Goal: Task Accomplishment & Management: Use online tool/utility

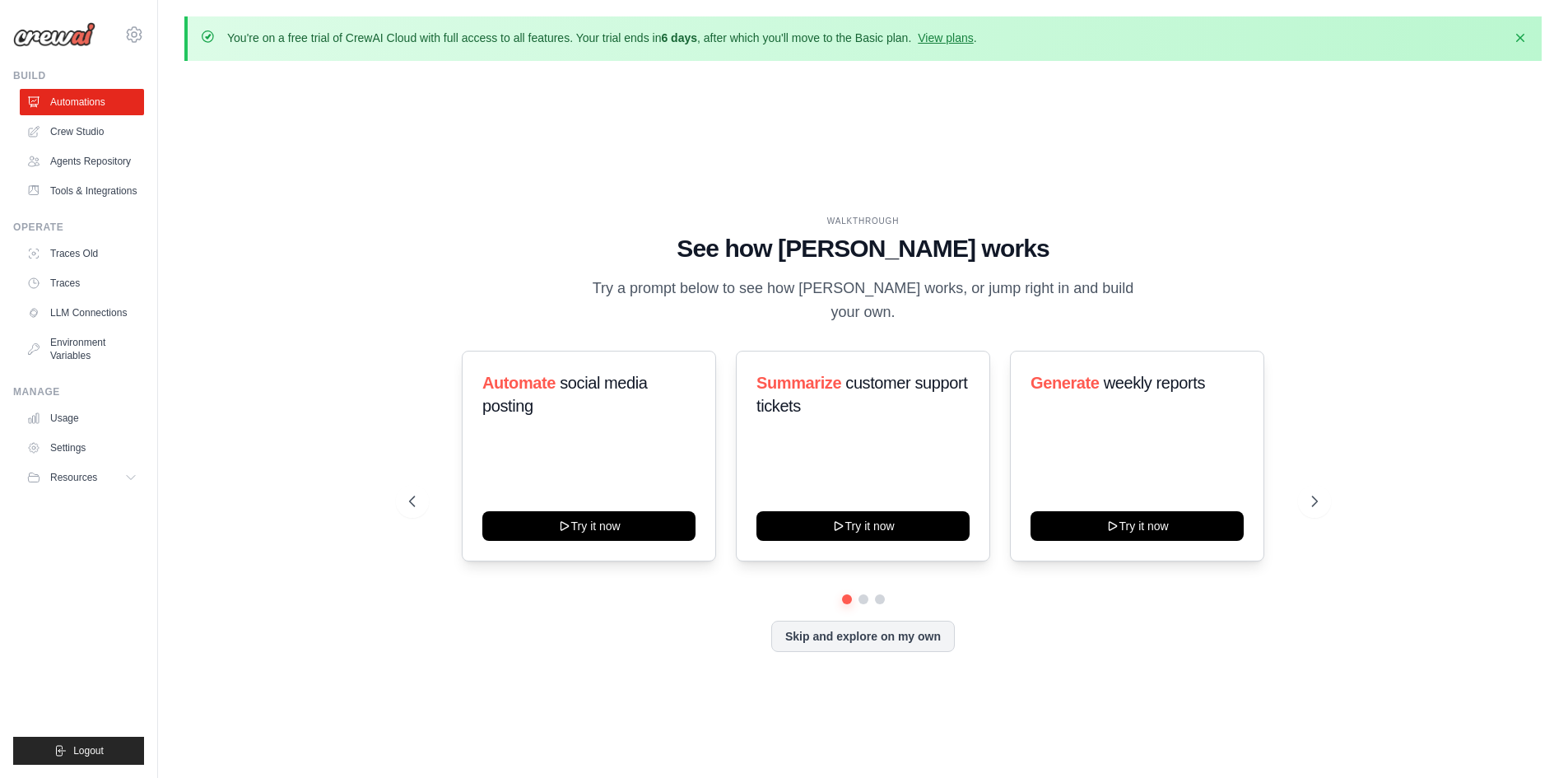
click at [972, 121] on div "WALKTHROUGH See how [PERSON_NAME] works Try a prompt below to see how [PERSON_N…" at bounding box center [863, 446] width 1357 height 746
click at [110, 136] on link "Crew Studio" at bounding box center [83, 132] width 124 height 27
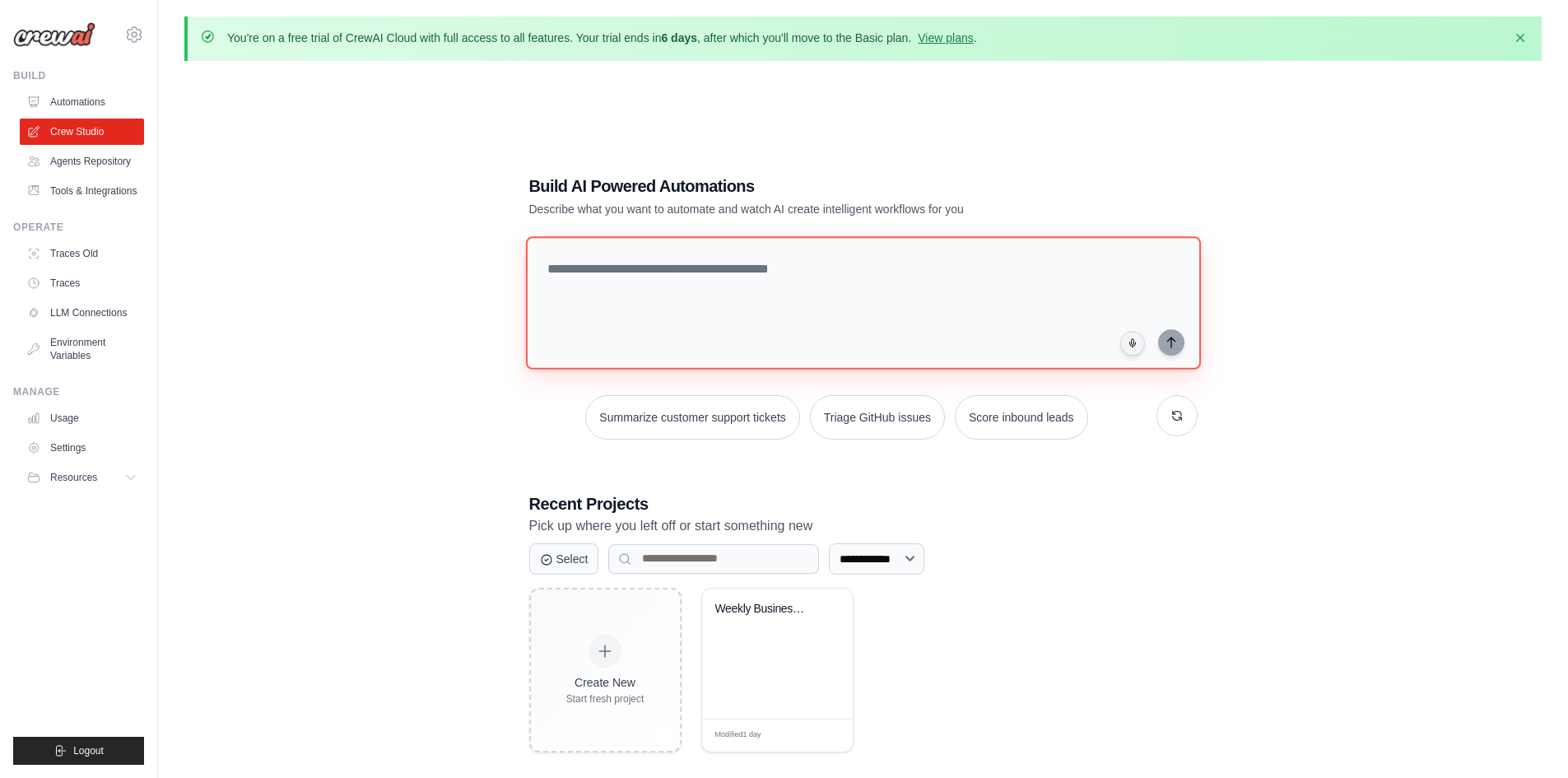
click at [580, 275] on textarea at bounding box center [863, 303] width 675 height 133
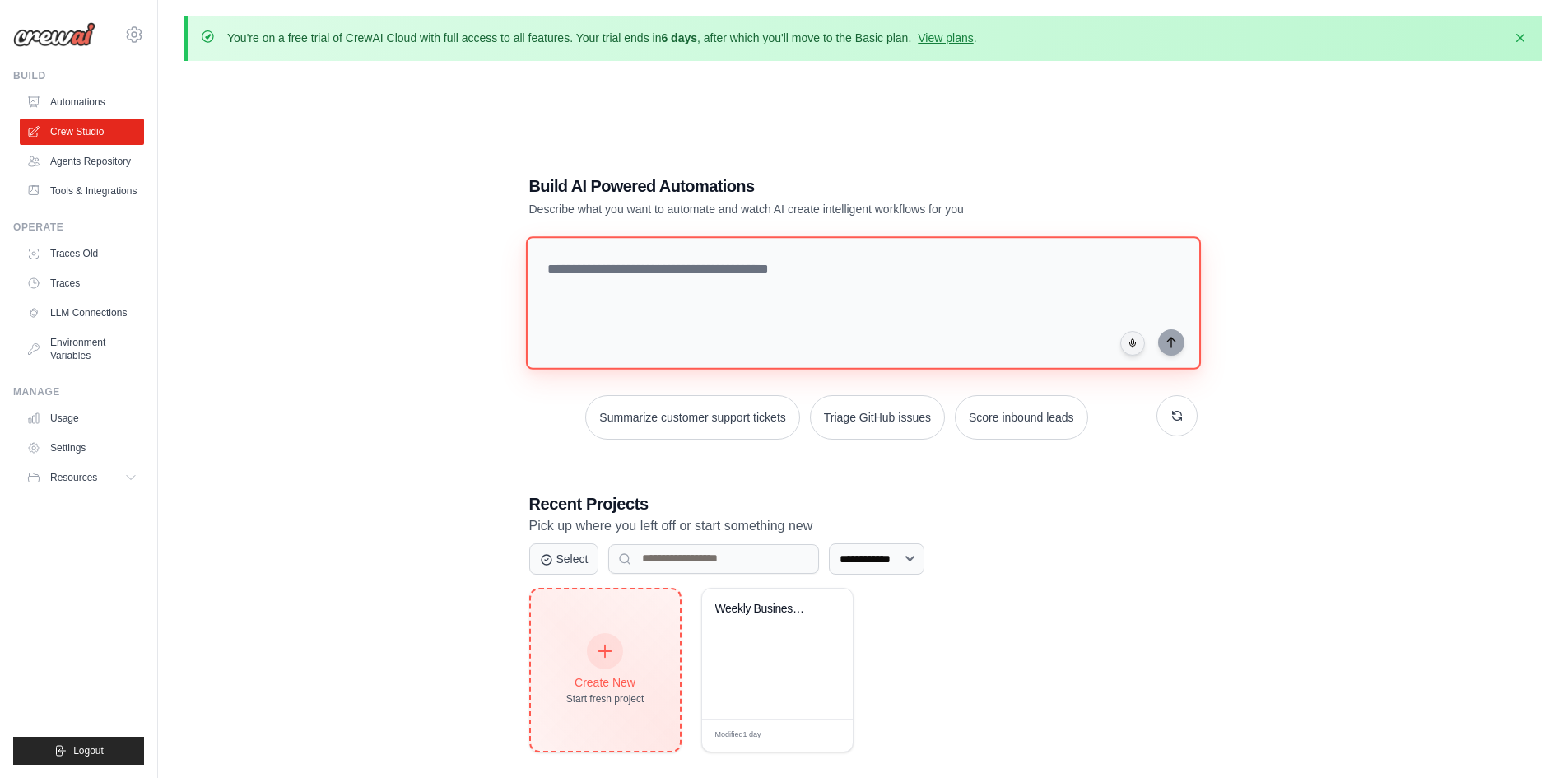
scroll to position [89, 0]
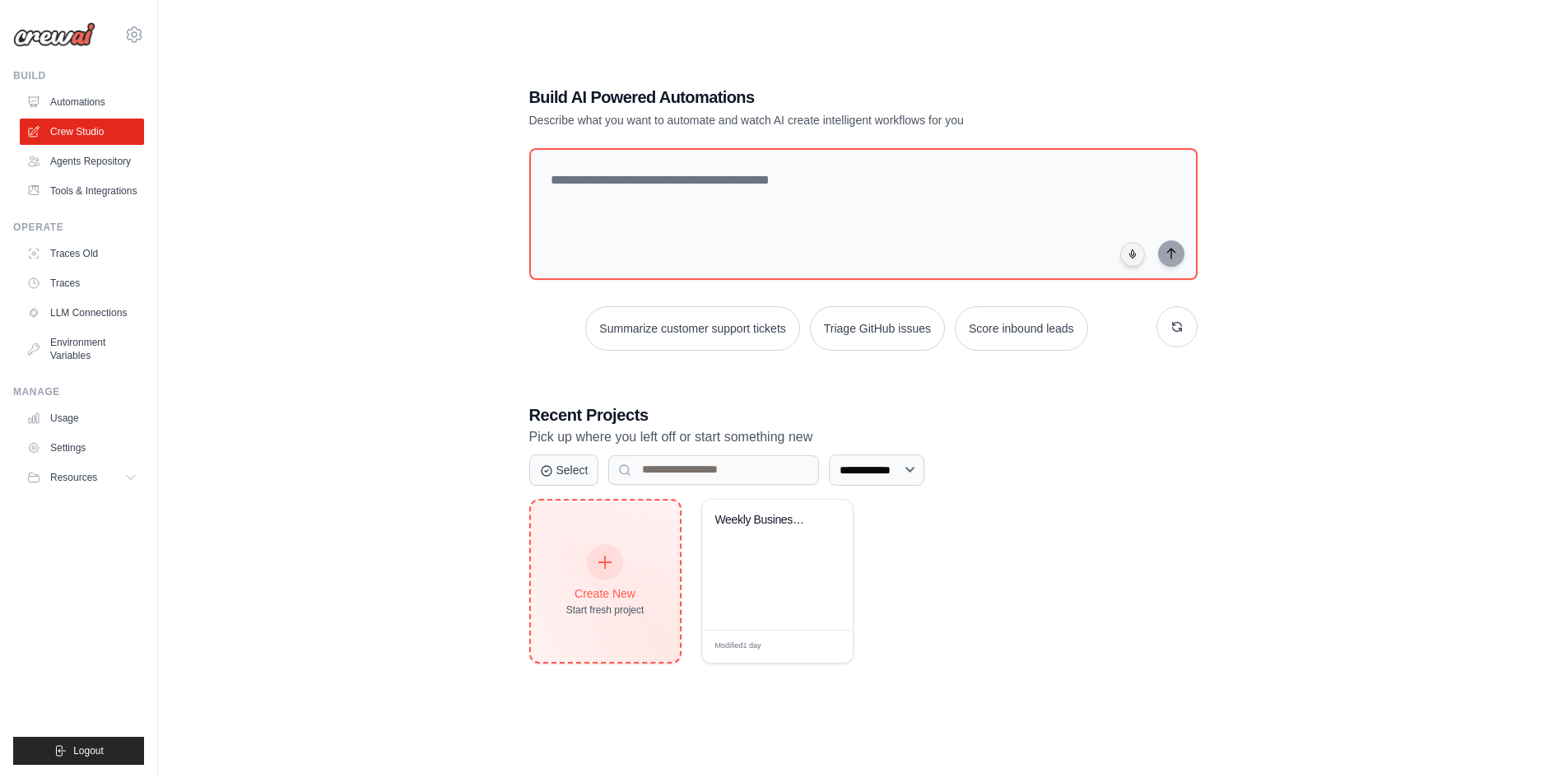
click at [636, 536] on div "Create New Start fresh project" at bounding box center [605, 581] width 149 height 162
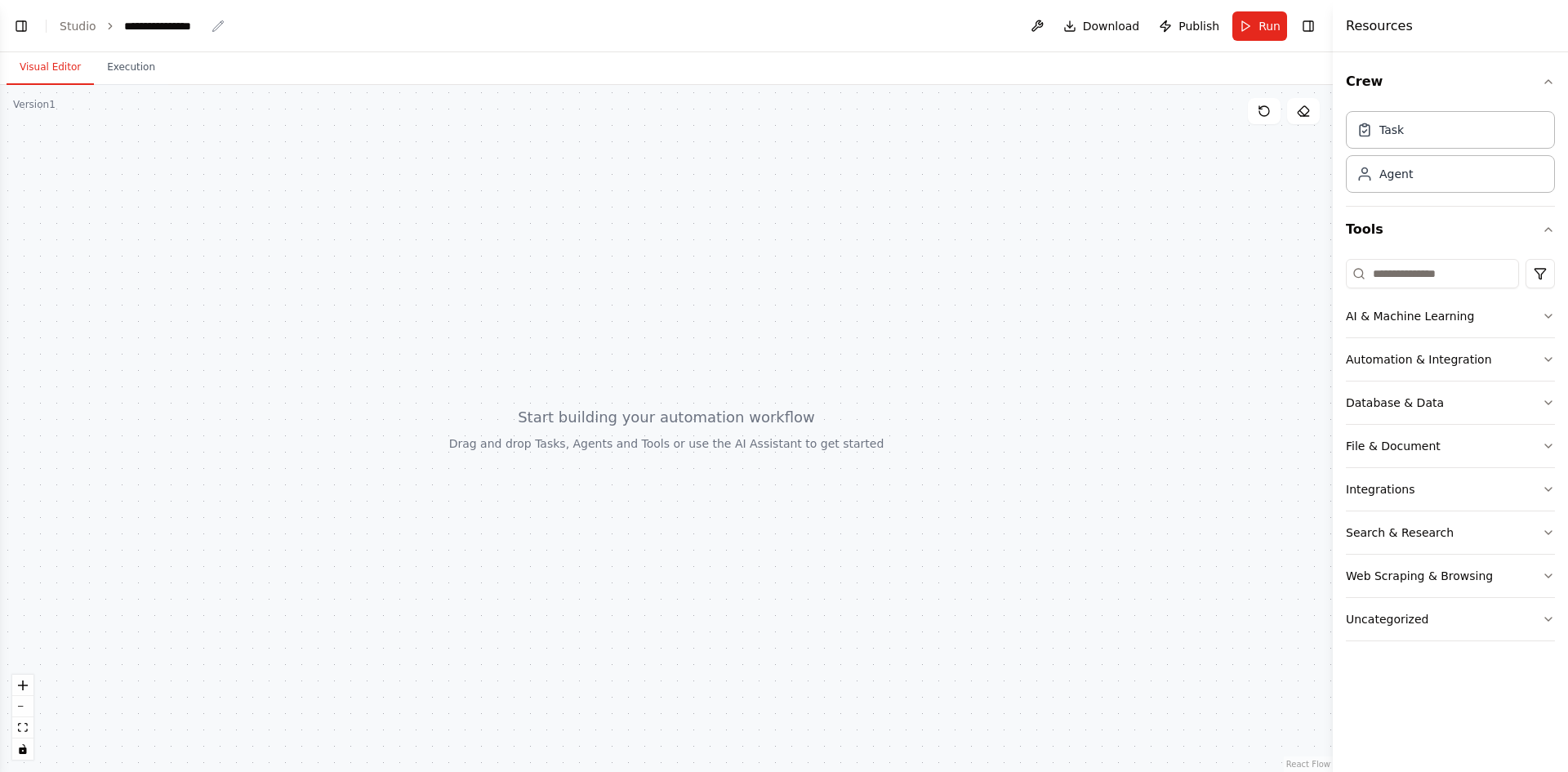
click at [211, 26] on icon "breadcrumb" at bounding box center [218, 26] width 13 height 13
click at [189, 28] on div "**********" at bounding box center [164, 26] width 81 height 17
drag, startPoint x: 202, startPoint y: 30, endPoint x: 118, endPoint y: 34, distance: 84.1
click at [118, 34] on ol "**********" at bounding box center [153, 26] width 187 height 17
click at [135, 265] on div at bounding box center [666, 428] width 1333 height 687
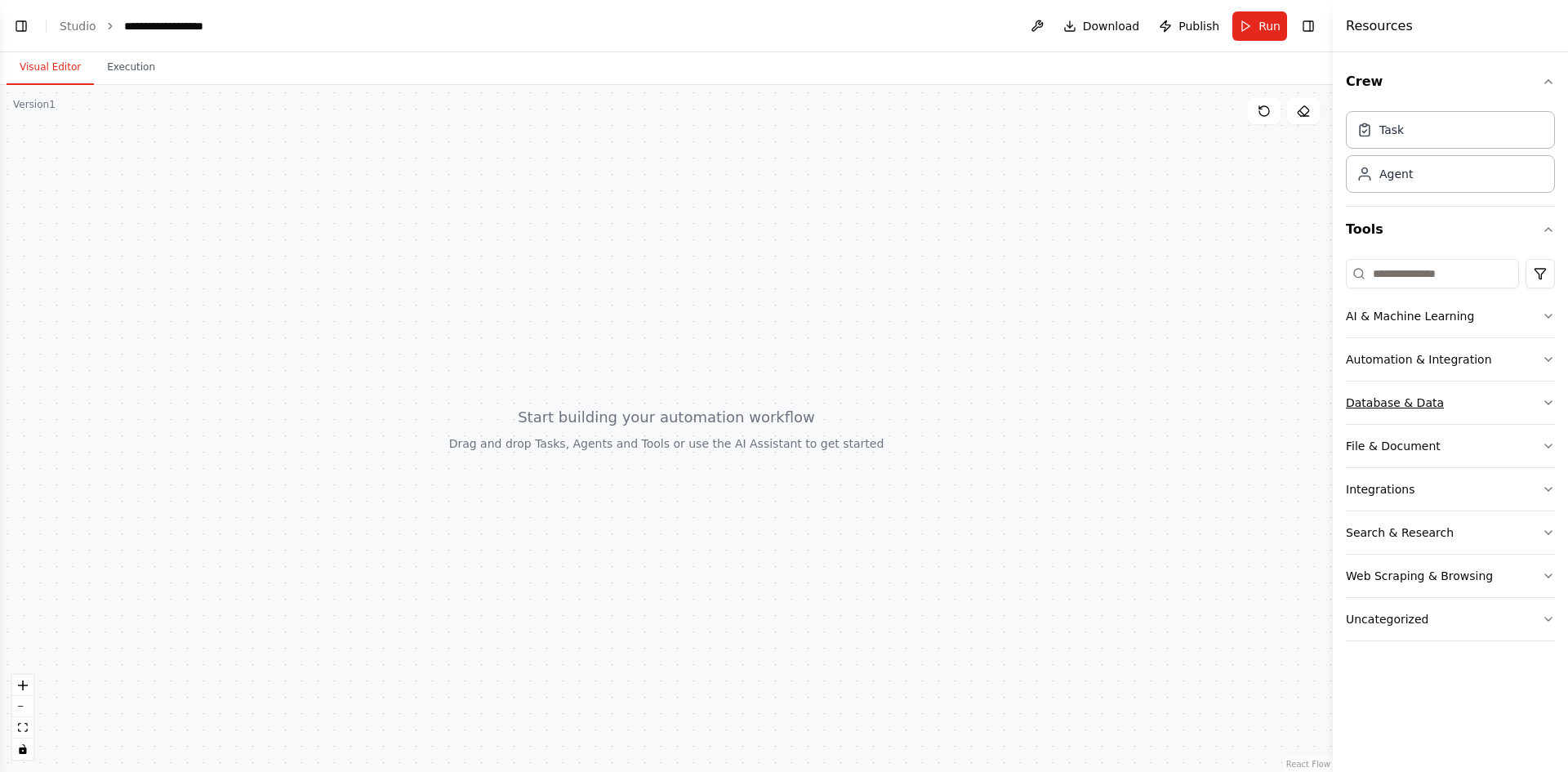
click at [1446, 398] on button "Database & Data" at bounding box center [1450, 403] width 209 height 42
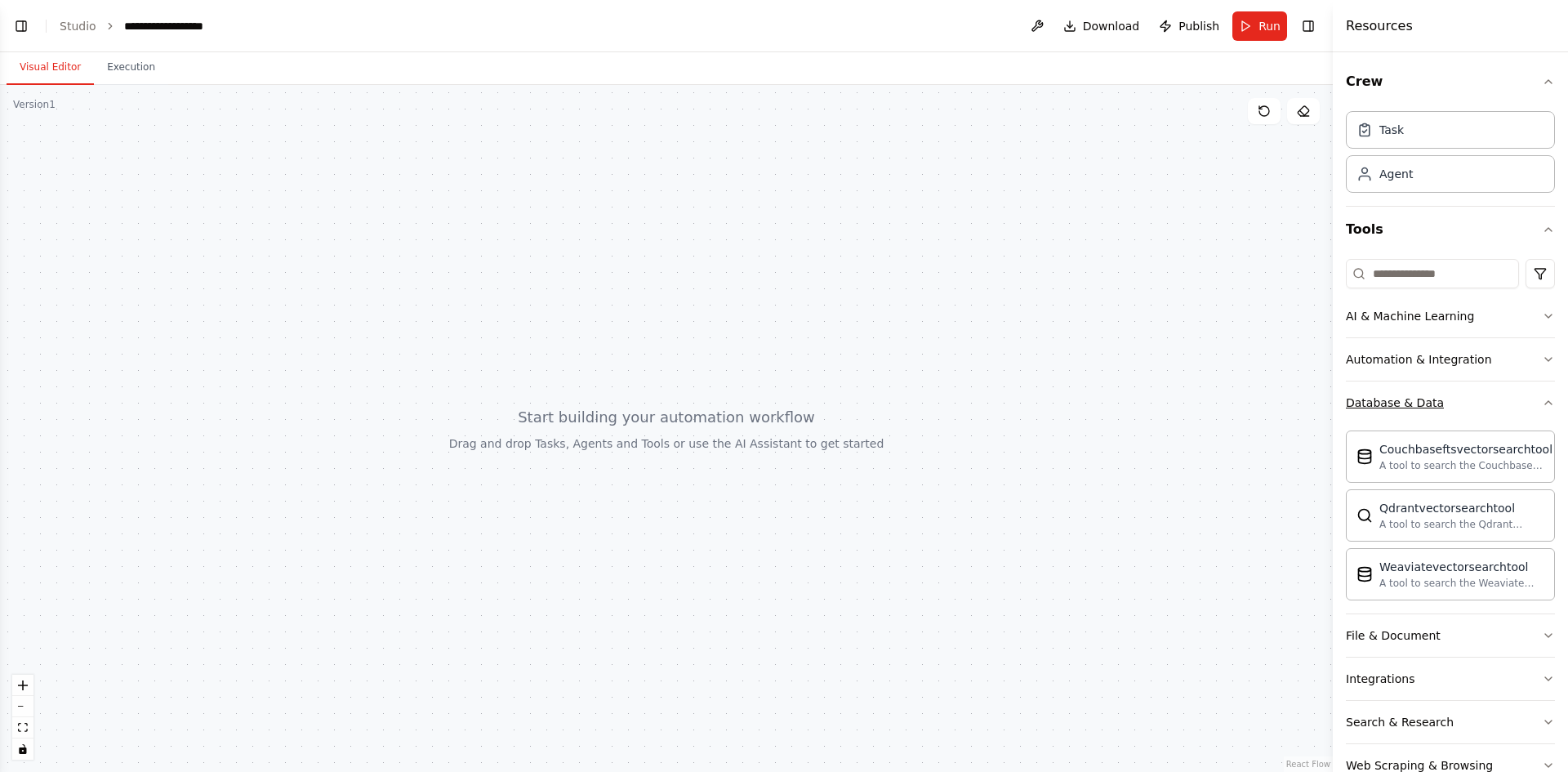
click at [1446, 398] on button "Database & Data" at bounding box center [1450, 403] width 209 height 42
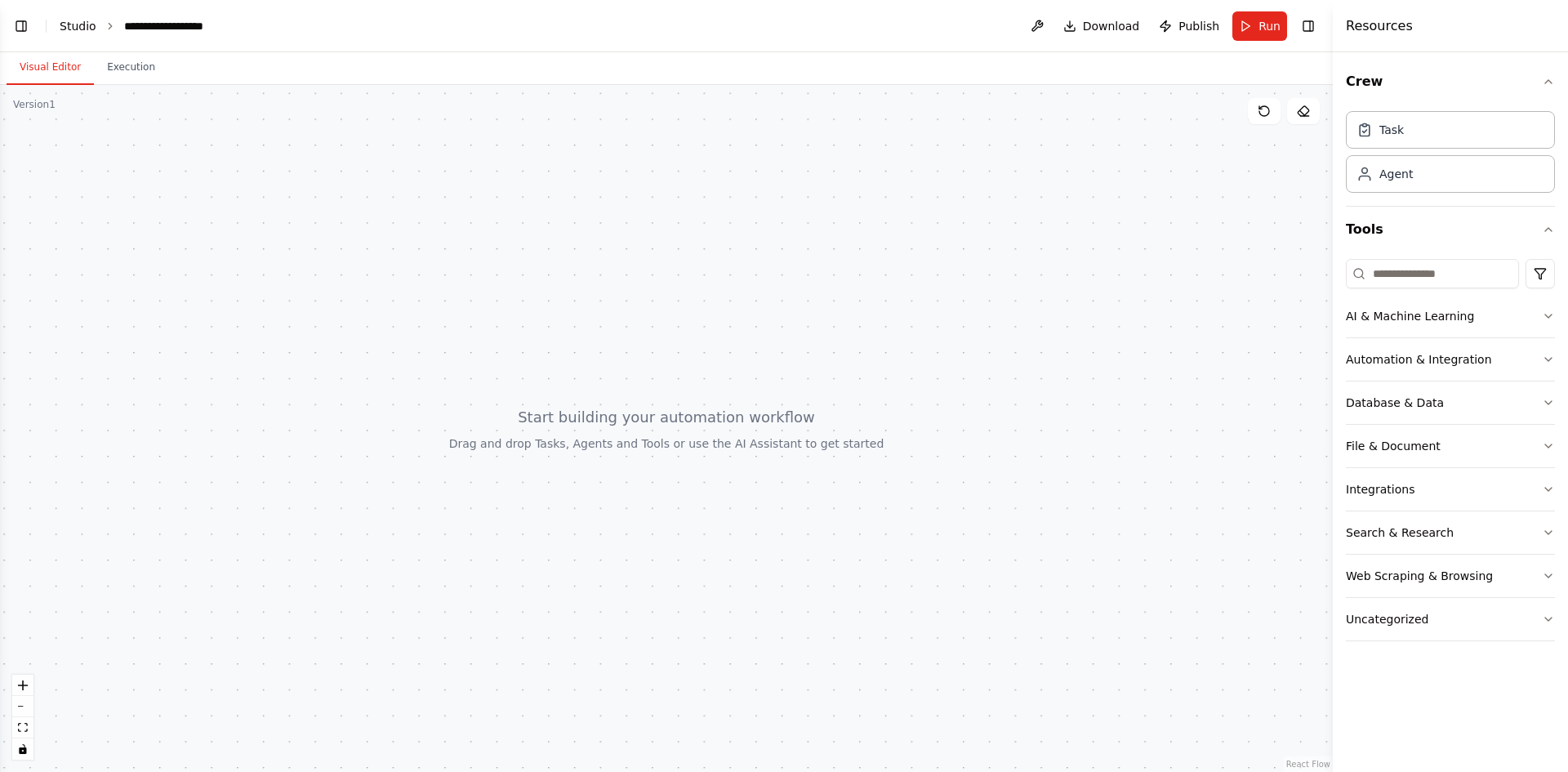
click at [88, 27] on link "Studio" at bounding box center [78, 26] width 36 height 13
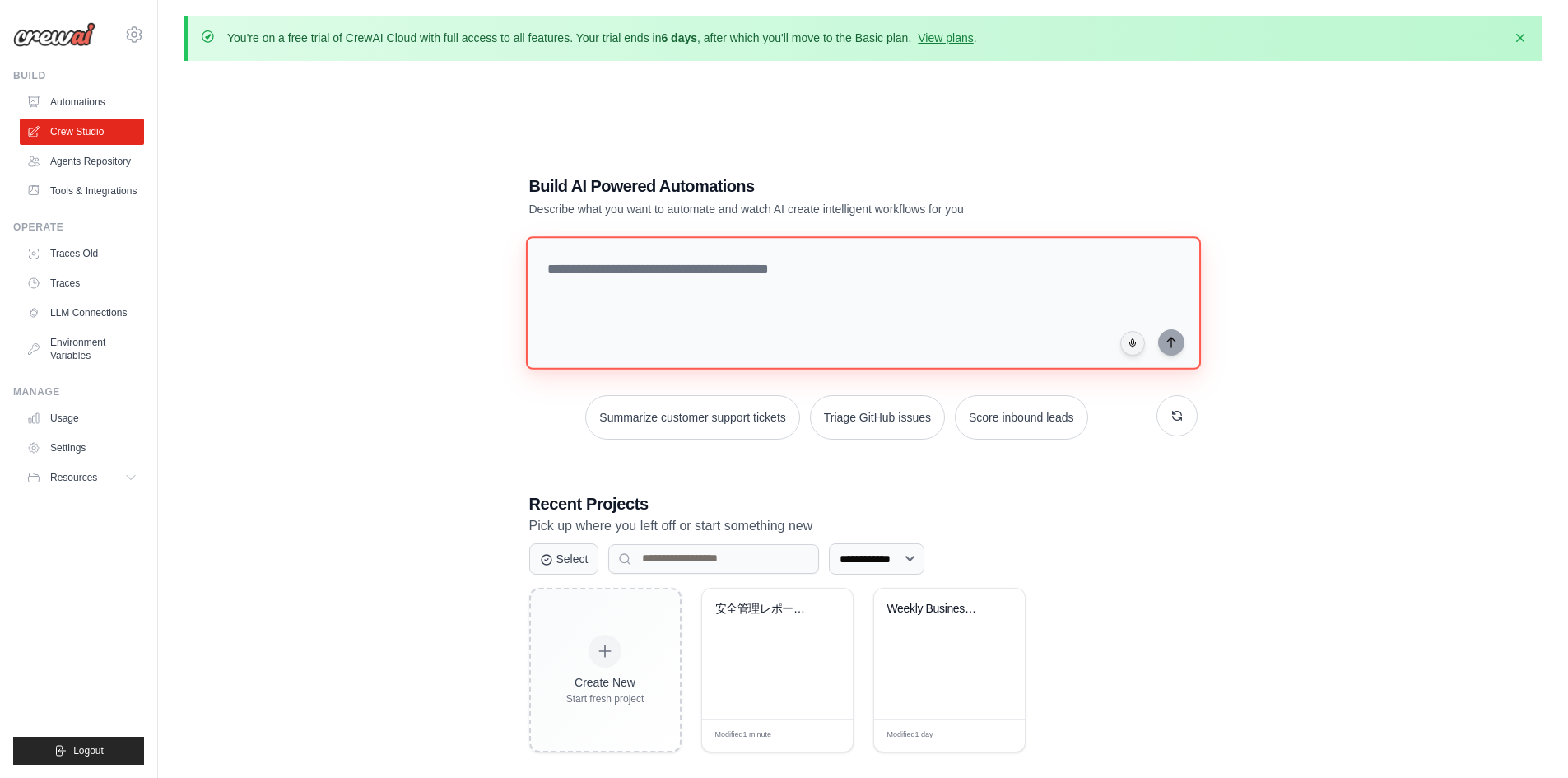
click at [587, 282] on textarea at bounding box center [863, 303] width 675 height 133
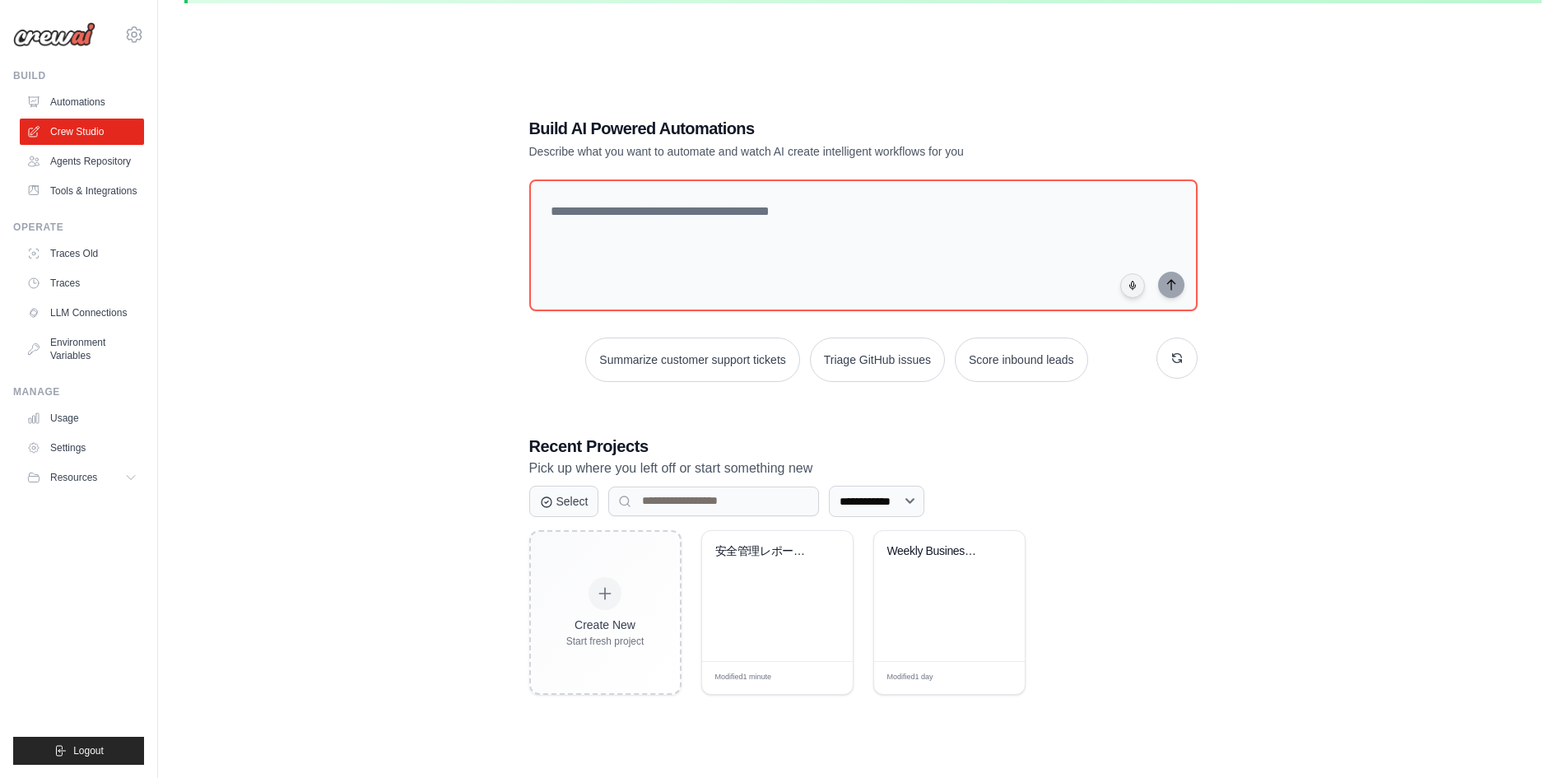
scroll to position [89, 0]
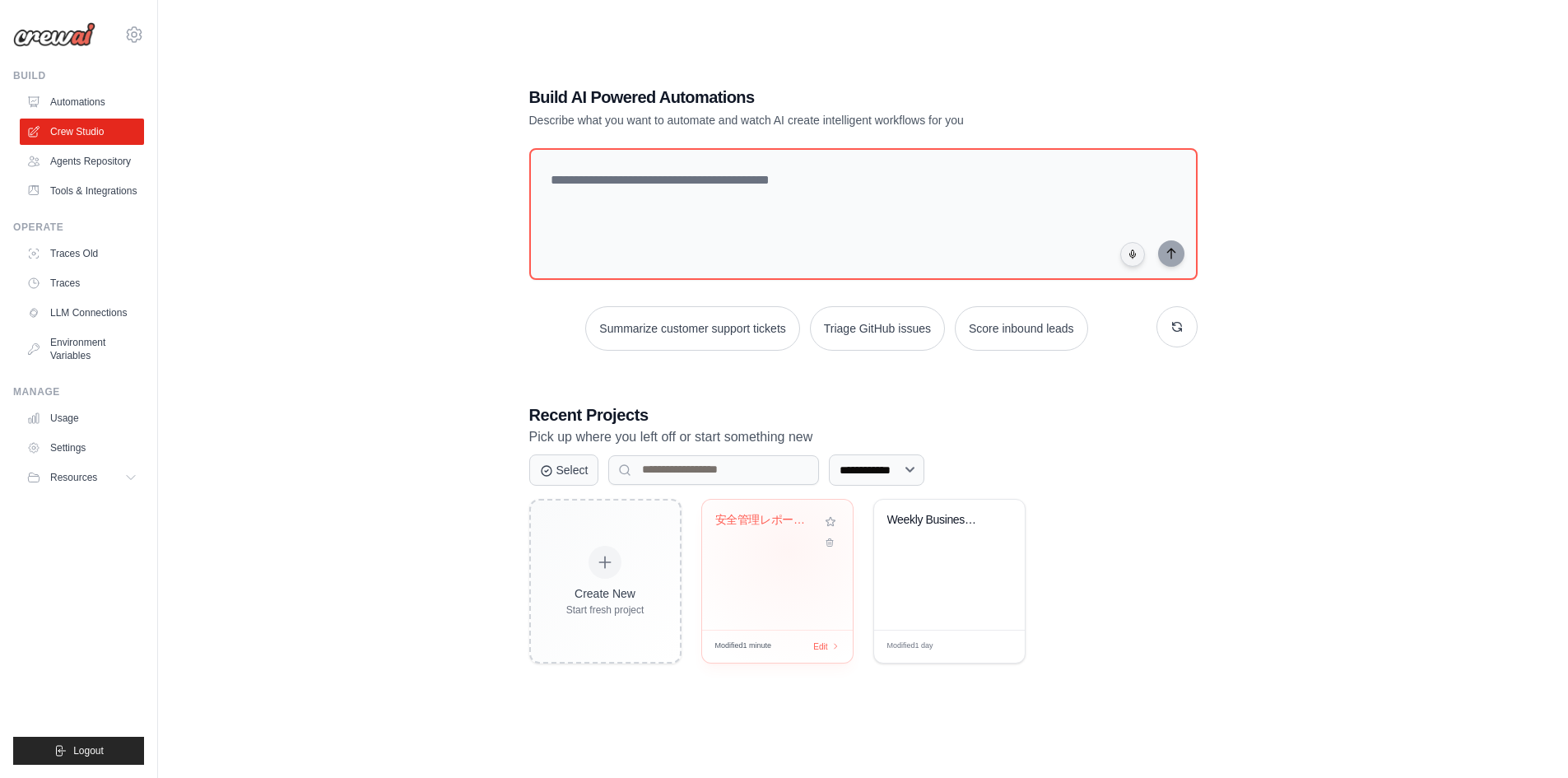
click at [787, 547] on div "安全管理レポート作成補助の提案資料作成" at bounding box center [777, 531] width 124 height 37
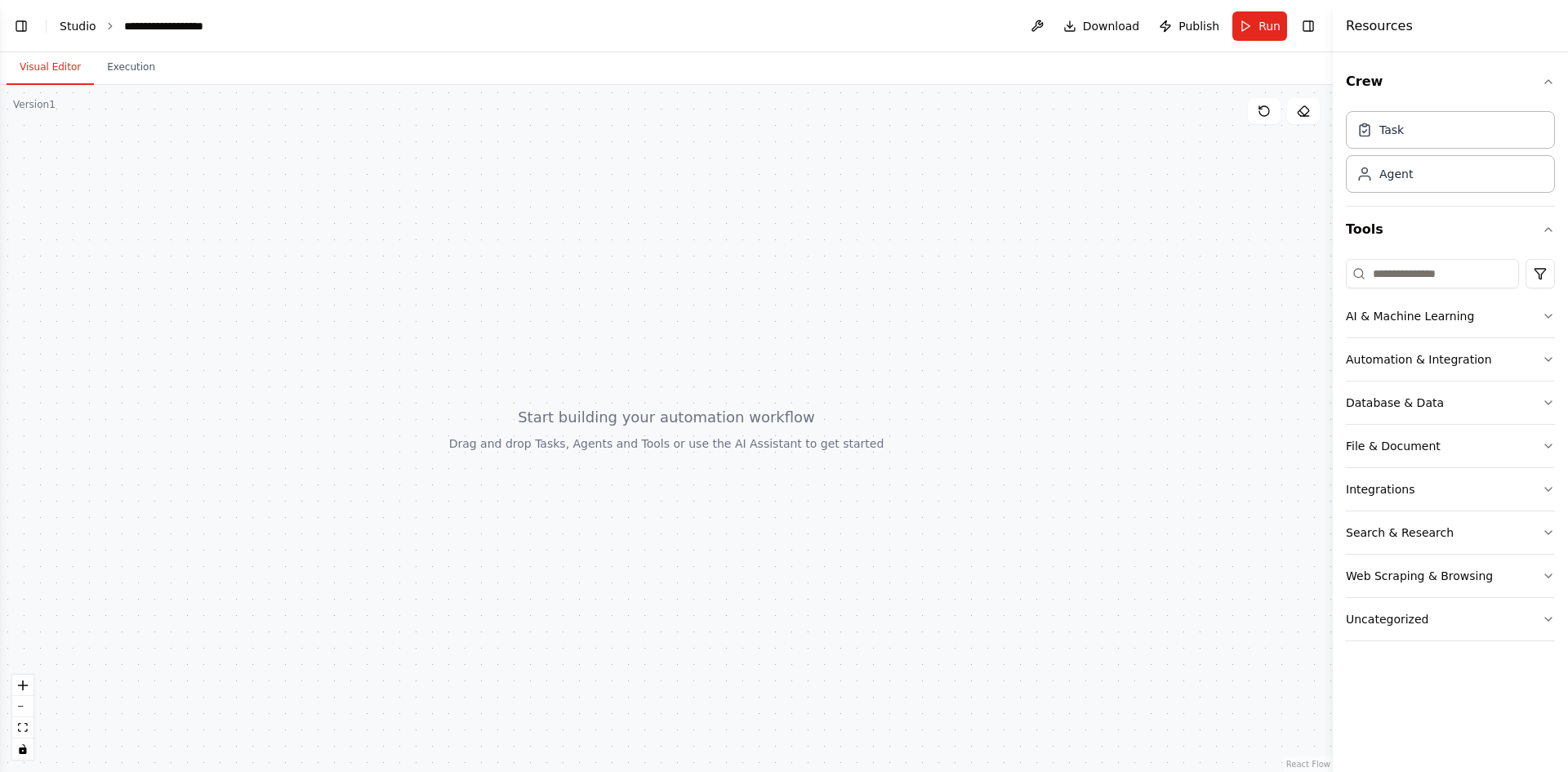
click at [77, 28] on link "Studio" at bounding box center [78, 26] width 36 height 13
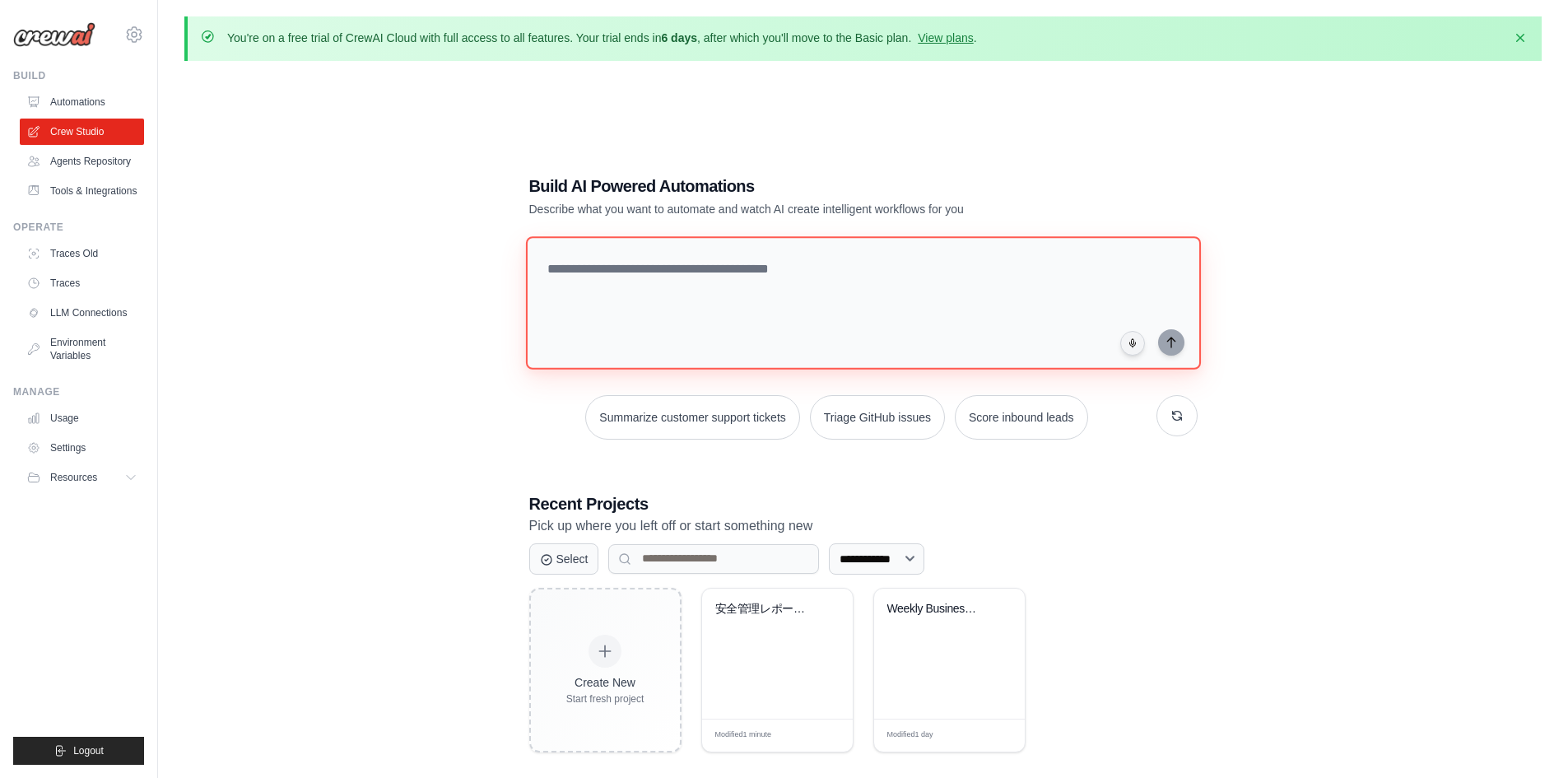
click at [559, 273] on textarea at bounding box center [863, 303] width 675 height 133
paste textarea "**********"
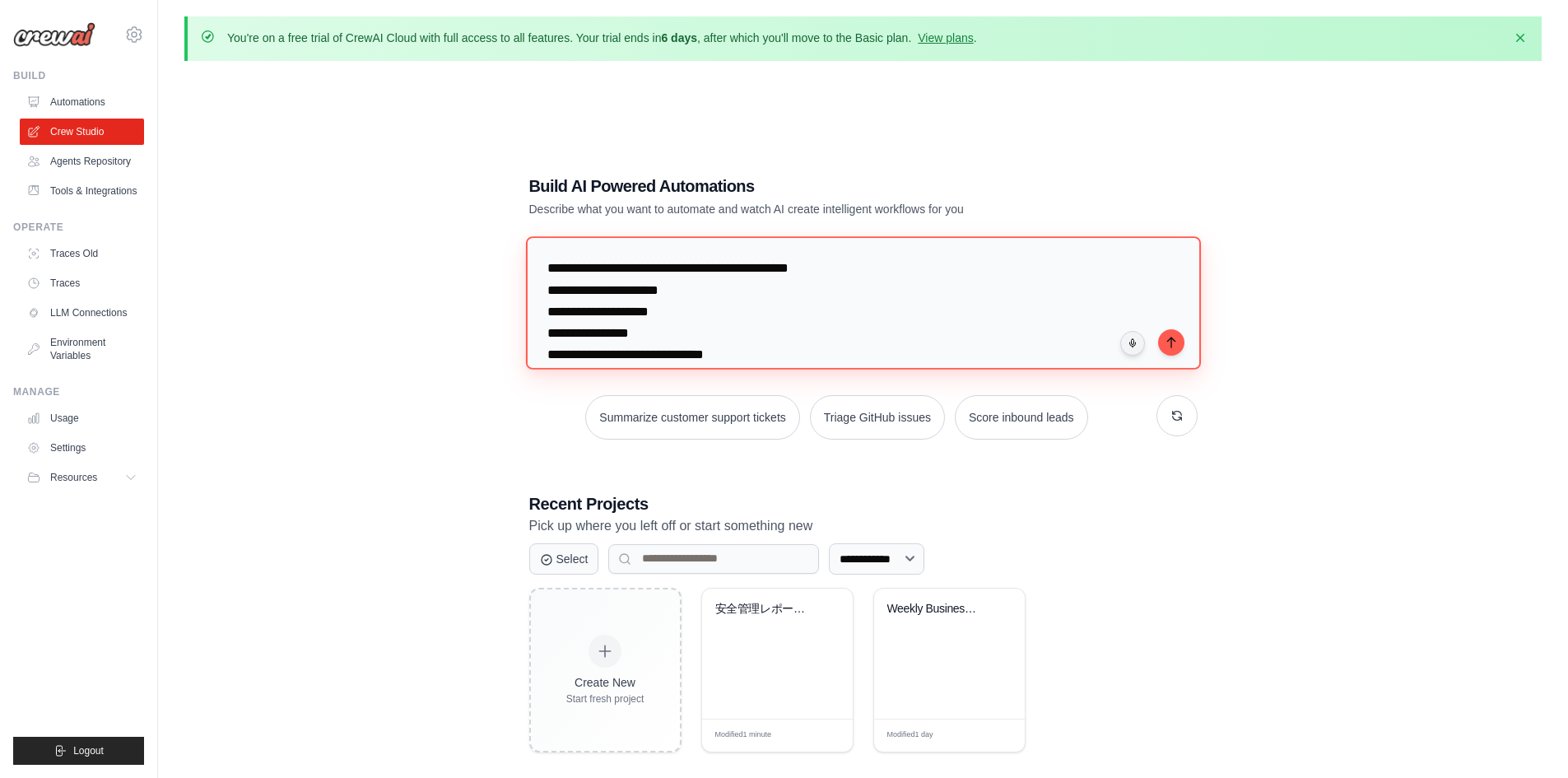
scroll to position [20, 0]
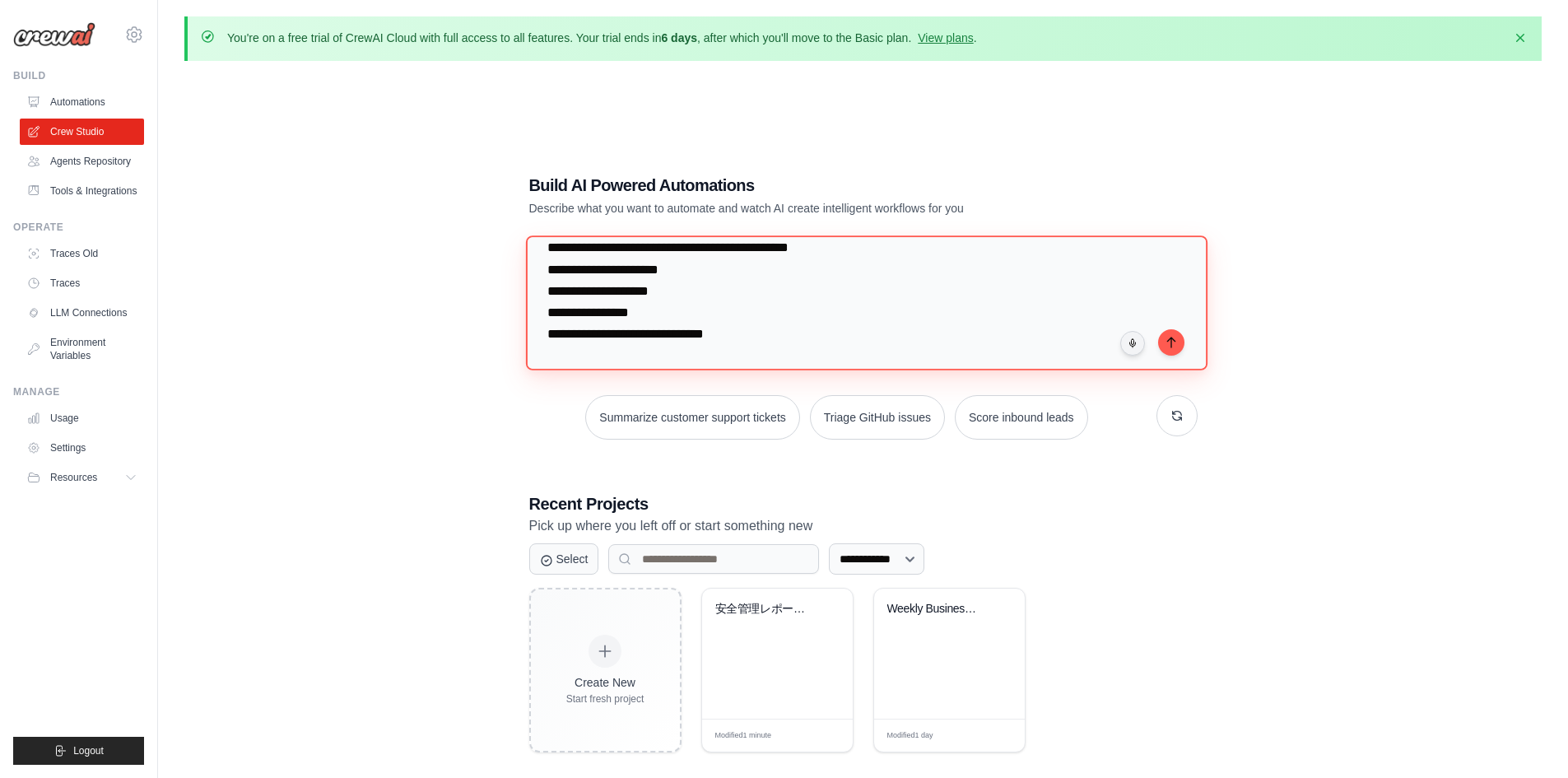
click at [615, 243] on textarea "**********" at bounding box center [866, 302] width 681 height 134
click at [640, 247] on textarea "**********" at bounding box center [866, 302] width 681 height 134
paste textarea "********"
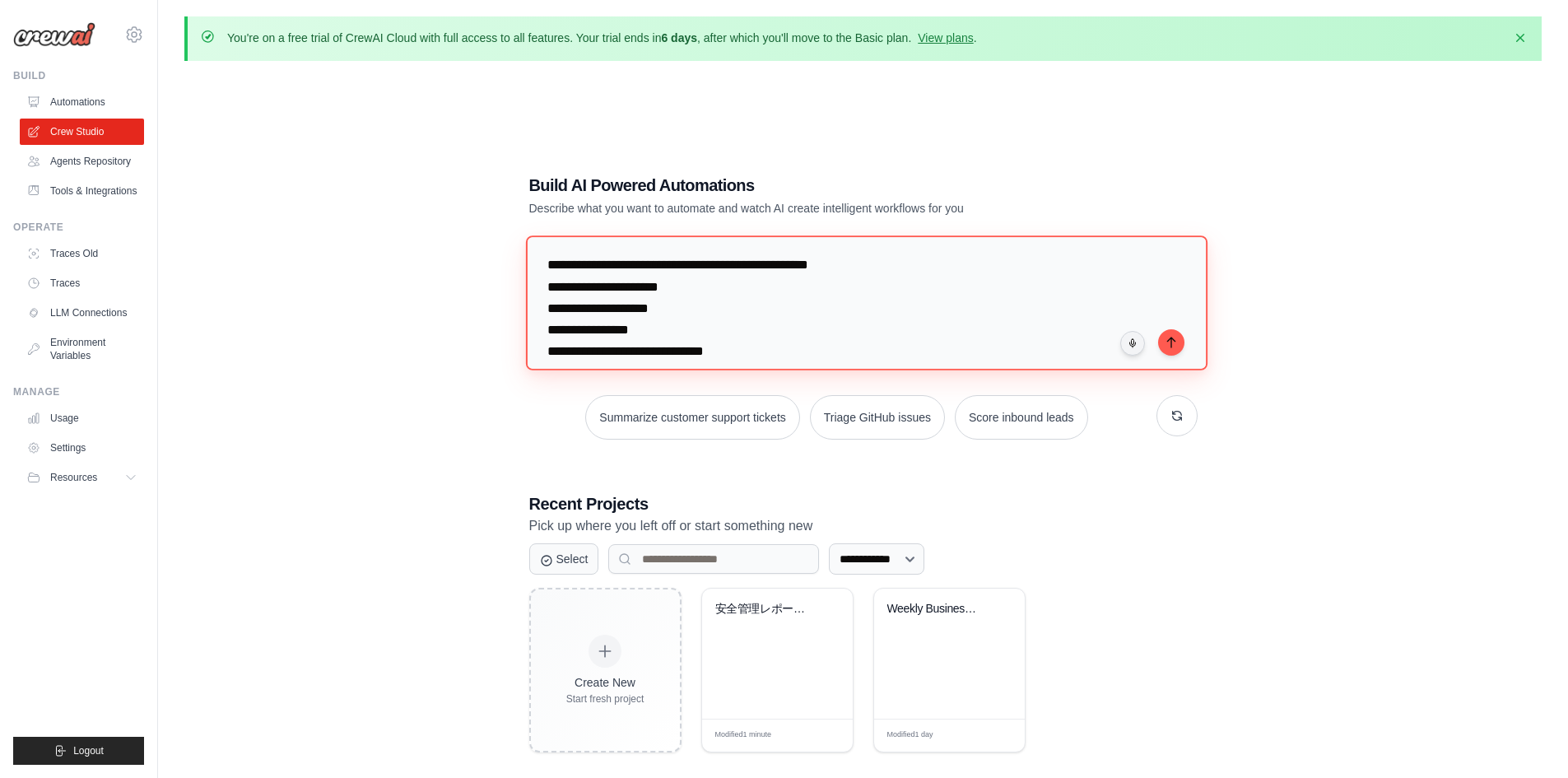
scroll to position [0, 0]
drag, startPoint x: 886, startPoint y: 251, endPoint x: 1057, endPoint y: 252, distance: 171.0
click at [1057, 252] on textarea "**********" at bounding box center [866, 302] width 681 height 134
click at [889, 271] on textarea "**********" at bounding box center [866, 302] width 681 height 134
drag, startPoint x: 879, startPoint y: 272, endPoint x: 903, endPoint y: 267, distance: 24.5
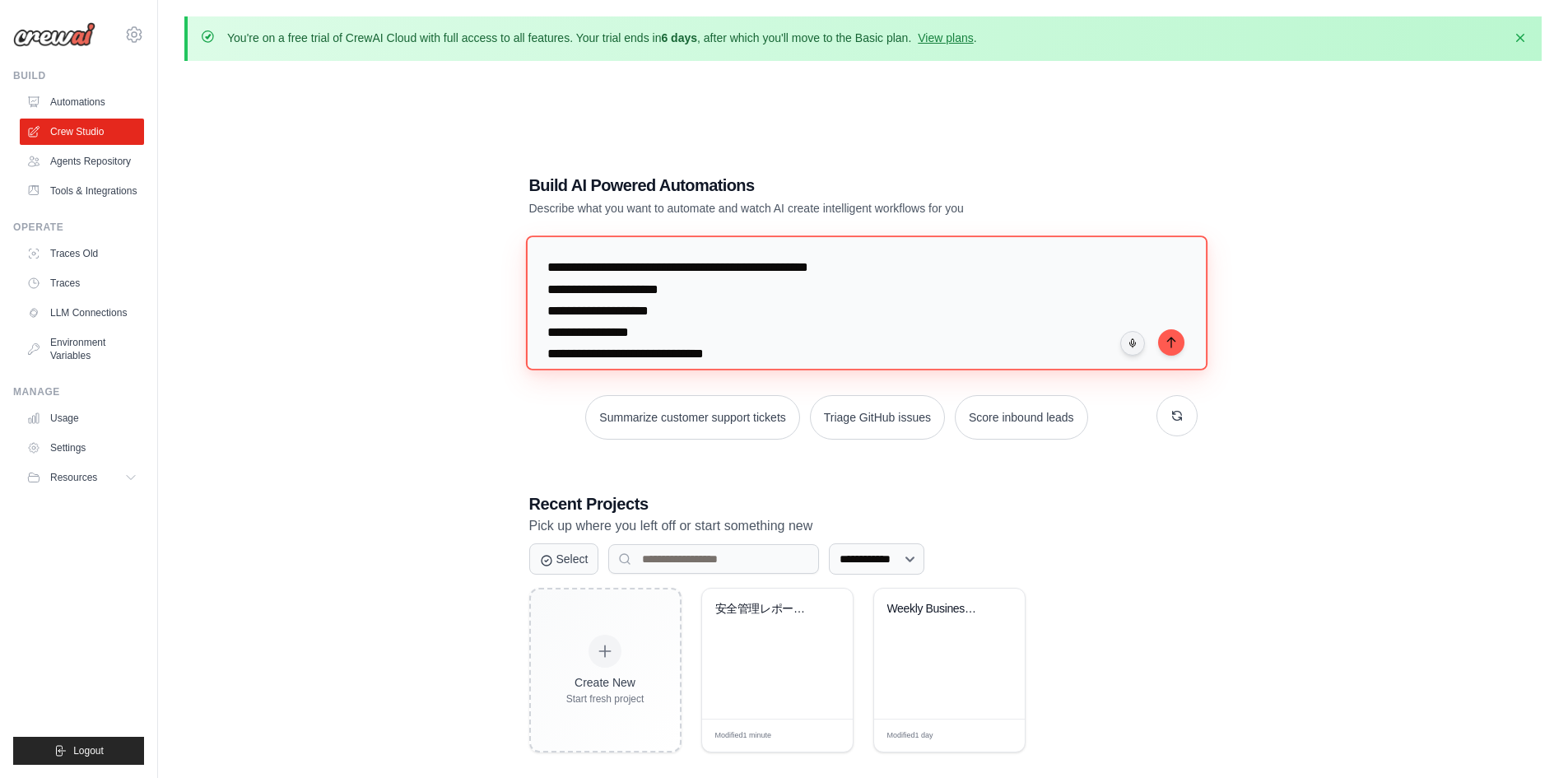
click at [903, 267] on textarea "**********" at bounding box center [866, 302] width 681 height 134
drag, startPoint x: 592, startPoint y: 264, endPoint x: 694, endPoint y: 265, distance: 102.0
click at [694, 265] on textarea "**********" at bounding box center [866, 302] width 681 height 134
paste textarea "******"
click at [660, 291] on textarea "**********" at bounding box center [866, 302] width 681 height 134
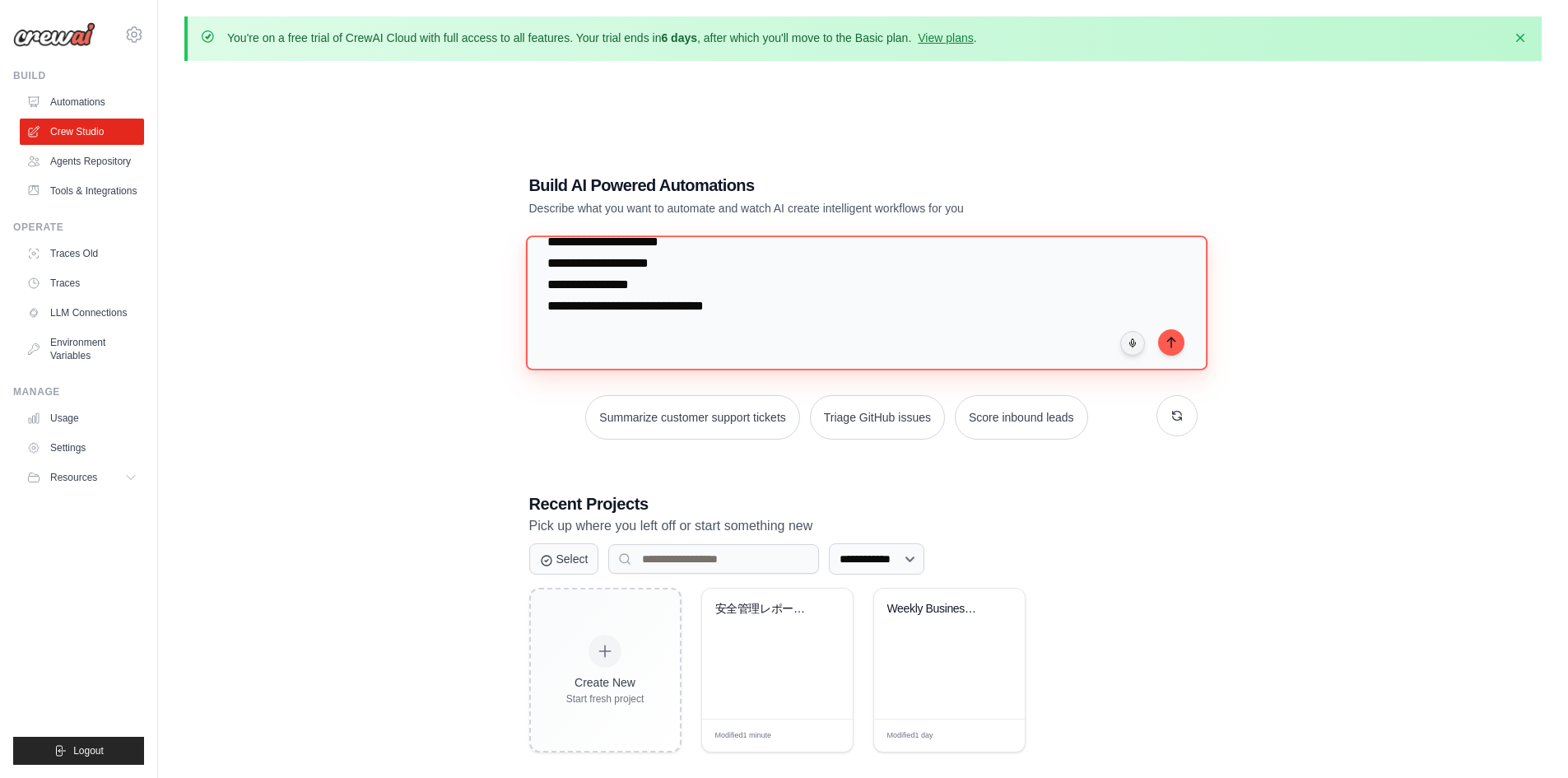
scroll to position [72, 0]
click at [954, 299] on textarea "**********" at bounding box center [866, 302] width 681 height 134
type textarea "**********"
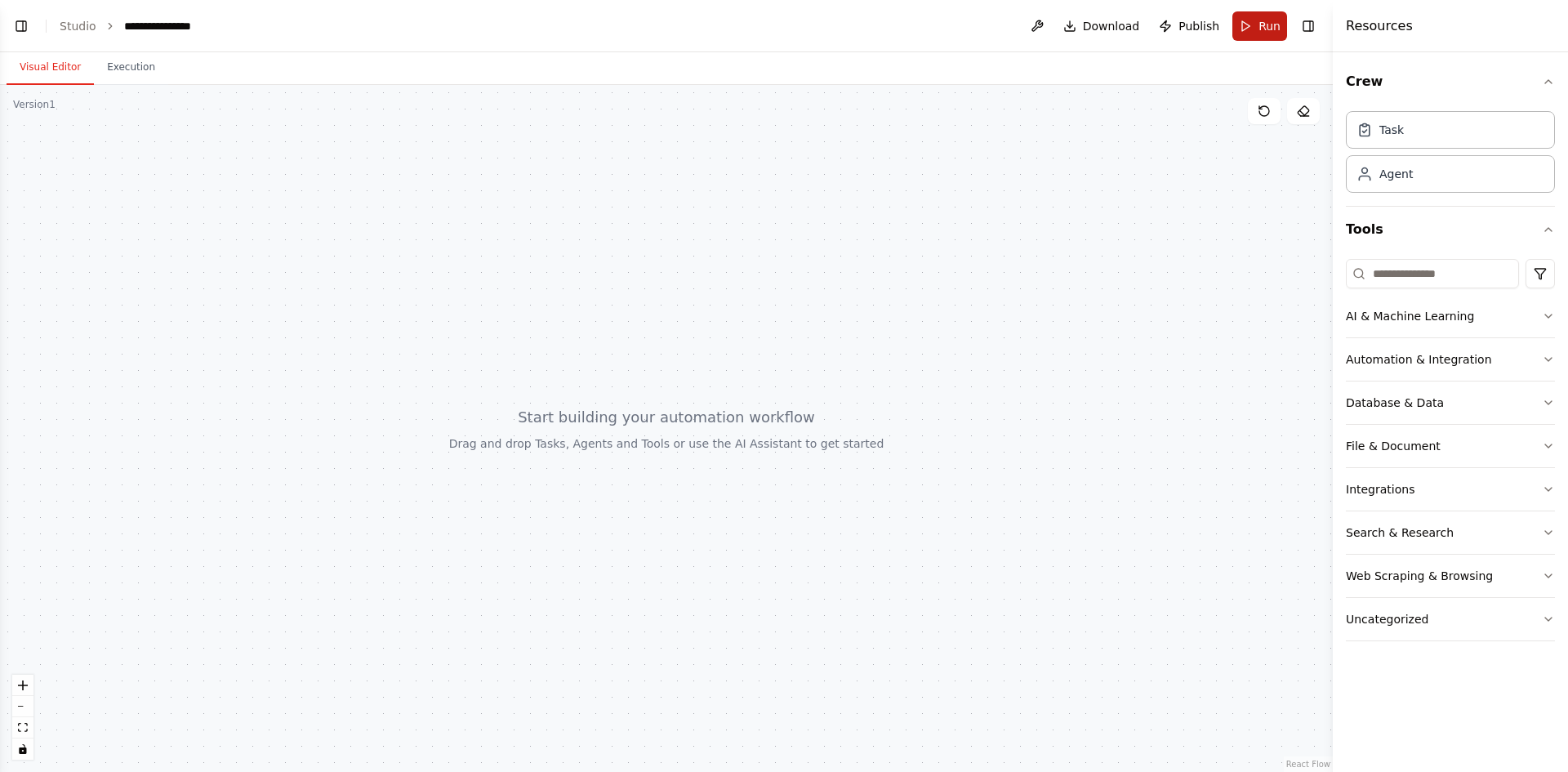
click at [1241, 26] on button "Run" at bounding box center [1260, 26] width 55 height 30
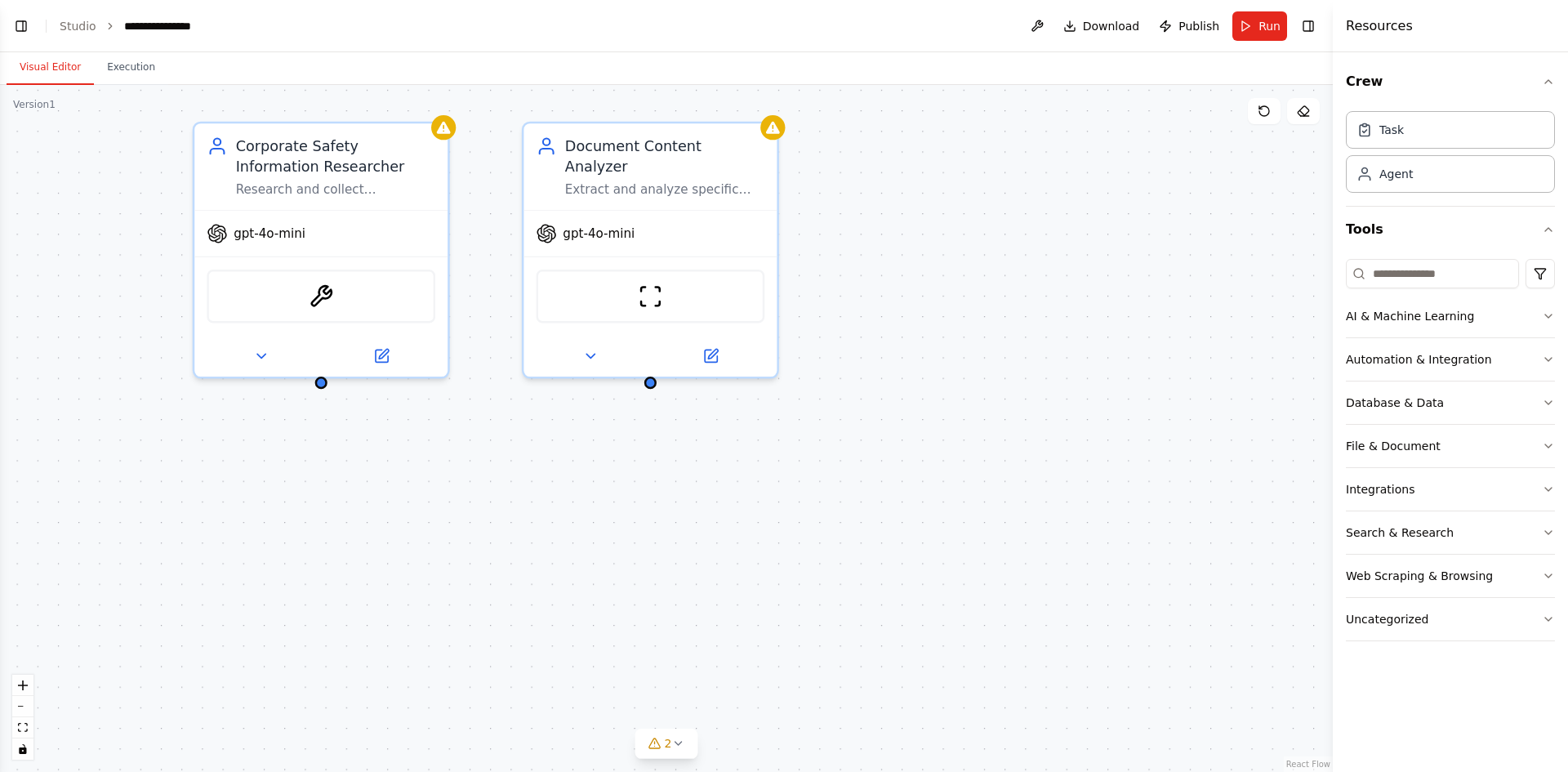
scroll to position [131, 0]
click at [674, 739] on icon at bounding box center [678, 744] width 13 height 13
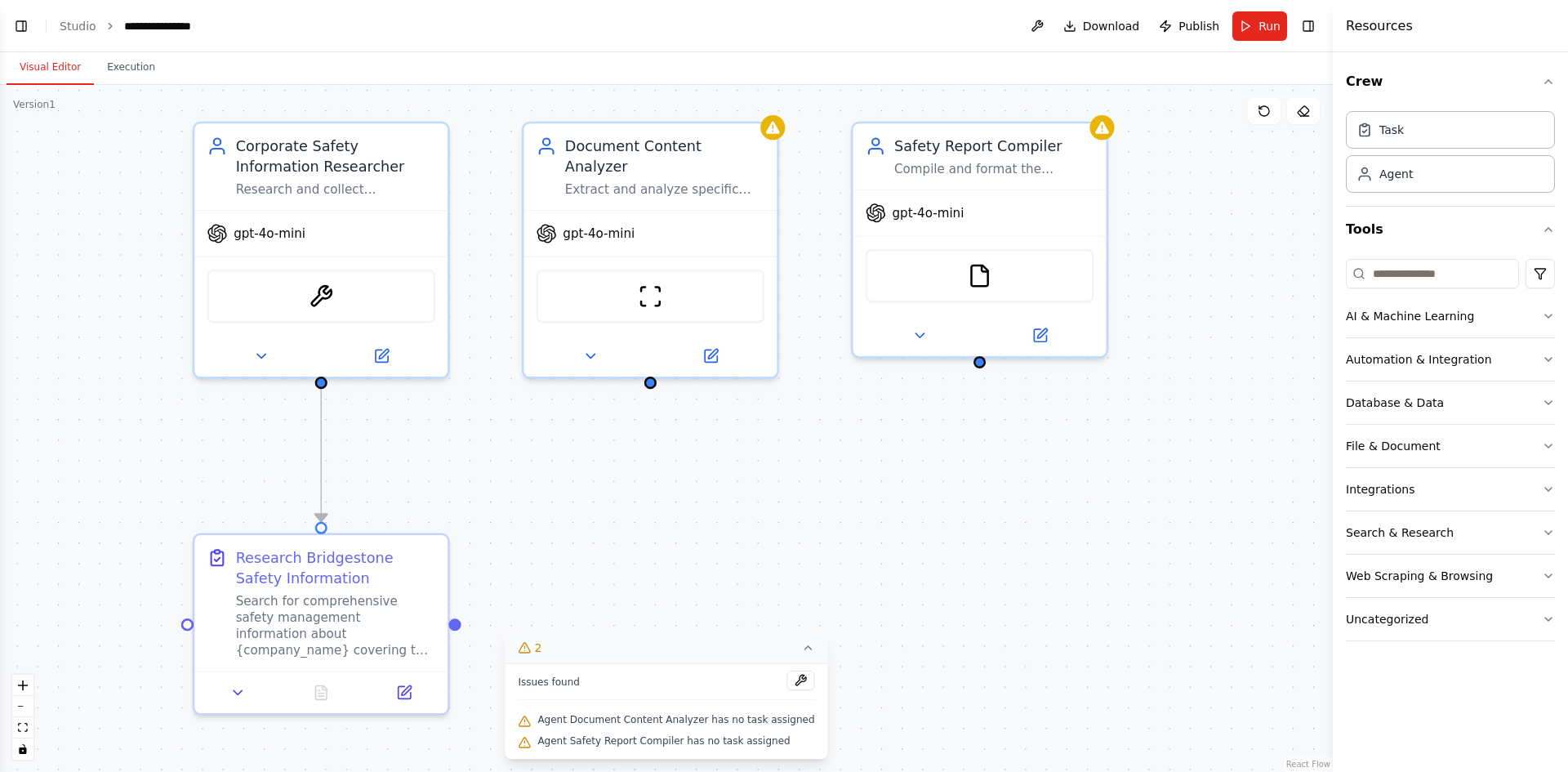
scroll to position [250, 0]
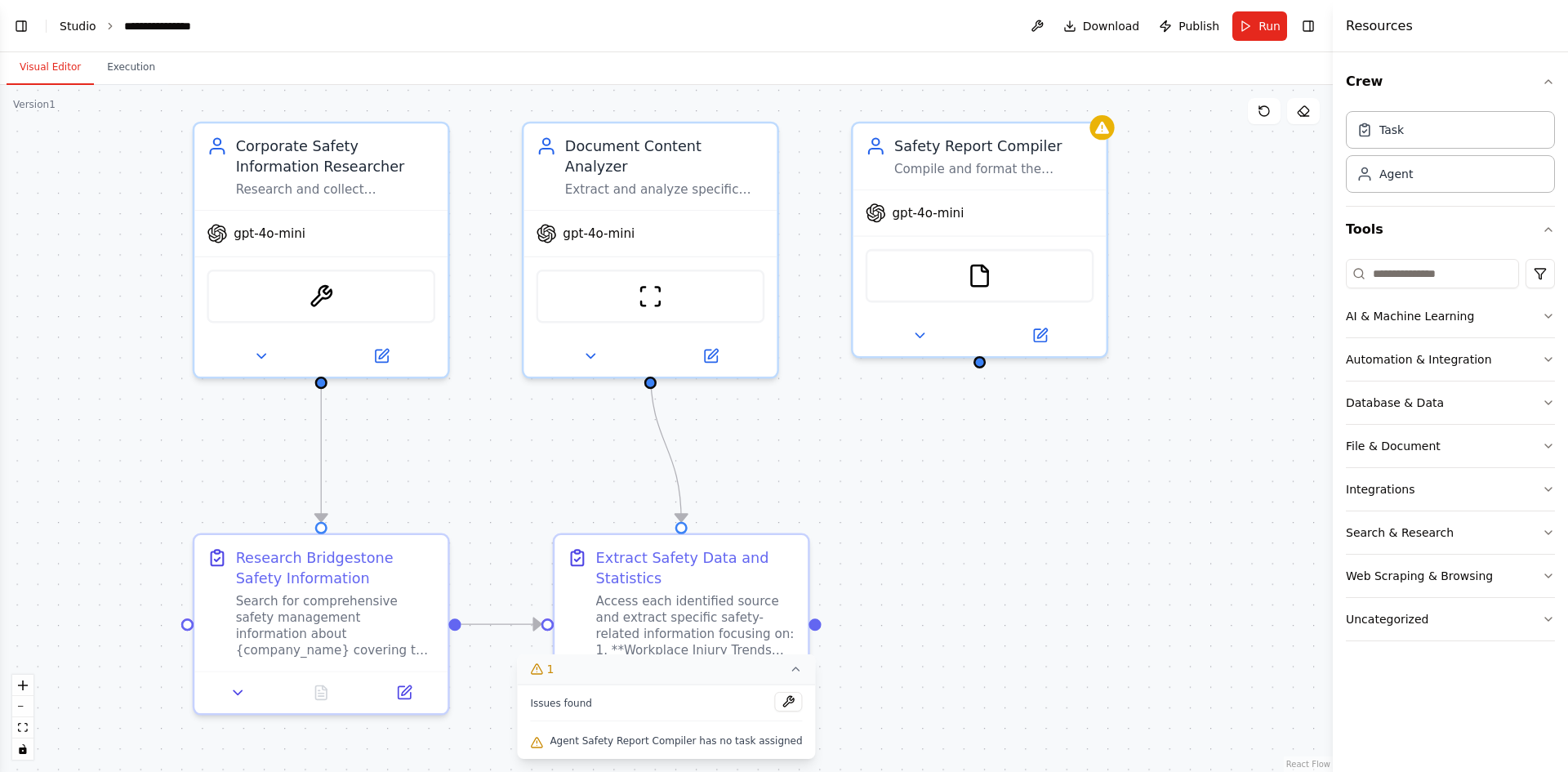
click at [65, 22] on link "Studio" at bounding box center [78, 26] width 36 height 13
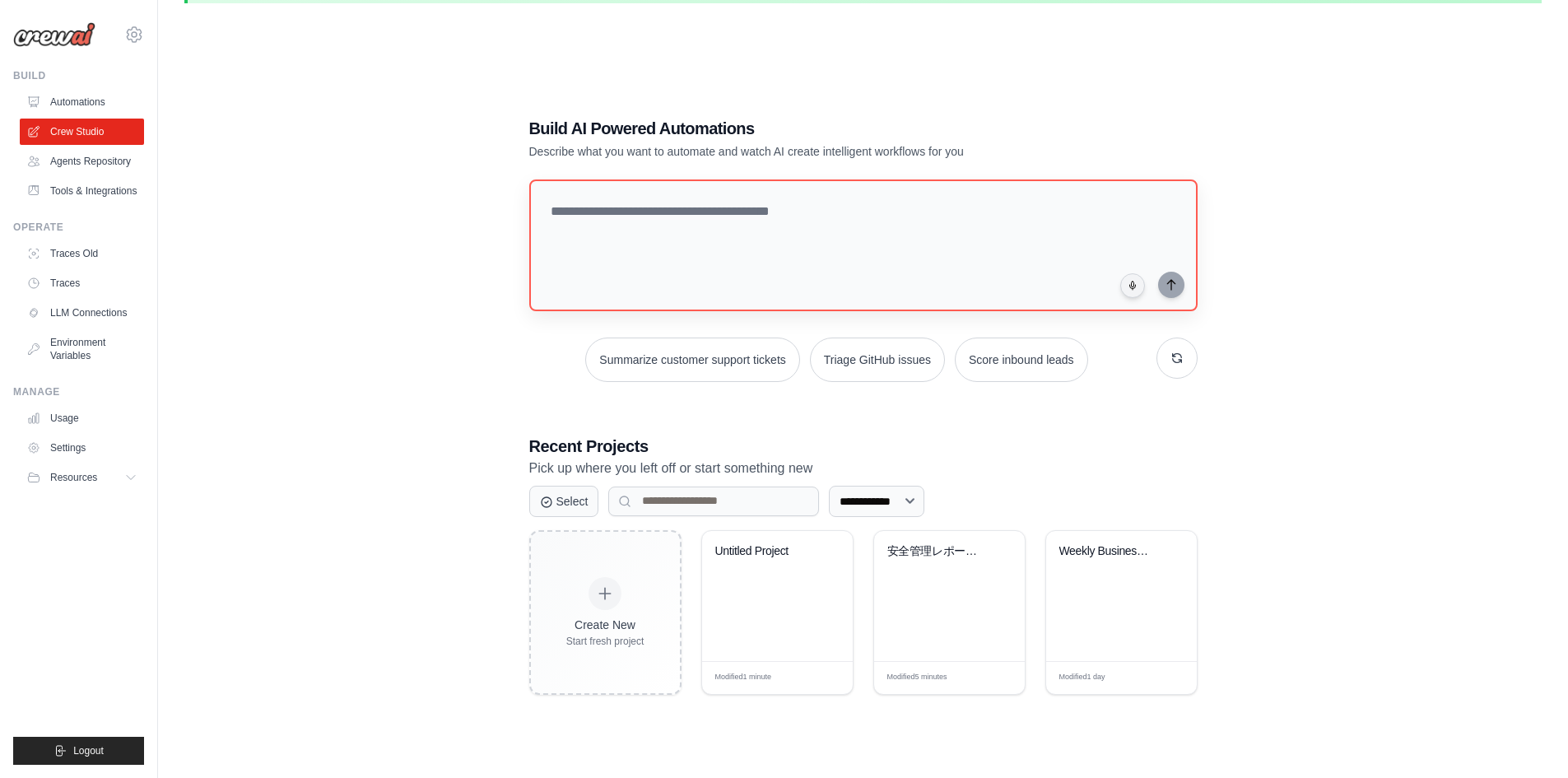
scroll to position [89, 0]
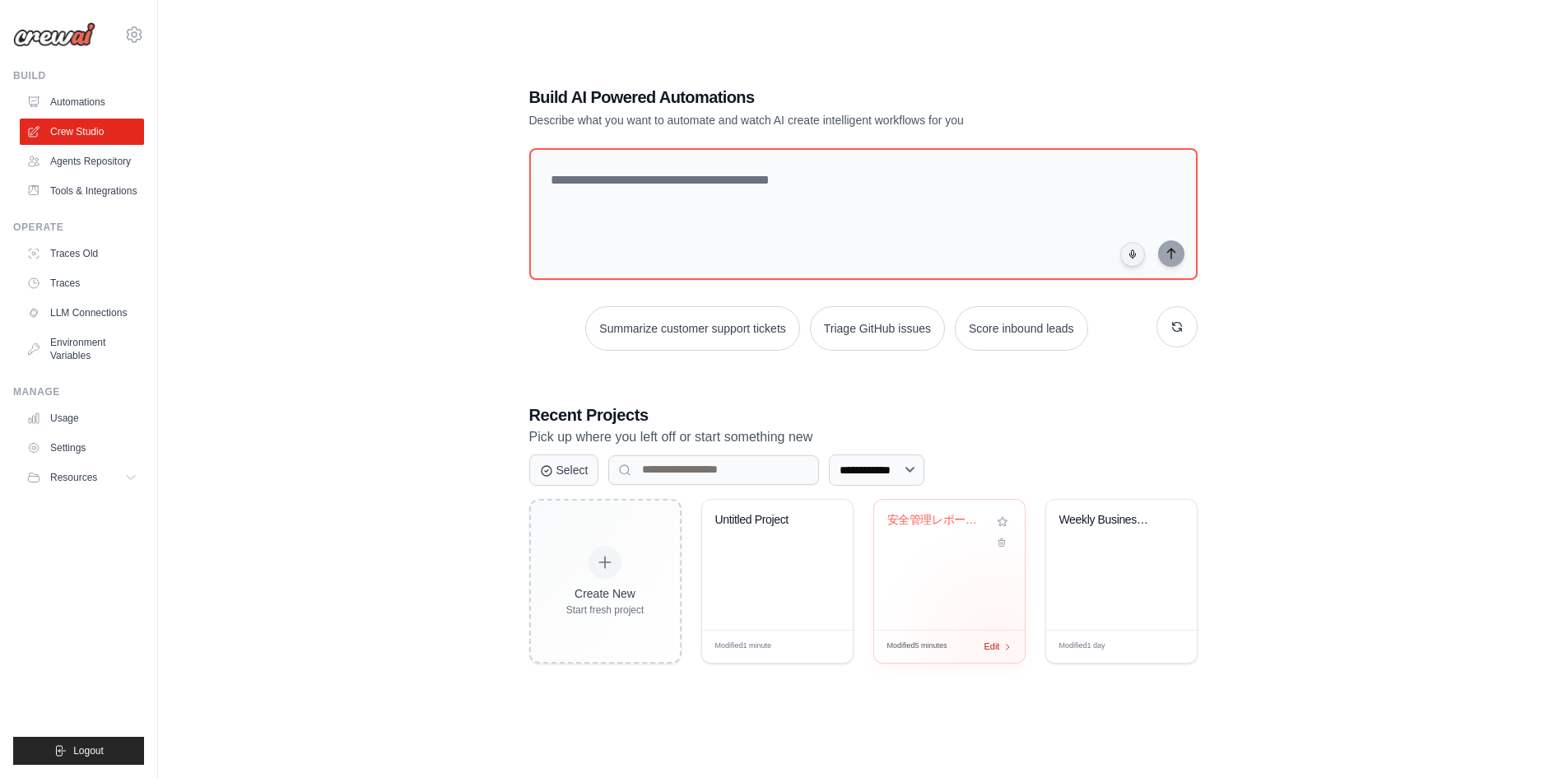
click at [998, 641] on span "Edit" at bounding box center [992, 646] width 16 height 14
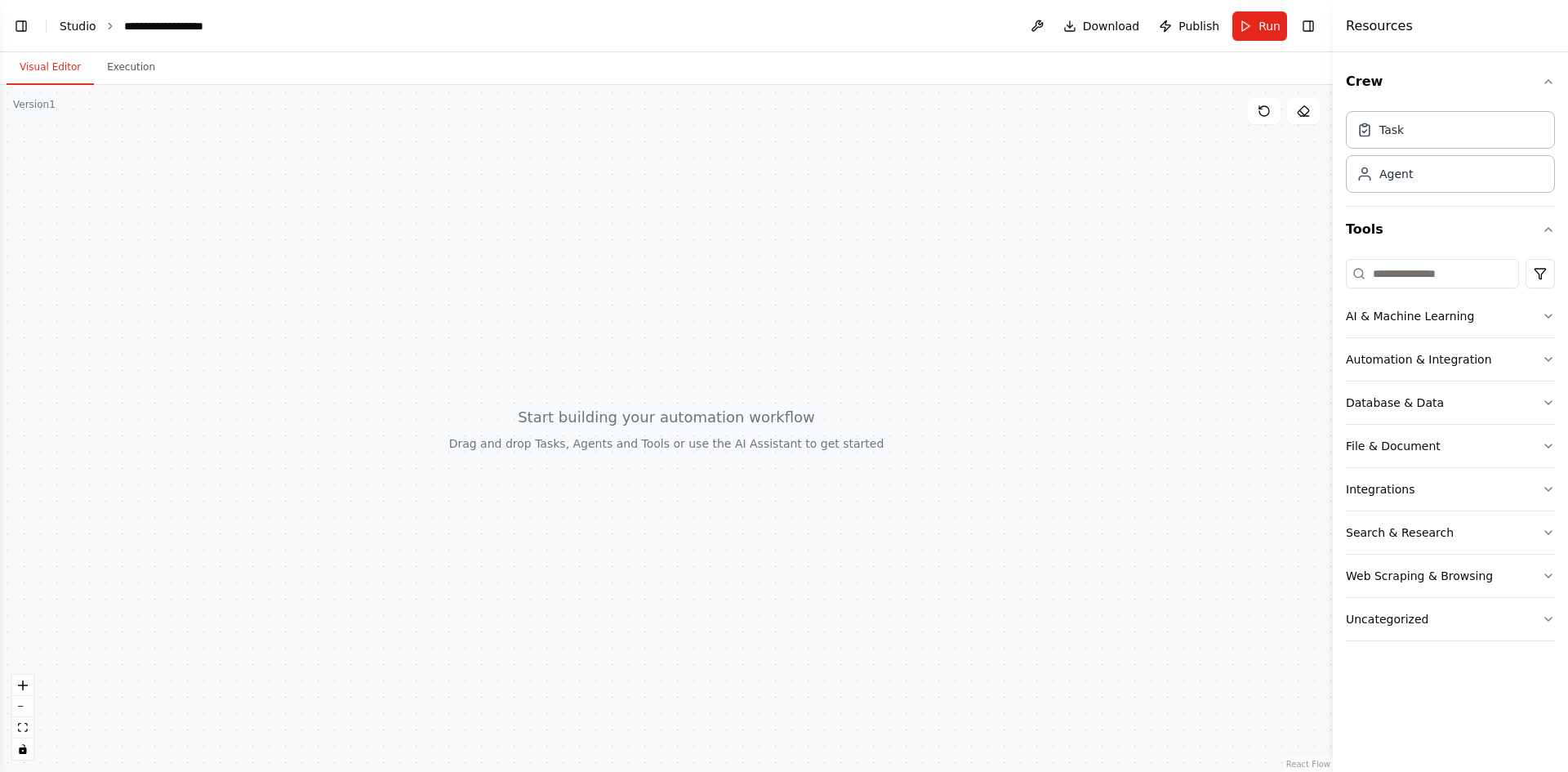
click at [74, 24] on link "Studio" at bounding box center [78, 26] width 36 height 13
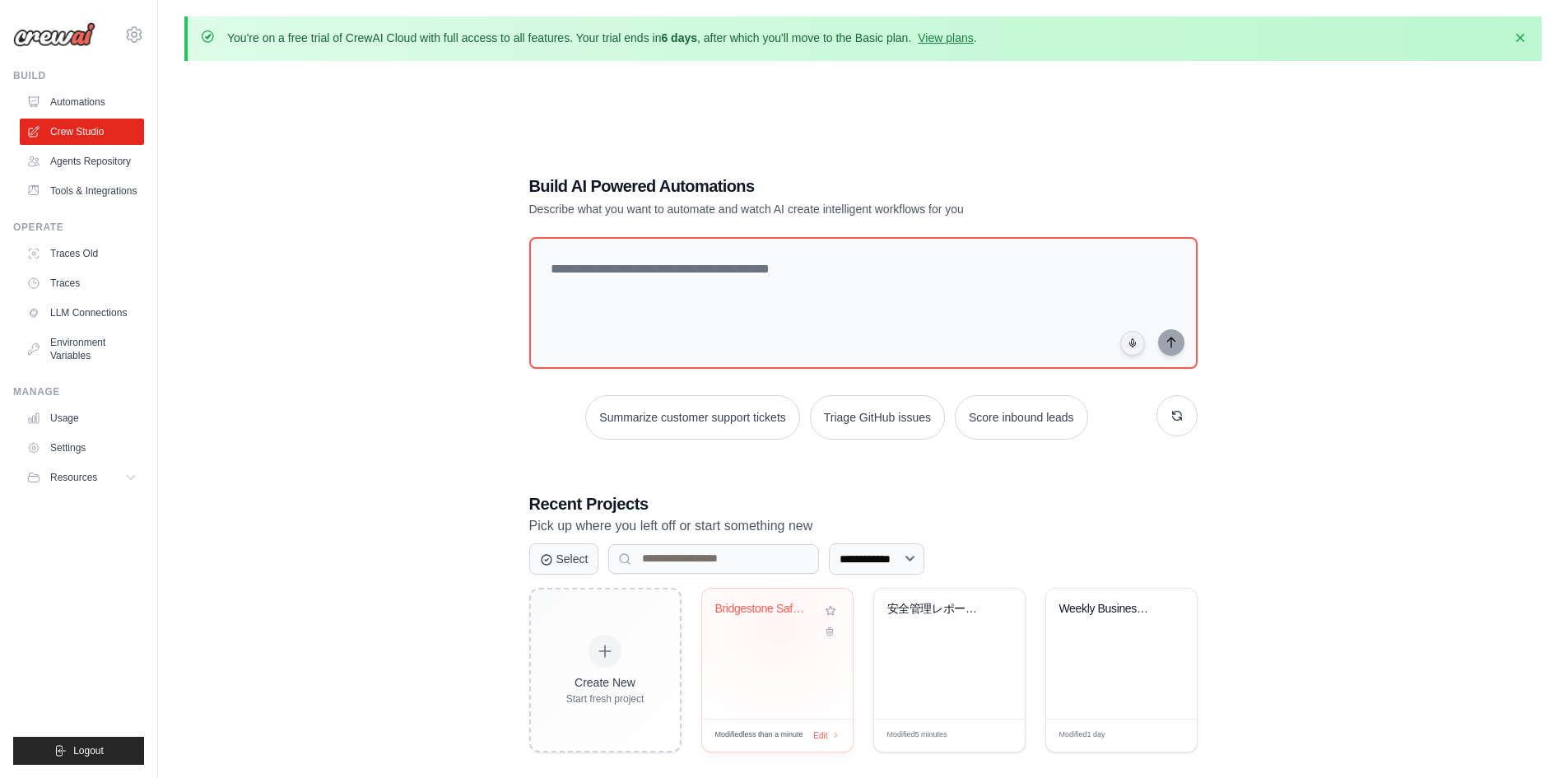
click at [777, 620] on div "Bridgestone Safety Management Analy..." at bounding box center [777, 621] width 124 height 37
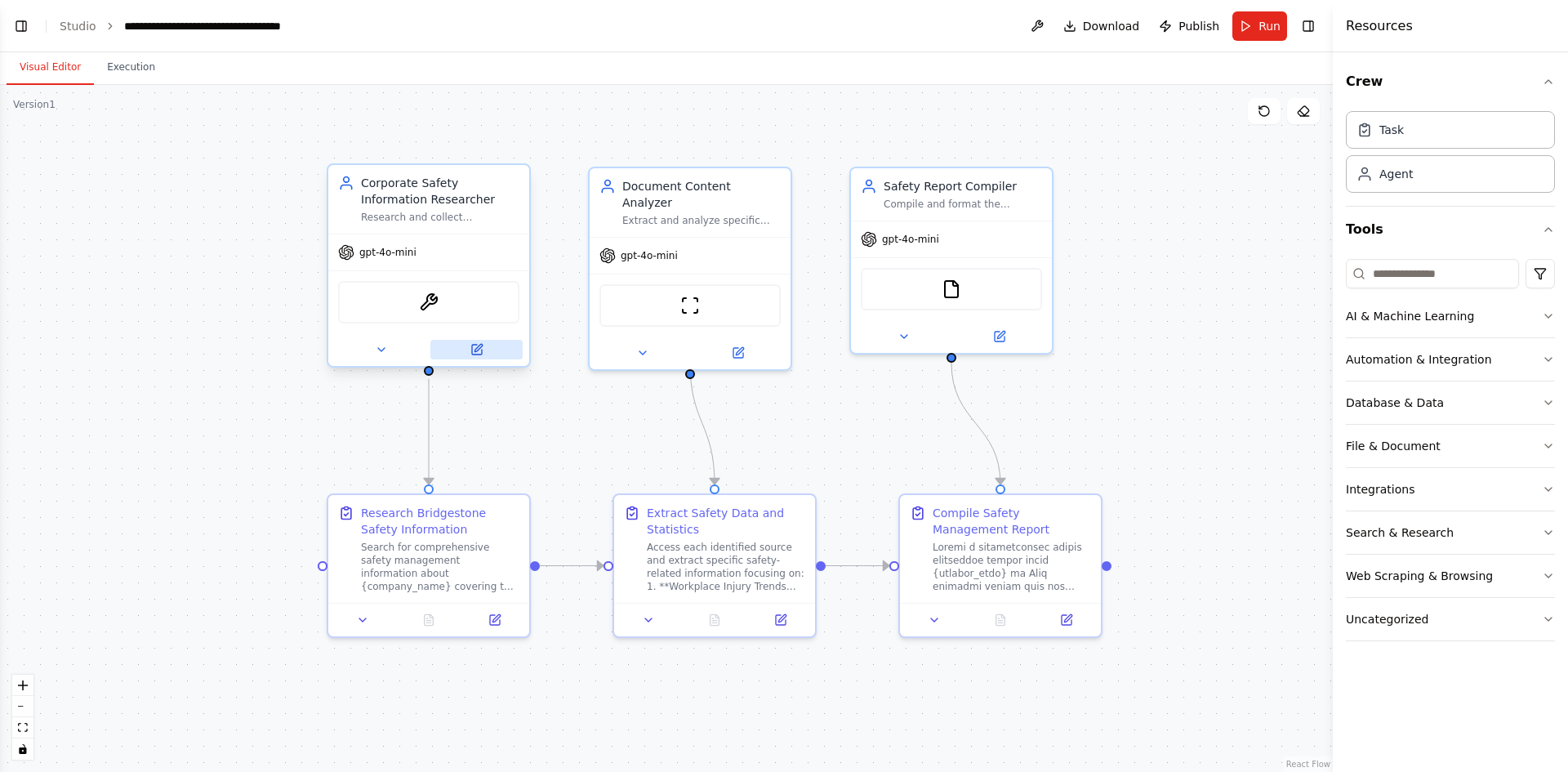
scroll to position [355, 0]
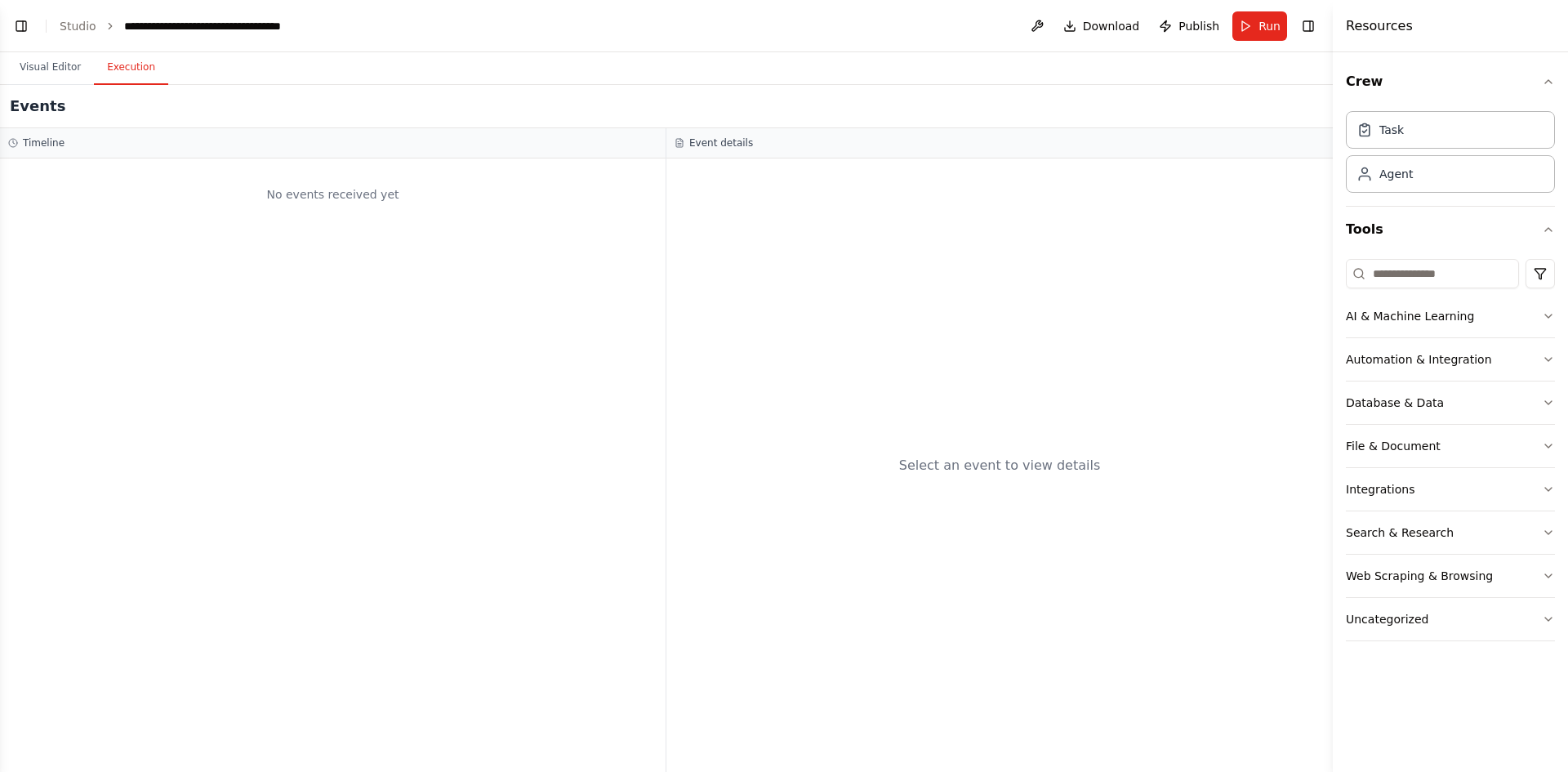
click at [126, 70] on button "Execution" at bounding box center [131, 68] width 74 height 35
click at [88, 173] on div "No events received yet" at bounding box center [333, 194] width 649 height 55
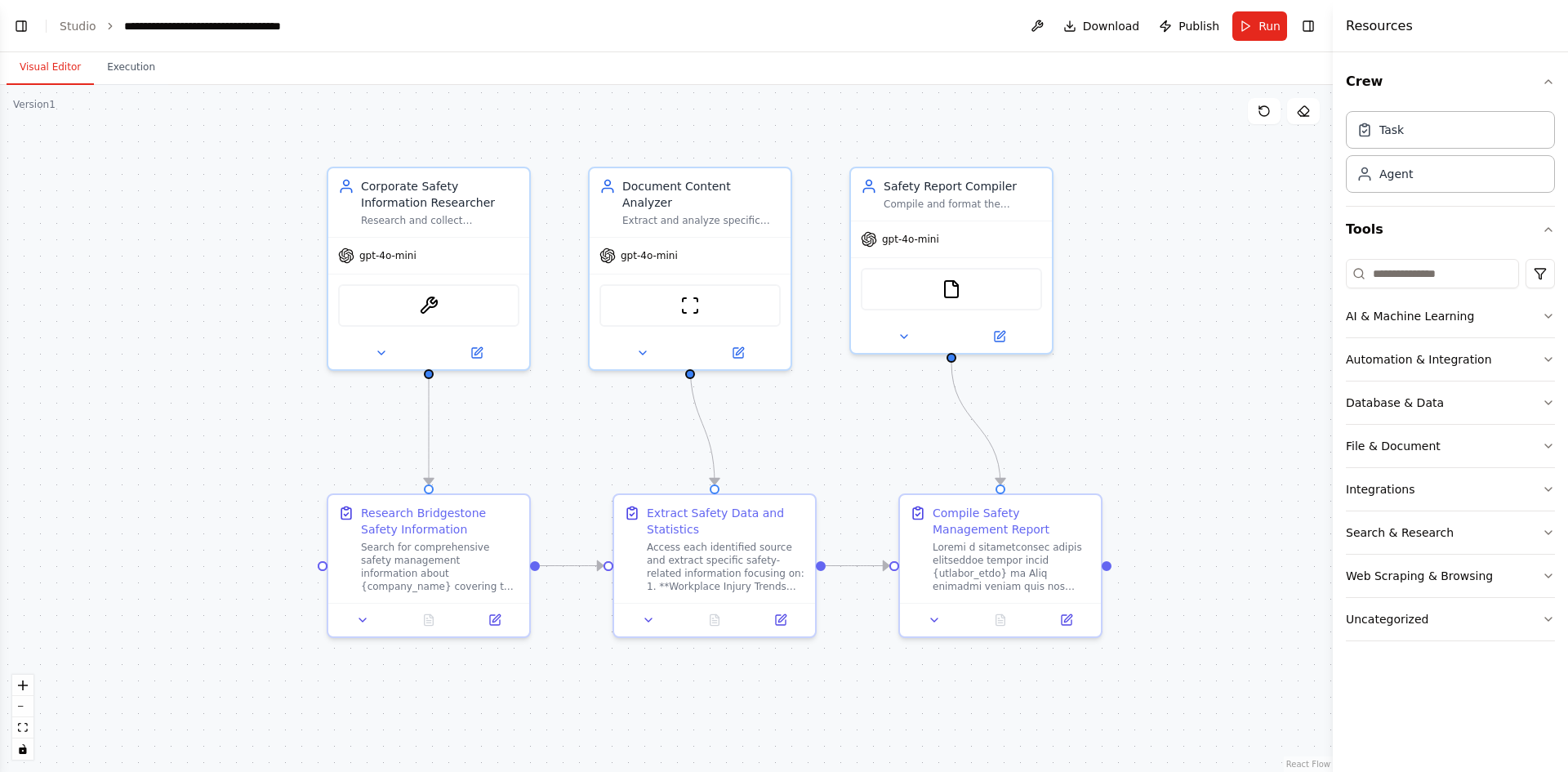
click at [62, 71] on button "Visual Editor" at bounding box center [50, 68] width 88 height 35
click at [1397, 137] on div "Task" at bounding box center [1450, 128] width 209 height 37
click at [1399, 177] on div "Agent" at bounding box center [1396, 174] width 34 height 17
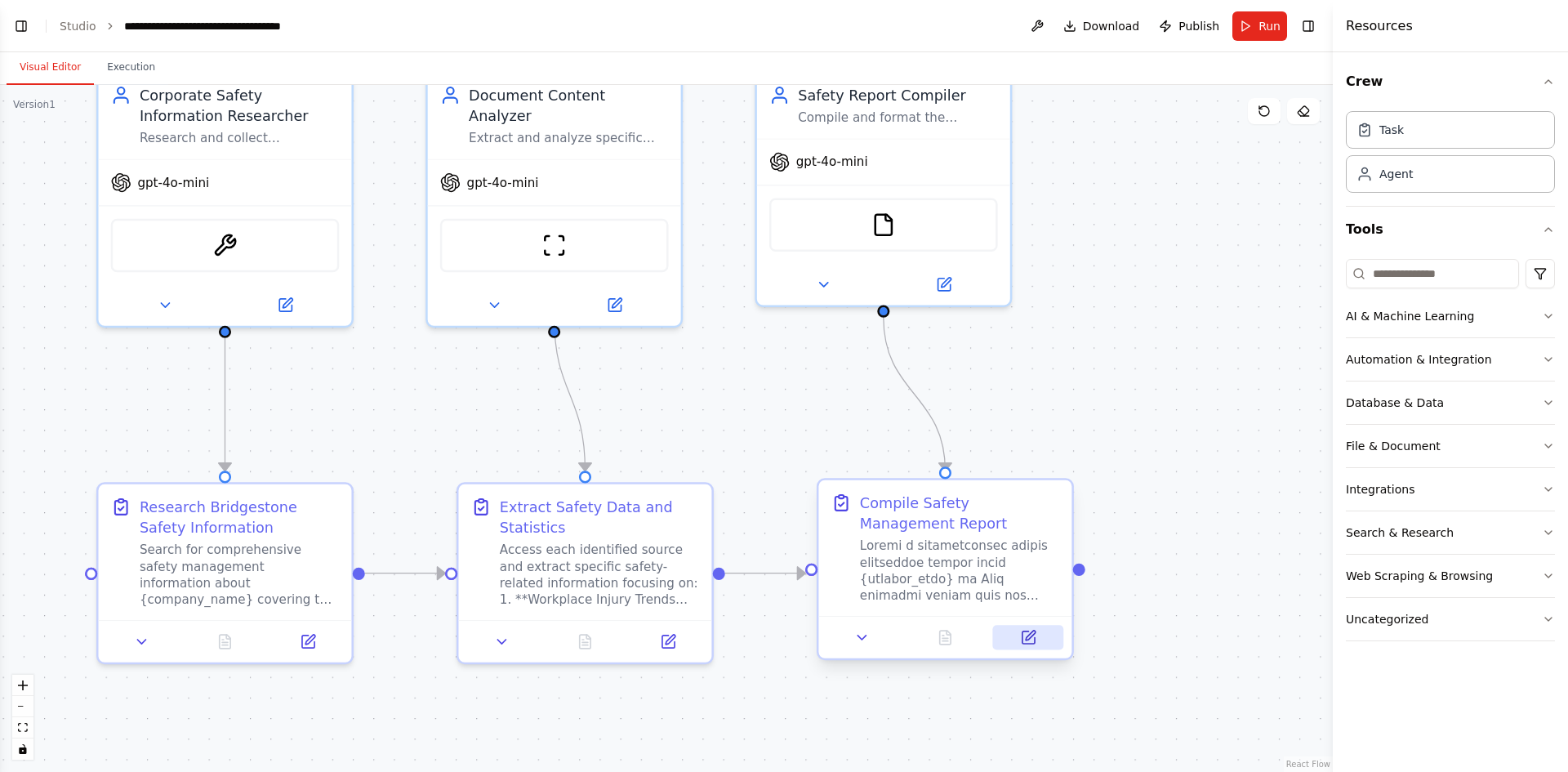
click at [1029, 641] on icon at bounding box center [1028, 637] width 12 height 12
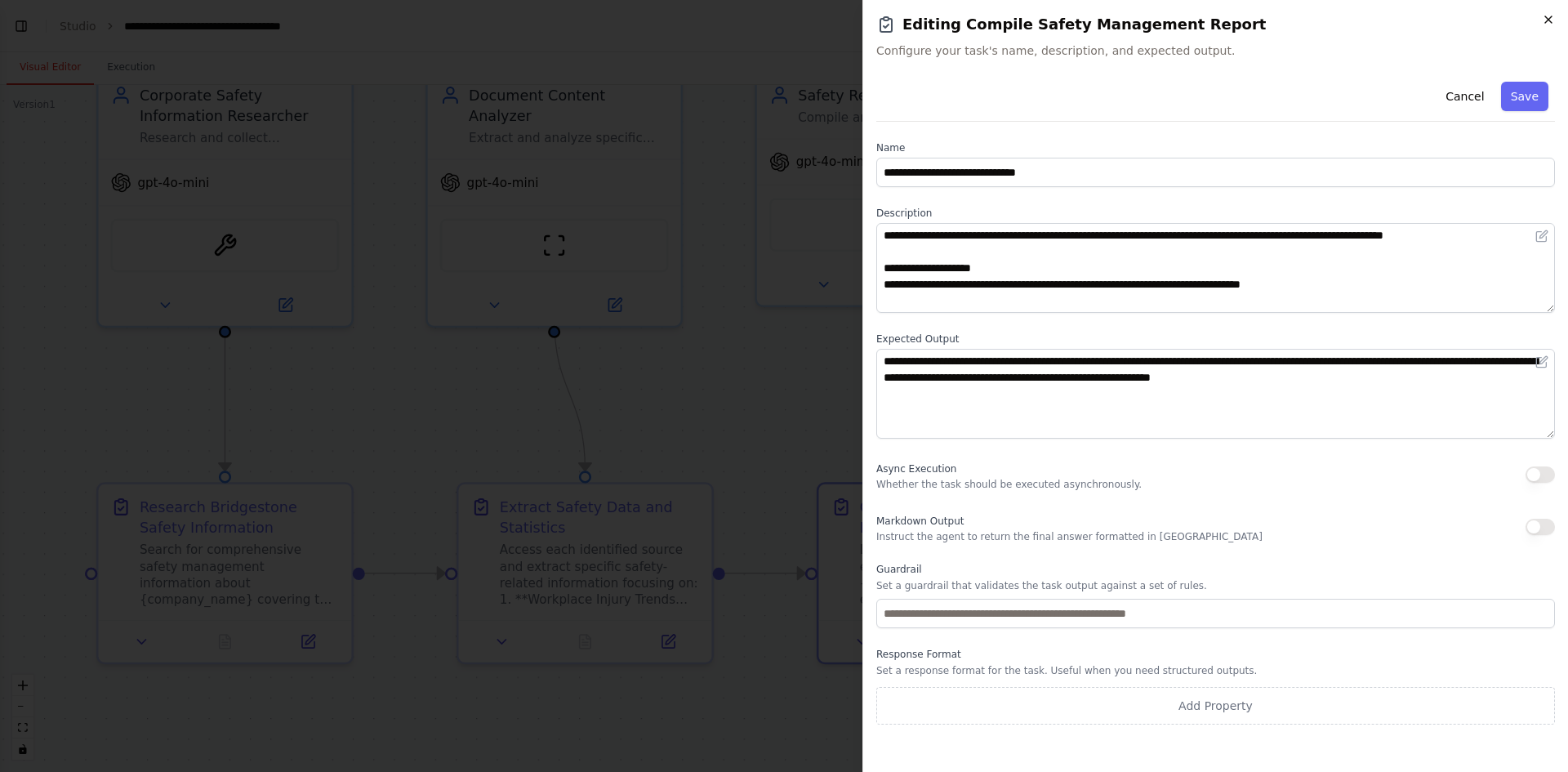
click at [1547, 18] on icon "button" at bounding box center [1548, 20] width 13 height 13
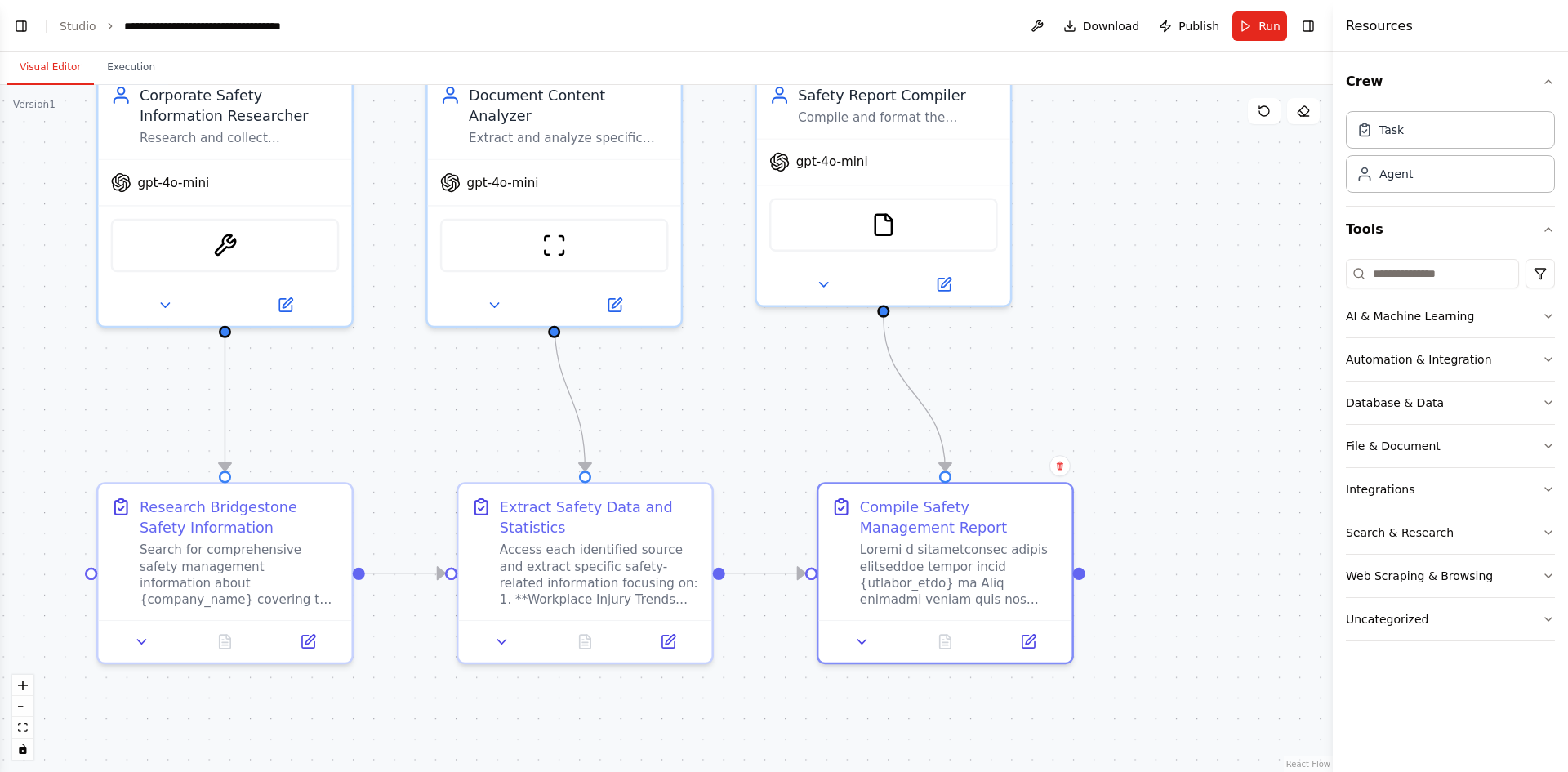
click at [1137, 293] on div ".deletable-edge-delete-btn { width: 20px; height: 20px; border: 0px solid #ffff…" at bounding box center [666, 428] width 1333 height 687
click at [306, 303] on button at bounding box center [285, 301] width 116 height 25
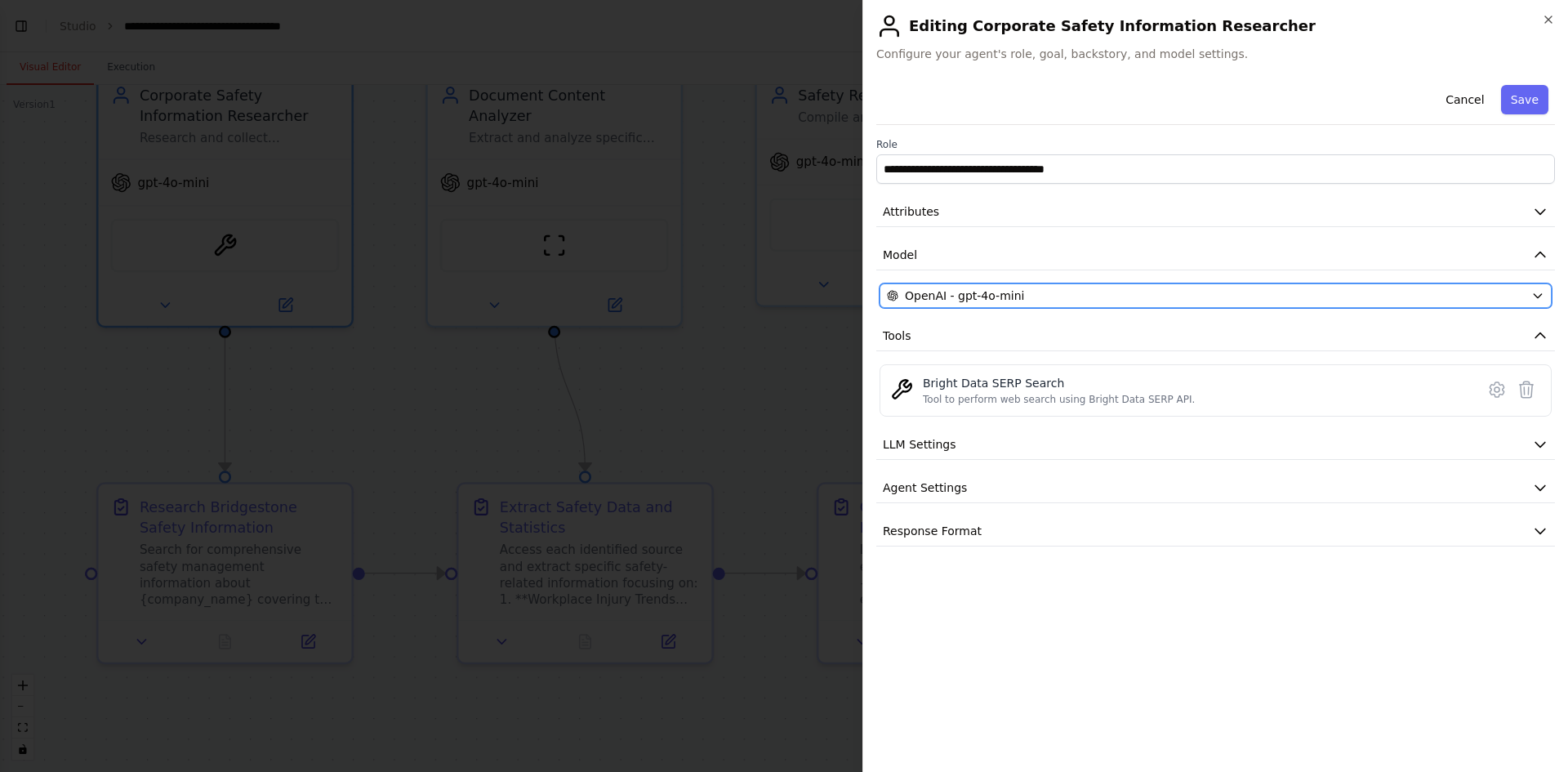
click at [1130, 297] on div "OpenAI - gpt-4o-mini" at bounding box center [1205, 296] width 638 height 17
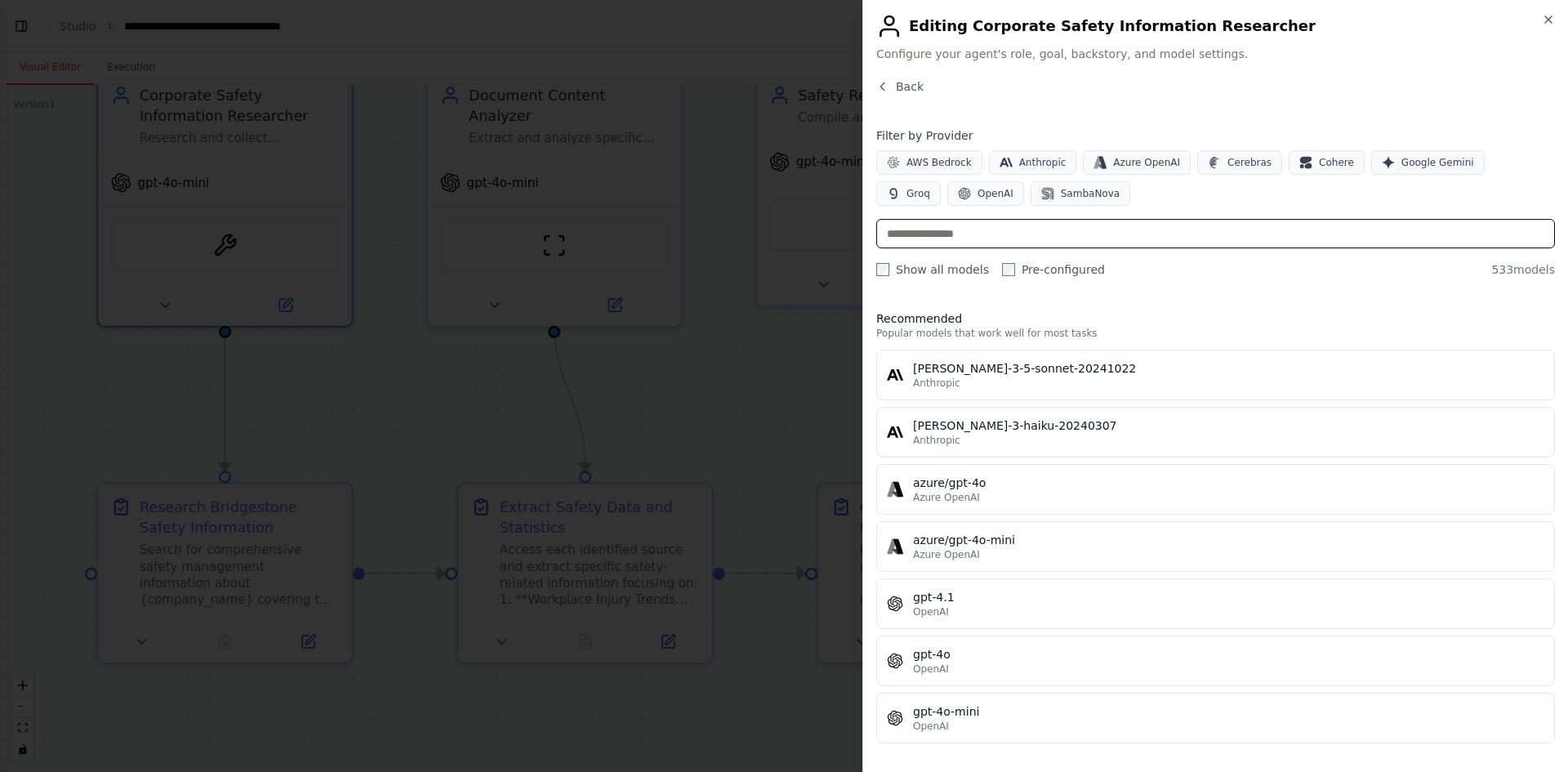
click at [1224, 231] on input "text" at bounding box center [1215, 234] width 678 height 30
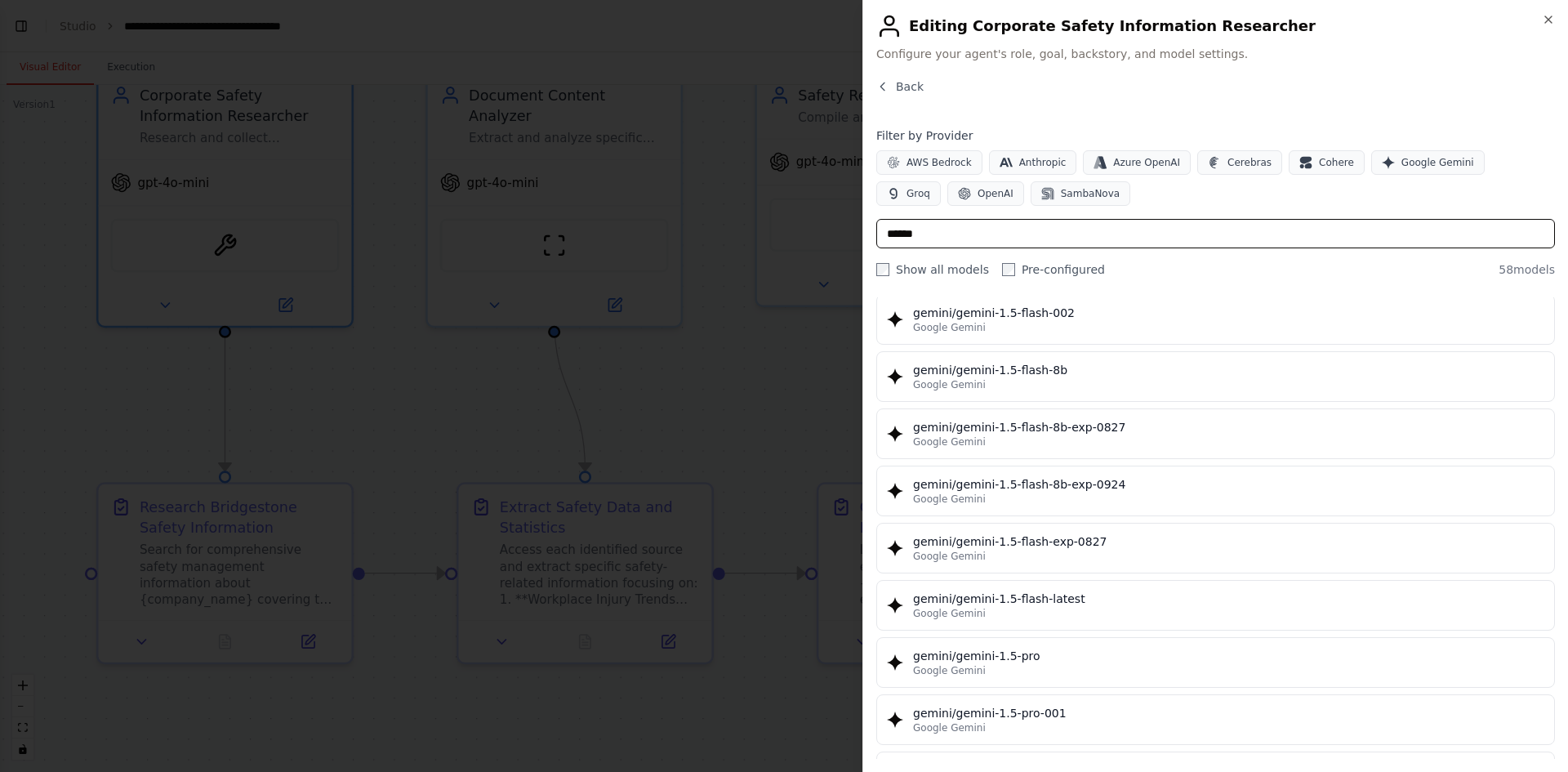
scroll to position [0, 0]
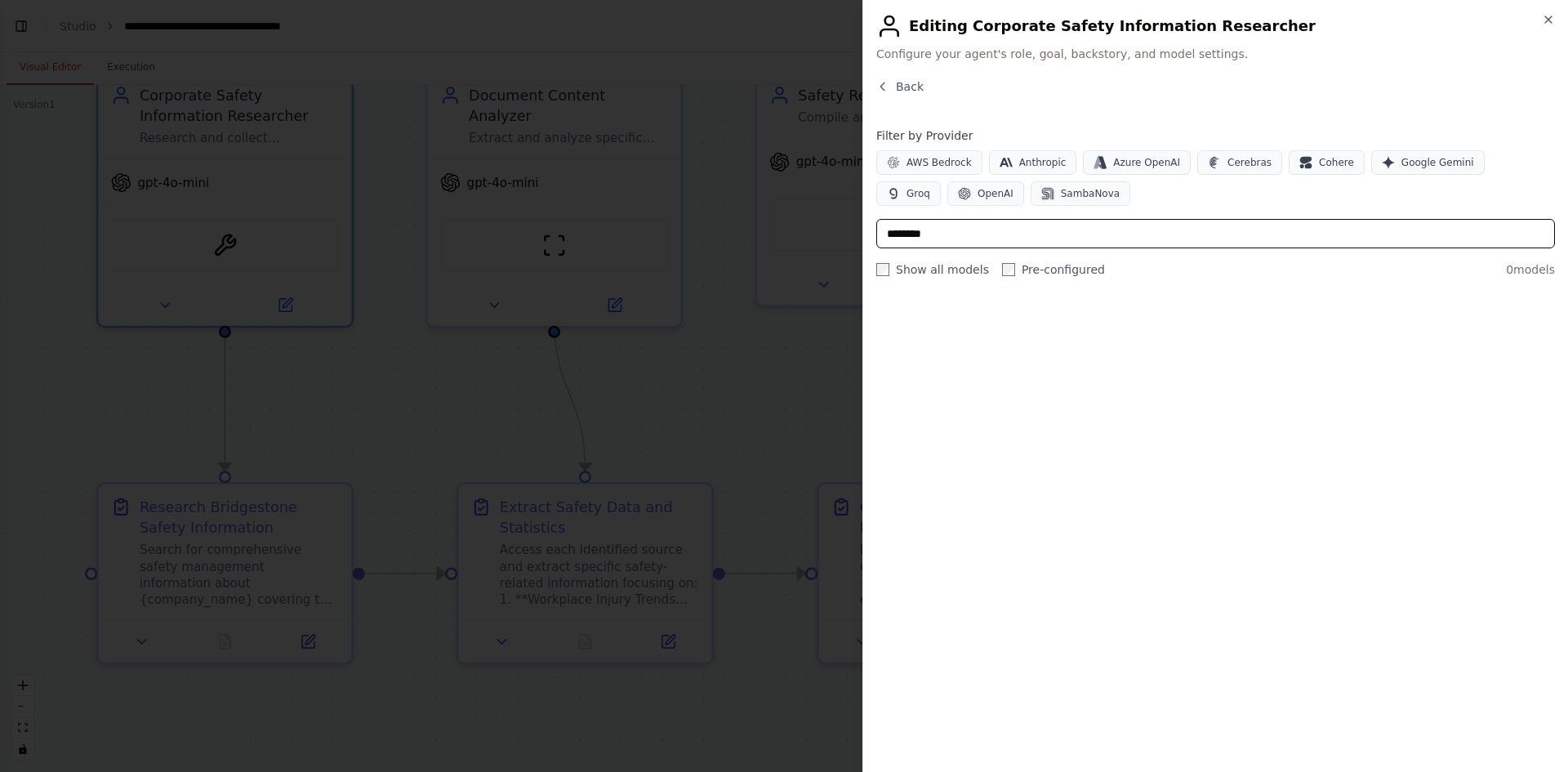
type input "********"
drag, startPoint x: 962, startPoint y: 240, endPoint x: 876, endPoint y: 241, distance: 86.0
click at [876, 241] on div "Close Editing Corporate Safety Information Researcher Configure your agent's ro…" at bounding box center [1215, 386] width 706 height 772
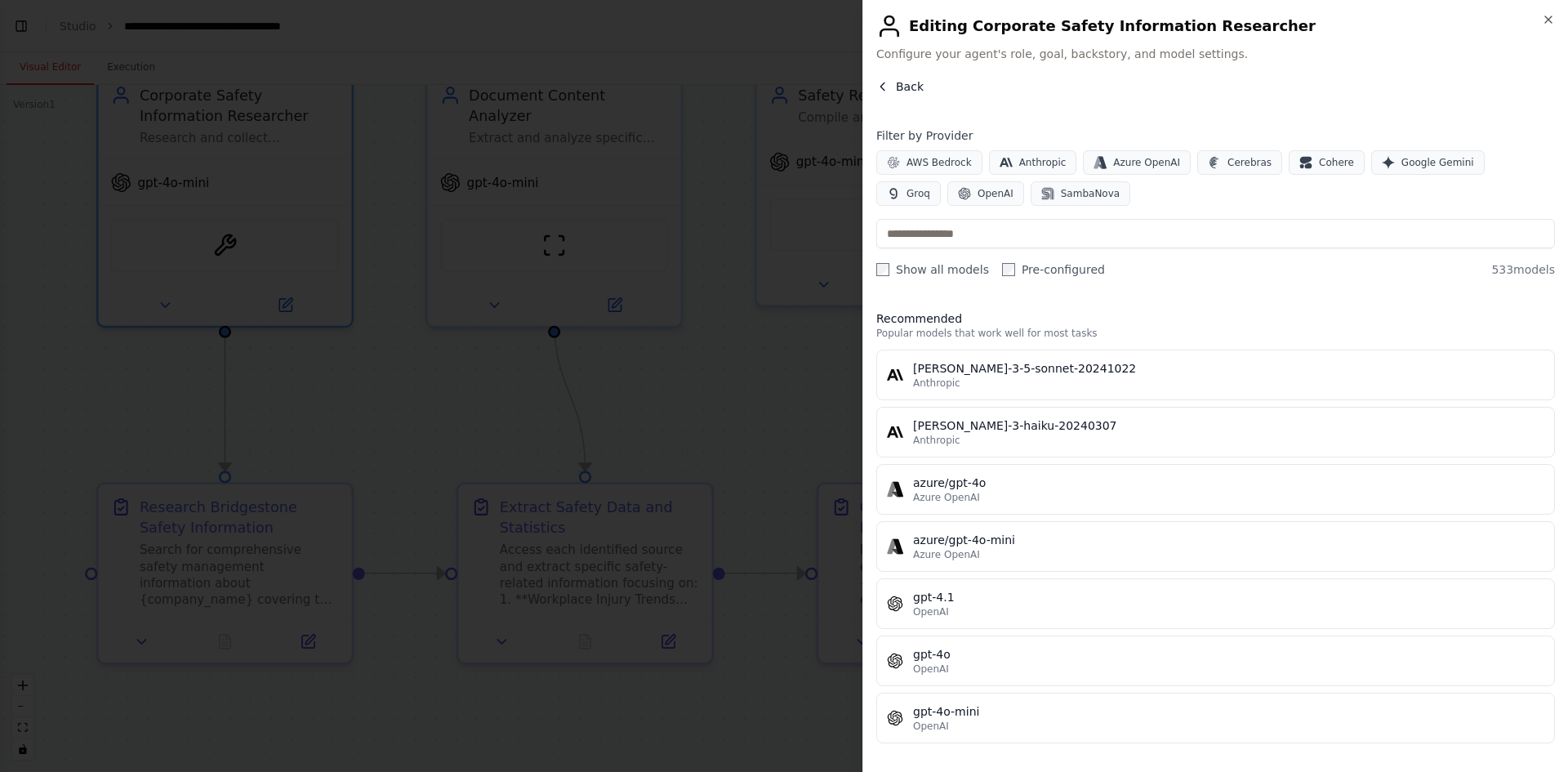
click at [881, 89] on icon "button" at bounding box center [883, 87] width 13 height 13
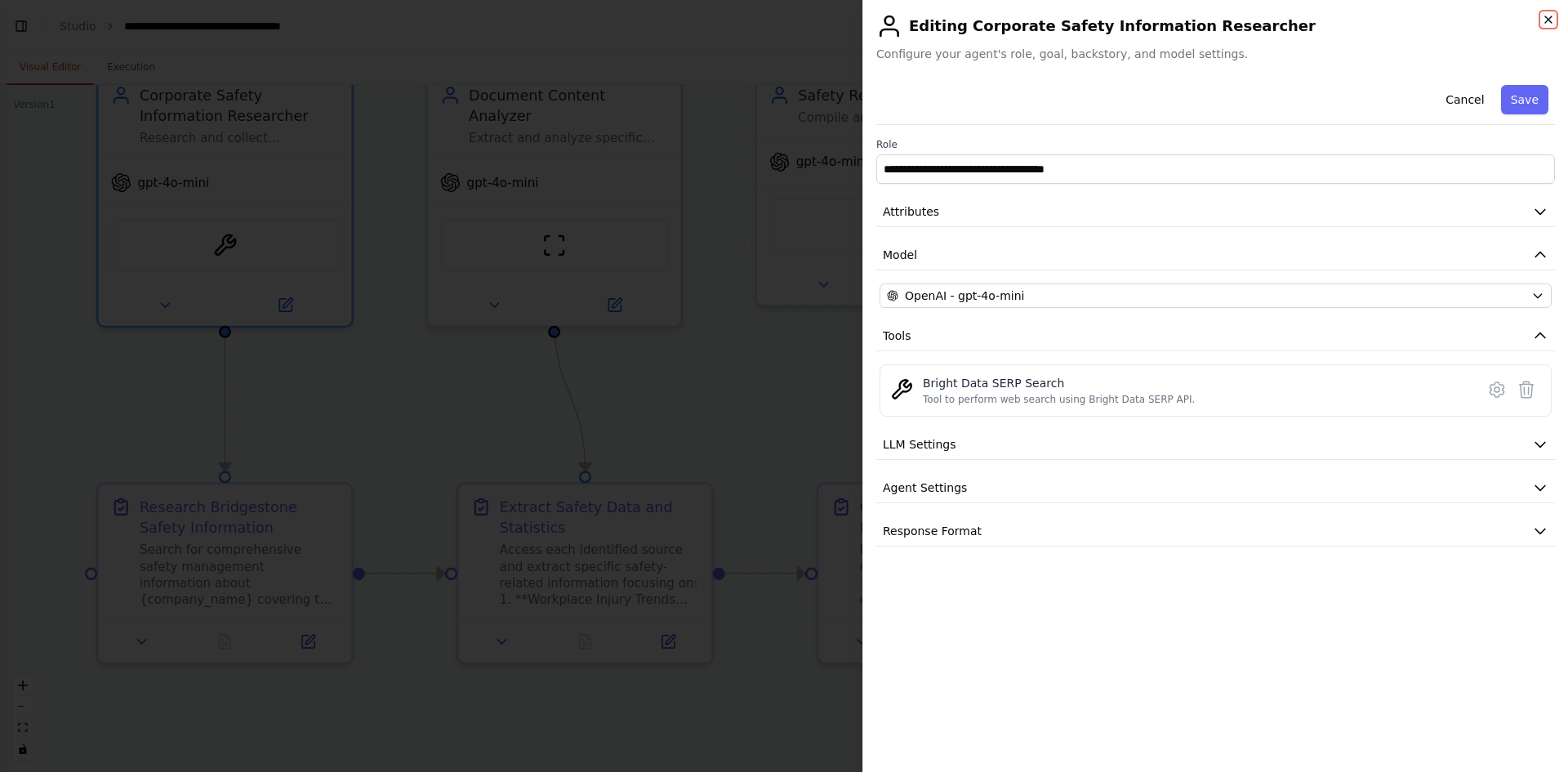
click at [1545, 21] on icon "button" at bounding box center [1548, 20] width 13 height 13
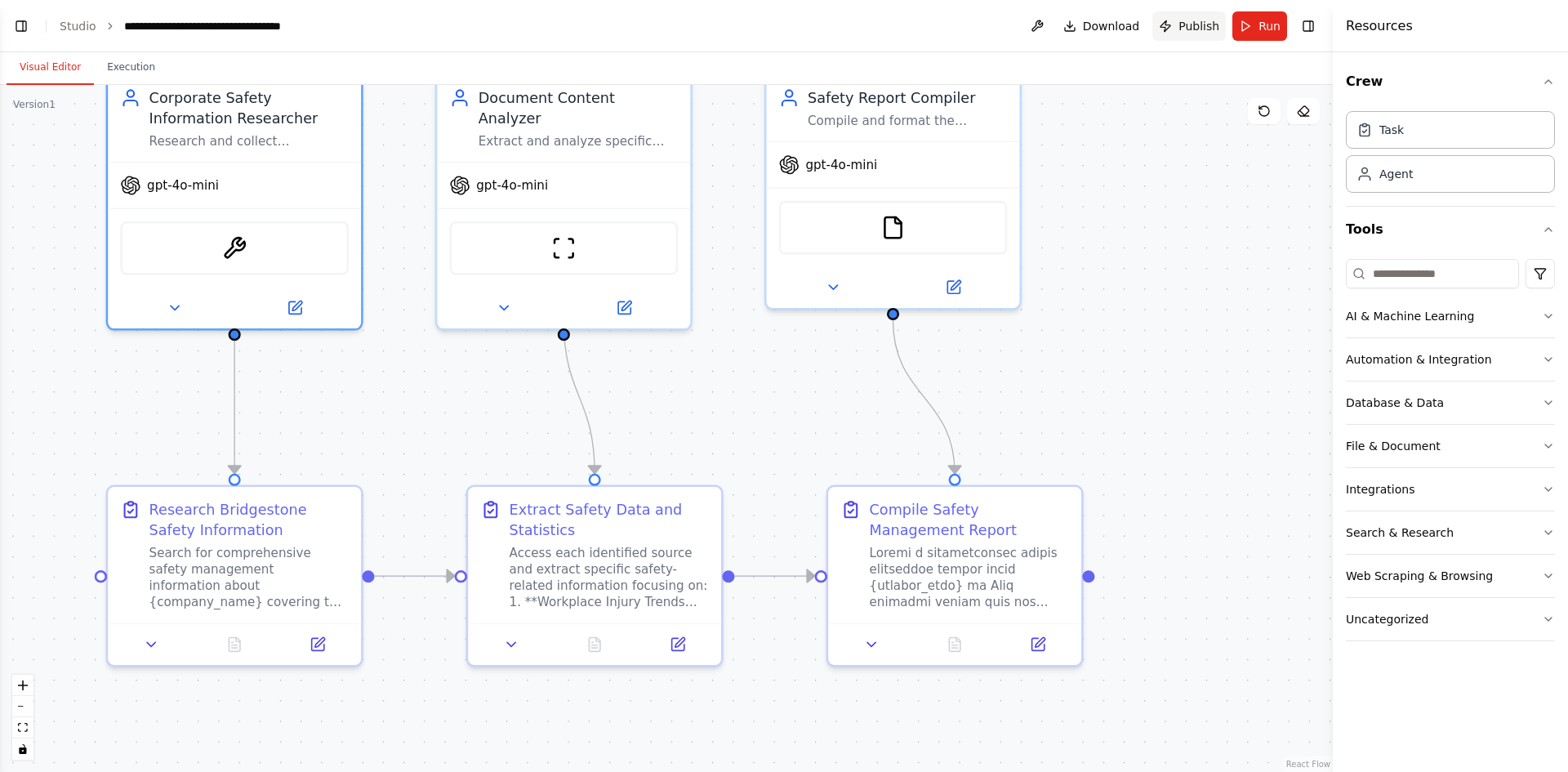
click at [1206, 26] on span "Publish" at bounding box center [1198, 26] width 40 height 17
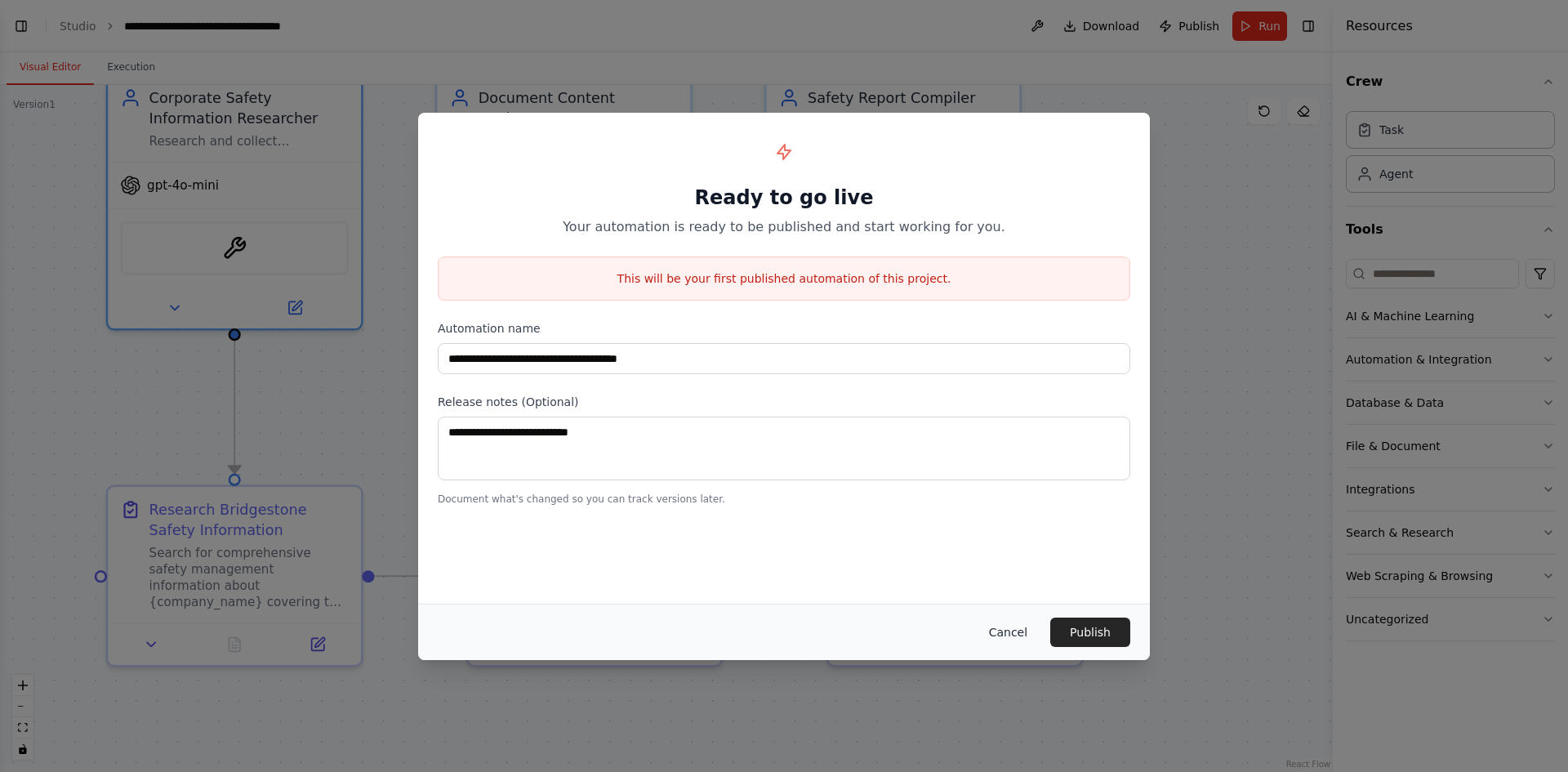
click at [1008, 631] on button "Cancel" at bounding box center [1008, 632] width 64 height 30
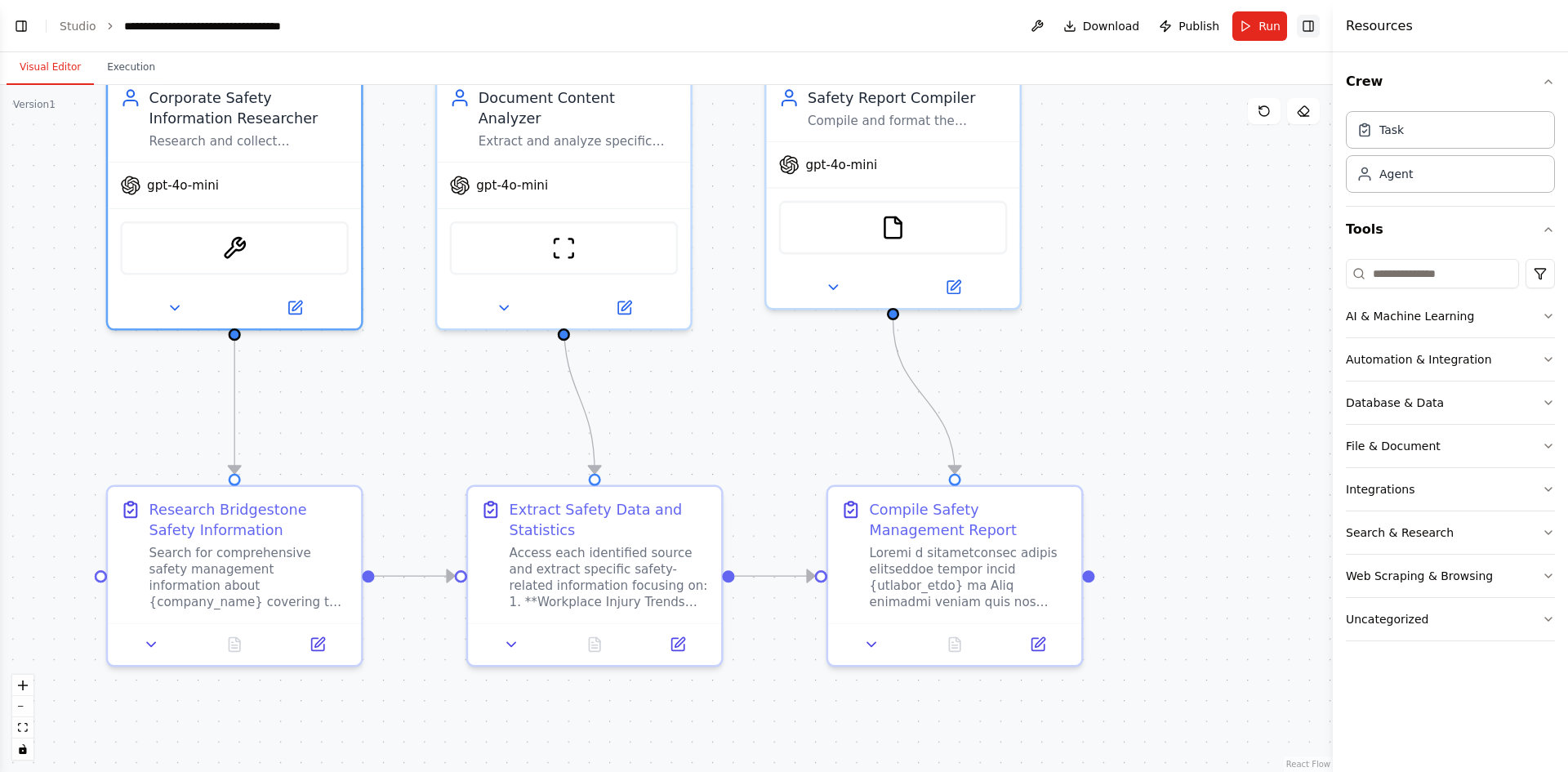
click at [1309, 29] on button "Toggle Right Sidebar" at bounding box center [1309, 26] width 23 height 23
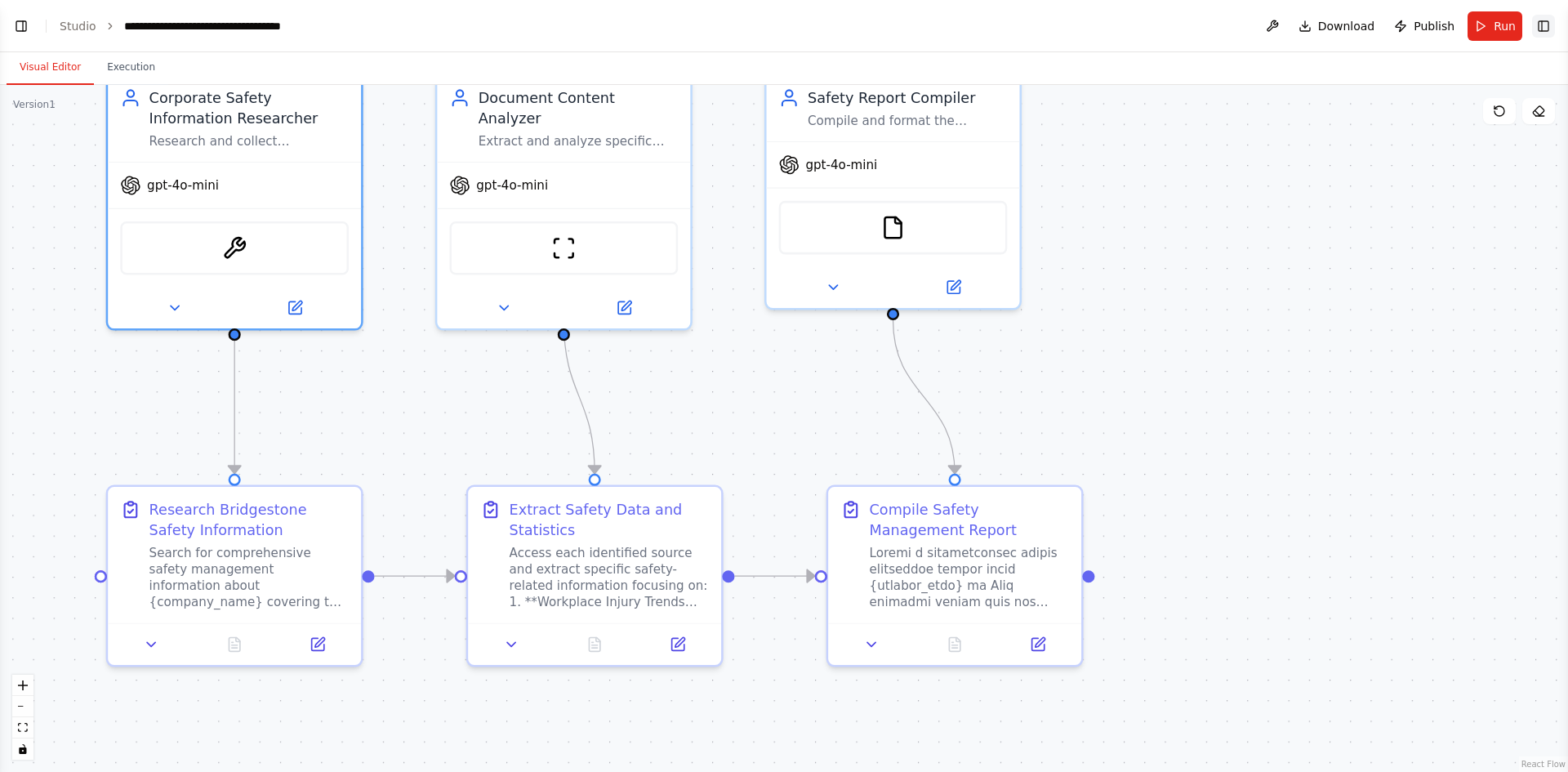
click at [1542, 33] on button "Toggle Right Sidebar" at bounding box center [1543, 26] width 23 height 23
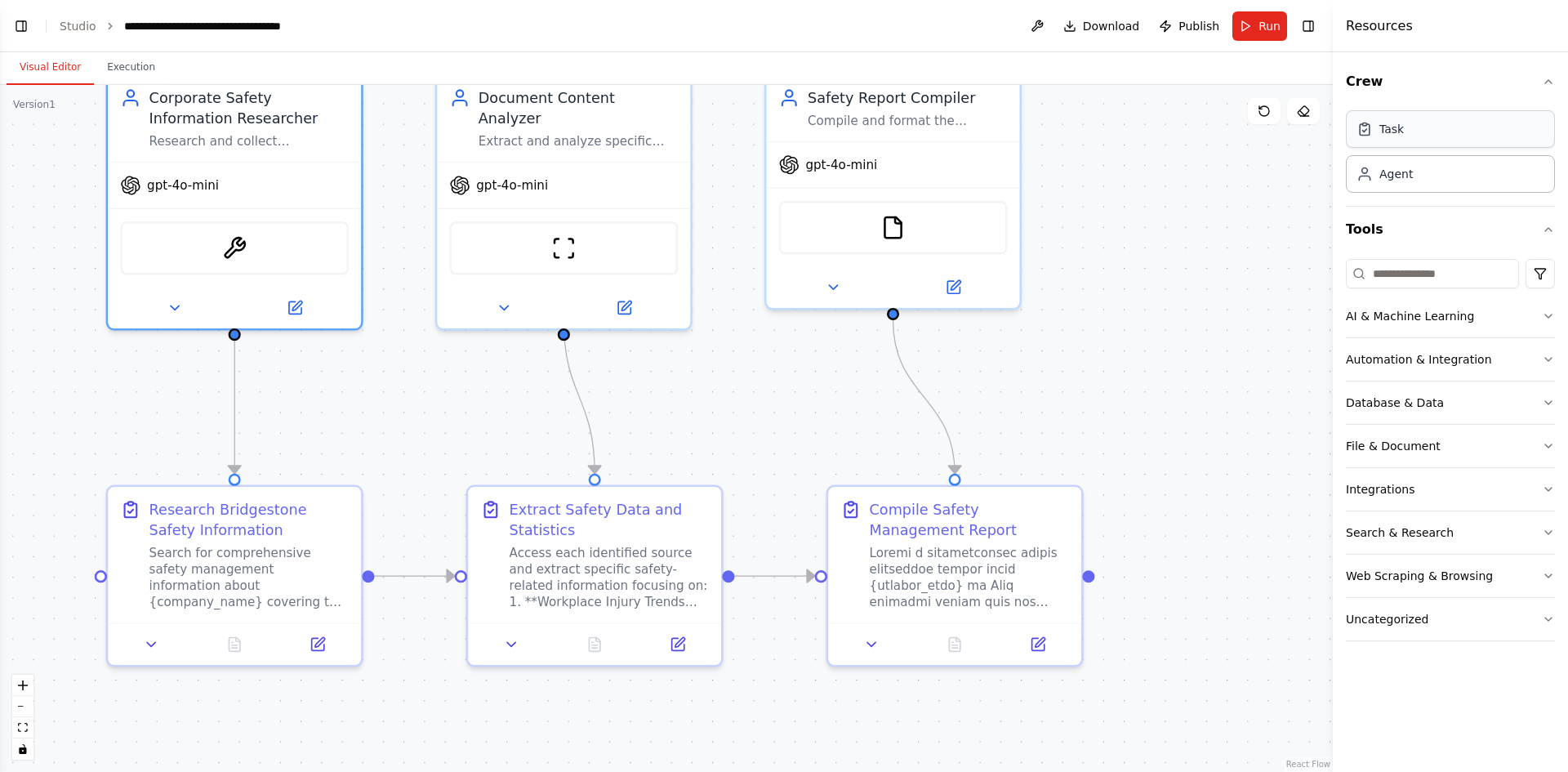
click at [1401, 136] on div "Task" at bounding box center [1450, 128] width 209 height 37
click at [1367, 131] on icon at bounding box center [1365, 129] width 17 height 17
click at [1389, 177] on div "Agent" at bounding box center [1396, 174] width 34 height 17
click at [1378, 126] on div "Task" at bounding box center [1380, 129] width 47 height 17
click at [1388, 269] on input at bounding box center [1433, 274] width 173 height 30
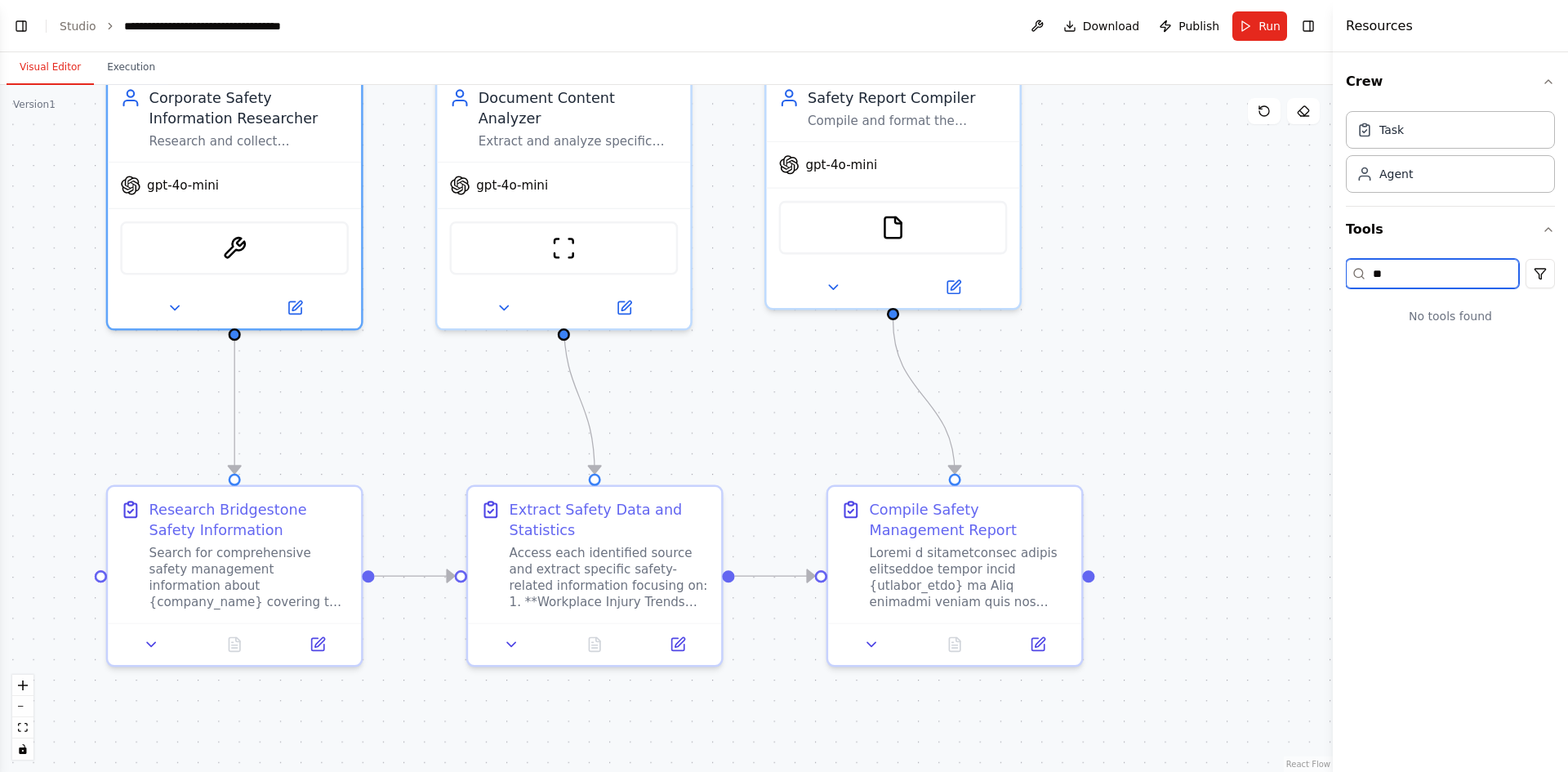
type input "*"
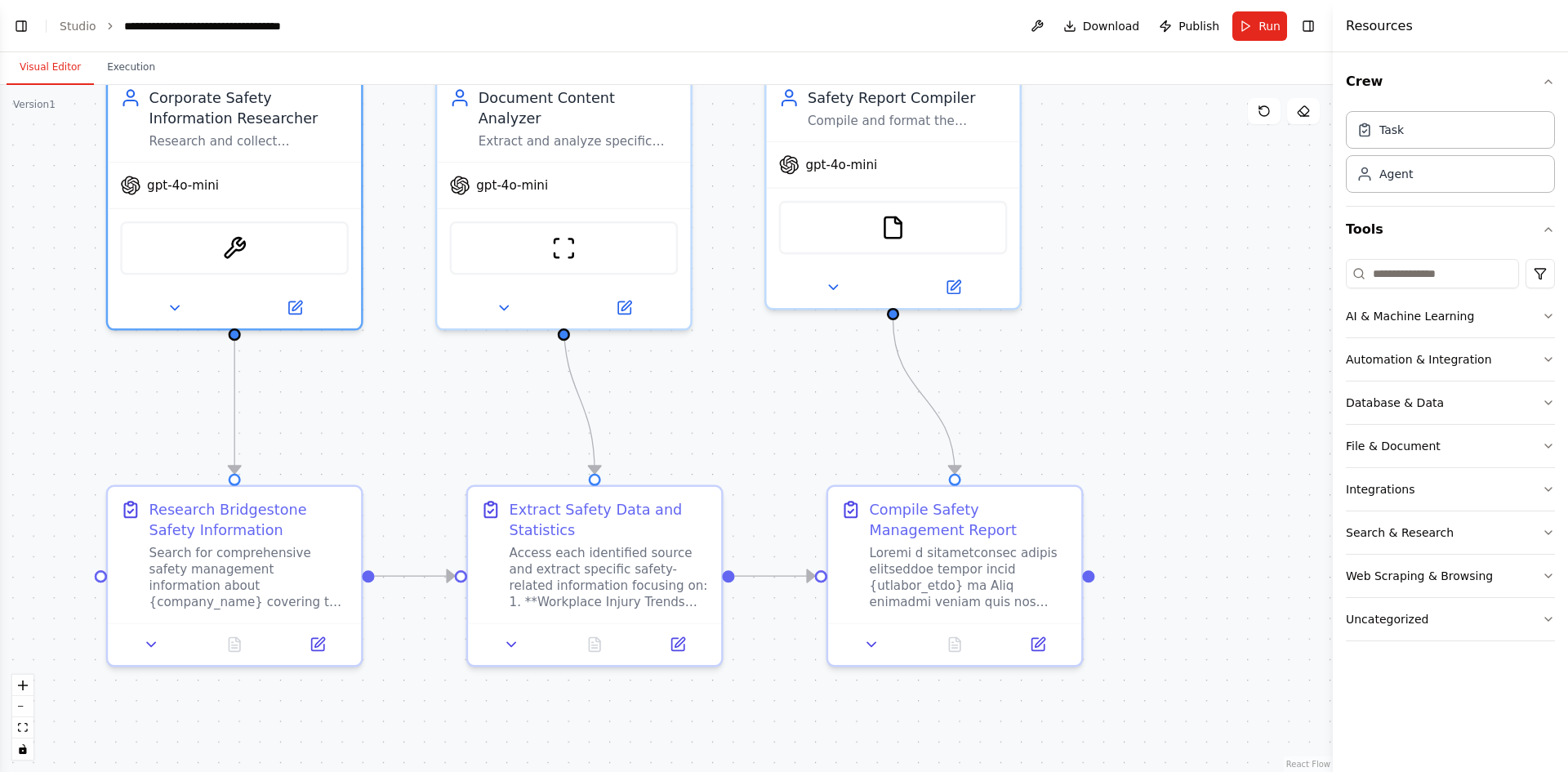
click at [1244, 271] on div ".deletable-edge-delete-btn { width: 20px; height: 20px; border: 0px solid #ffff…" at bounding box center [666, 428] width 1333 height 687
click at [88, 21] on link "Studio" at bounding box center [78, 26] width 36 height 13
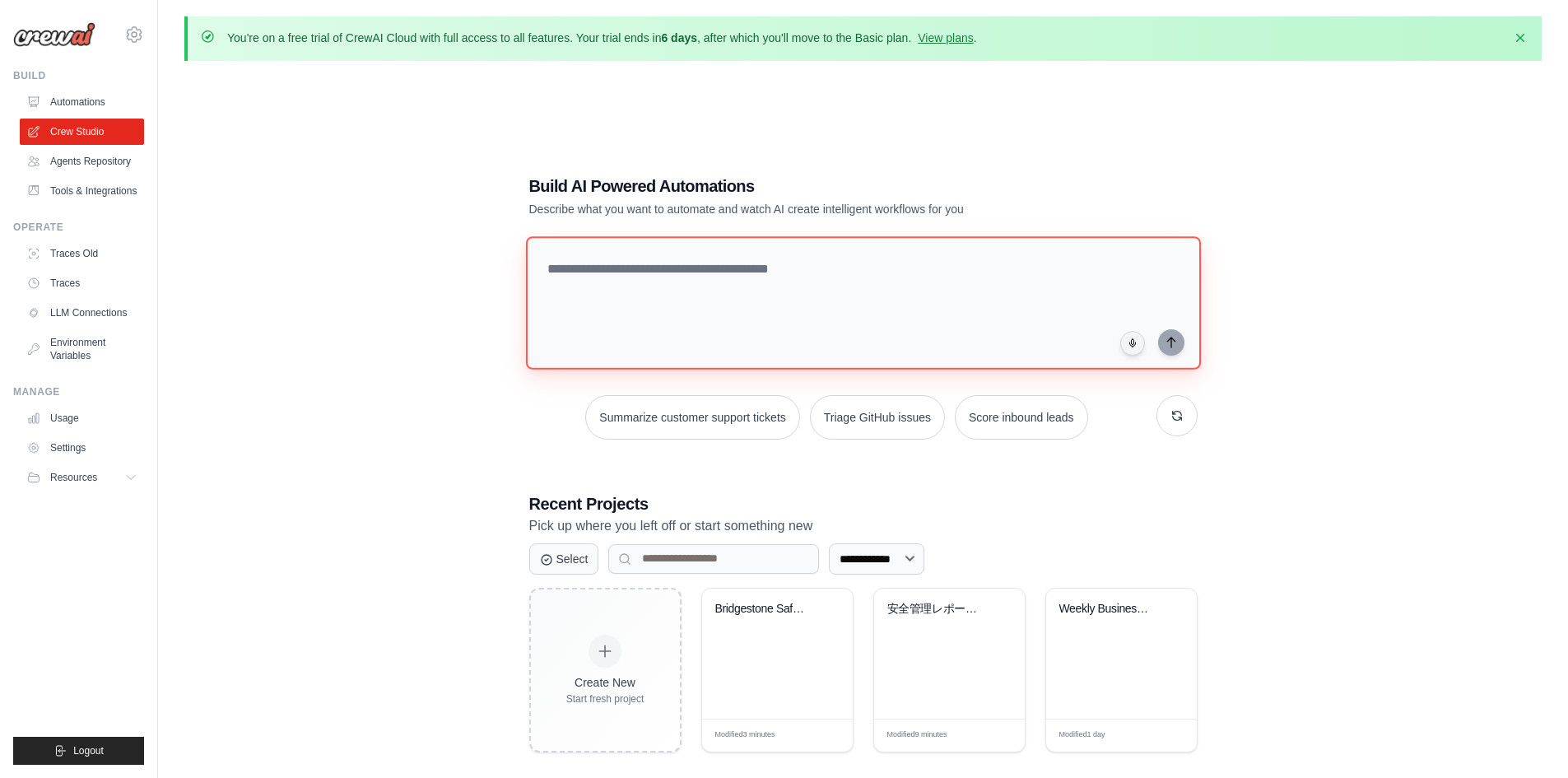
click at [677, 276] on textarea at bounding box center [863, 303] width 675 height 133
click at [909, 293] on textarea at bounding box center [863, 303] width 675 height 133
paste textarea "**********"
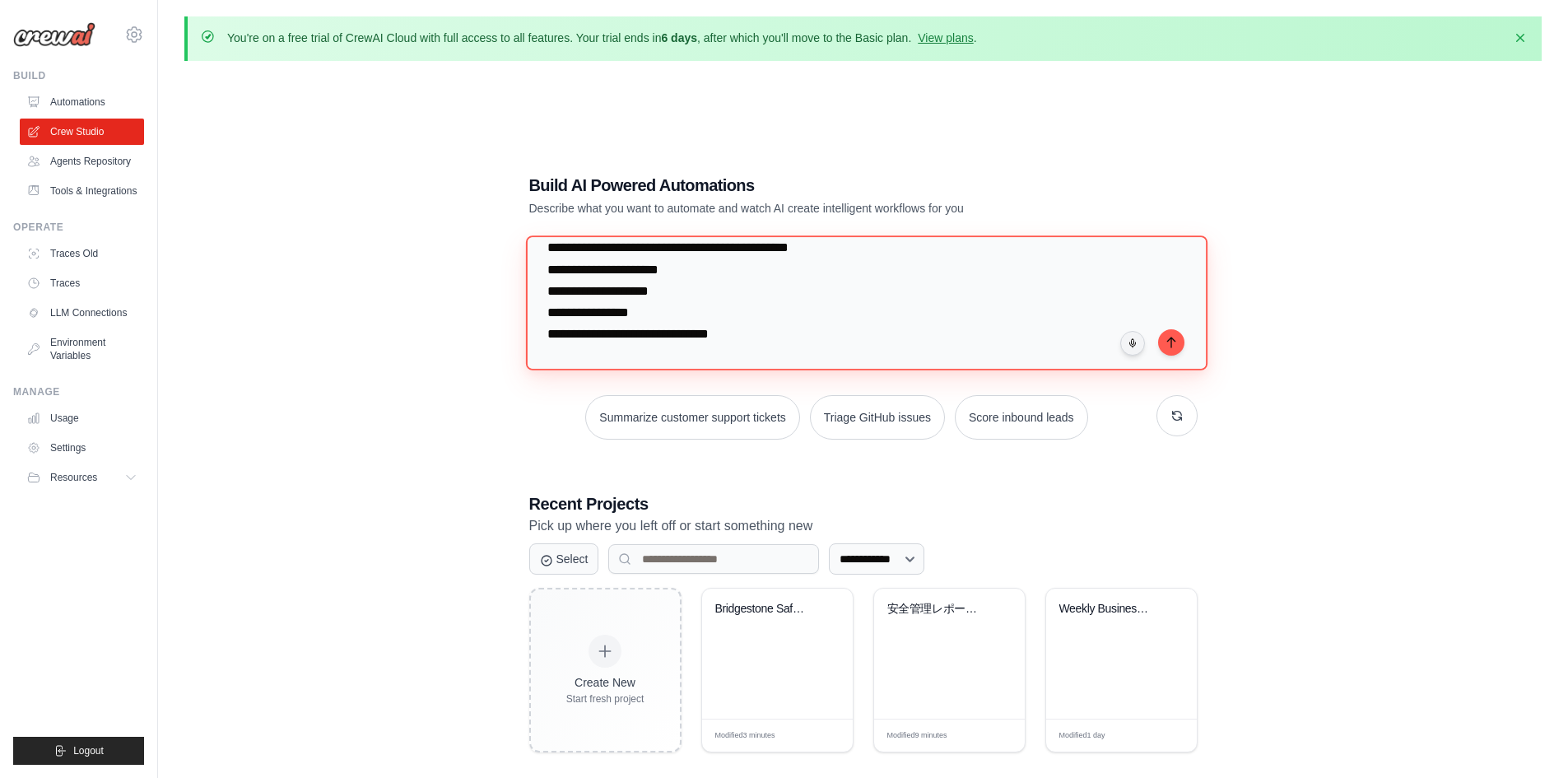
scroll to position [41, 0]
type textarea "**********"
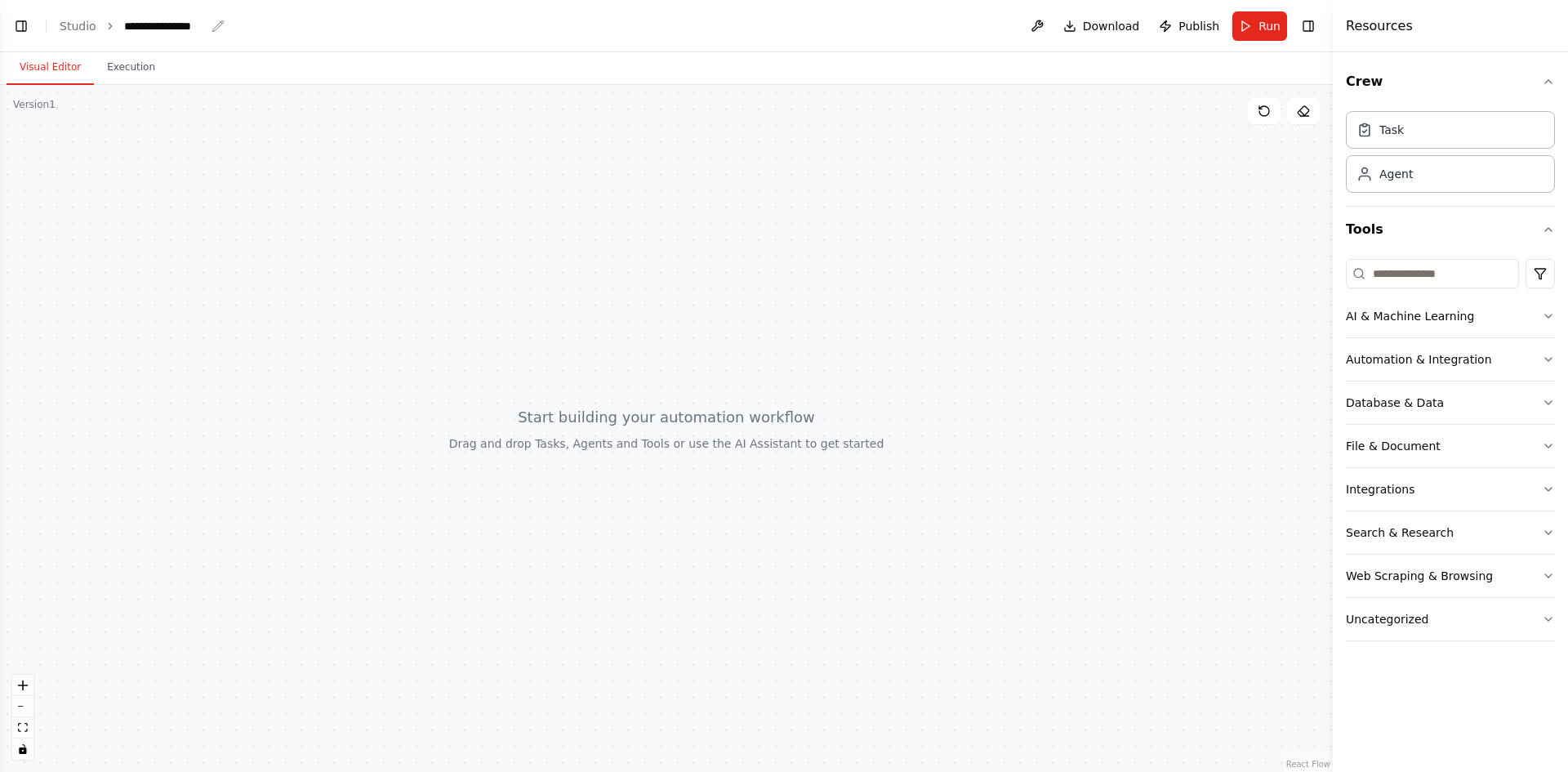
click at [171, 21] on div "**********" at bounding box center [164, 26] width 81 height 17
drag, startPoint x: 202, startPoint y: 22, endPoint x: 121, endPoint y: 24, distance: 81.0
click at [124, 24] on div "**********" at bounding box center [185, 26] width 122 height 17
click at [996, 441] on div at bounding box center [666, 428] width 1333 height 687
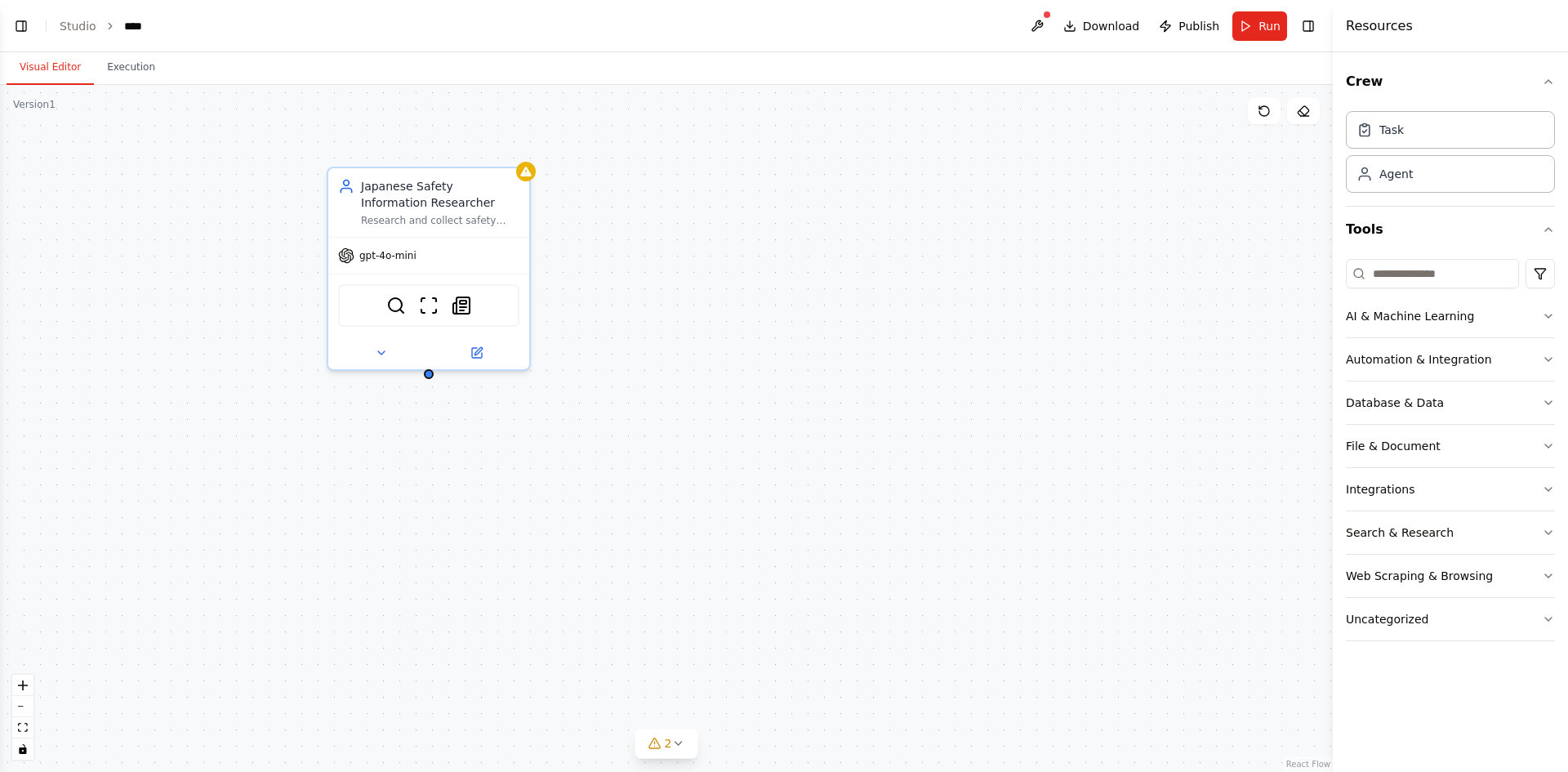
scroll to position [145, 0]
click at [677, 746] on icon at bounding box center [678, 744] width 13 height 13
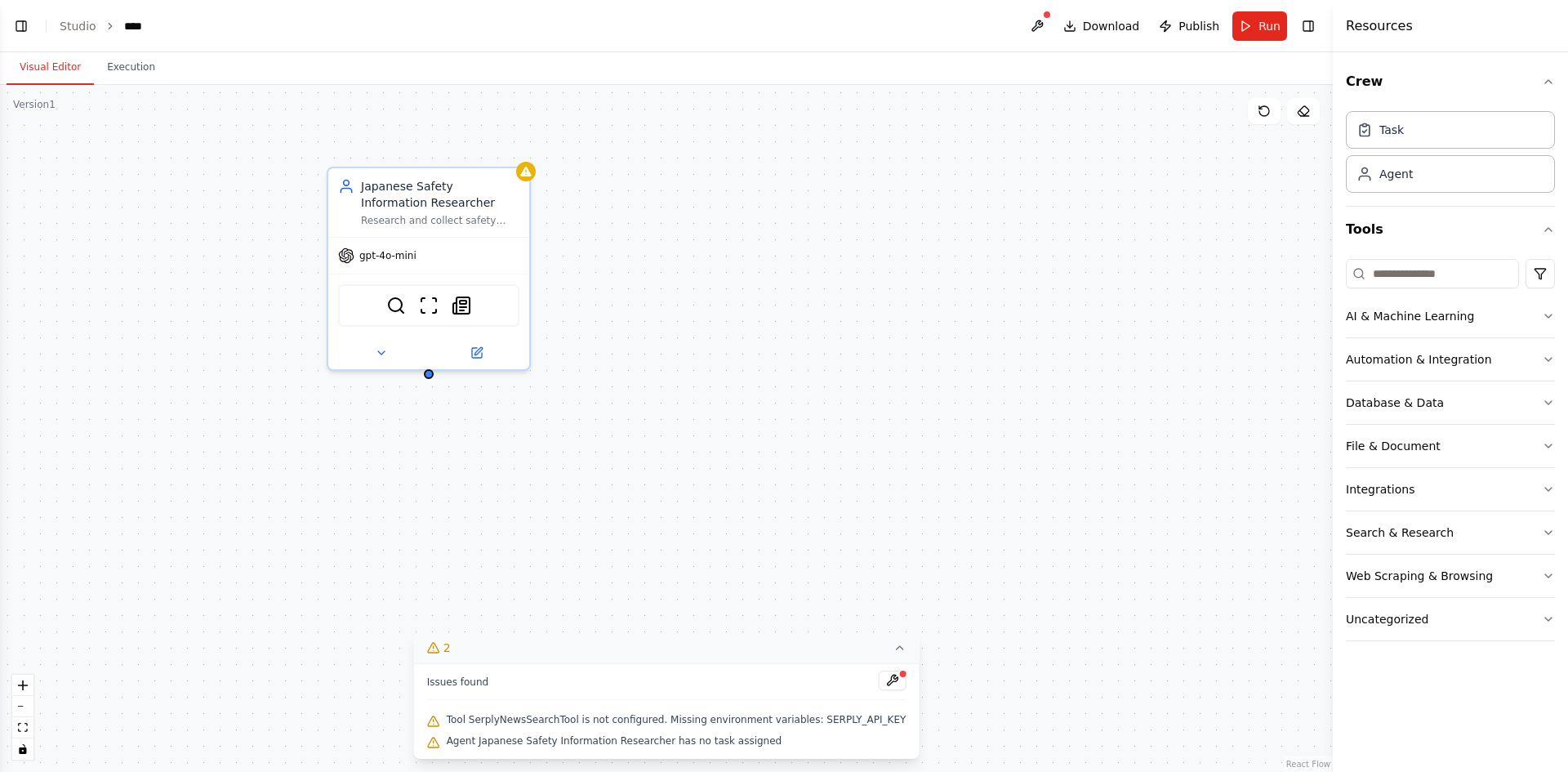
scroll to position [231, 0]
click at [878, 678] on button at bounding box center [892, 681] width 28 height 20
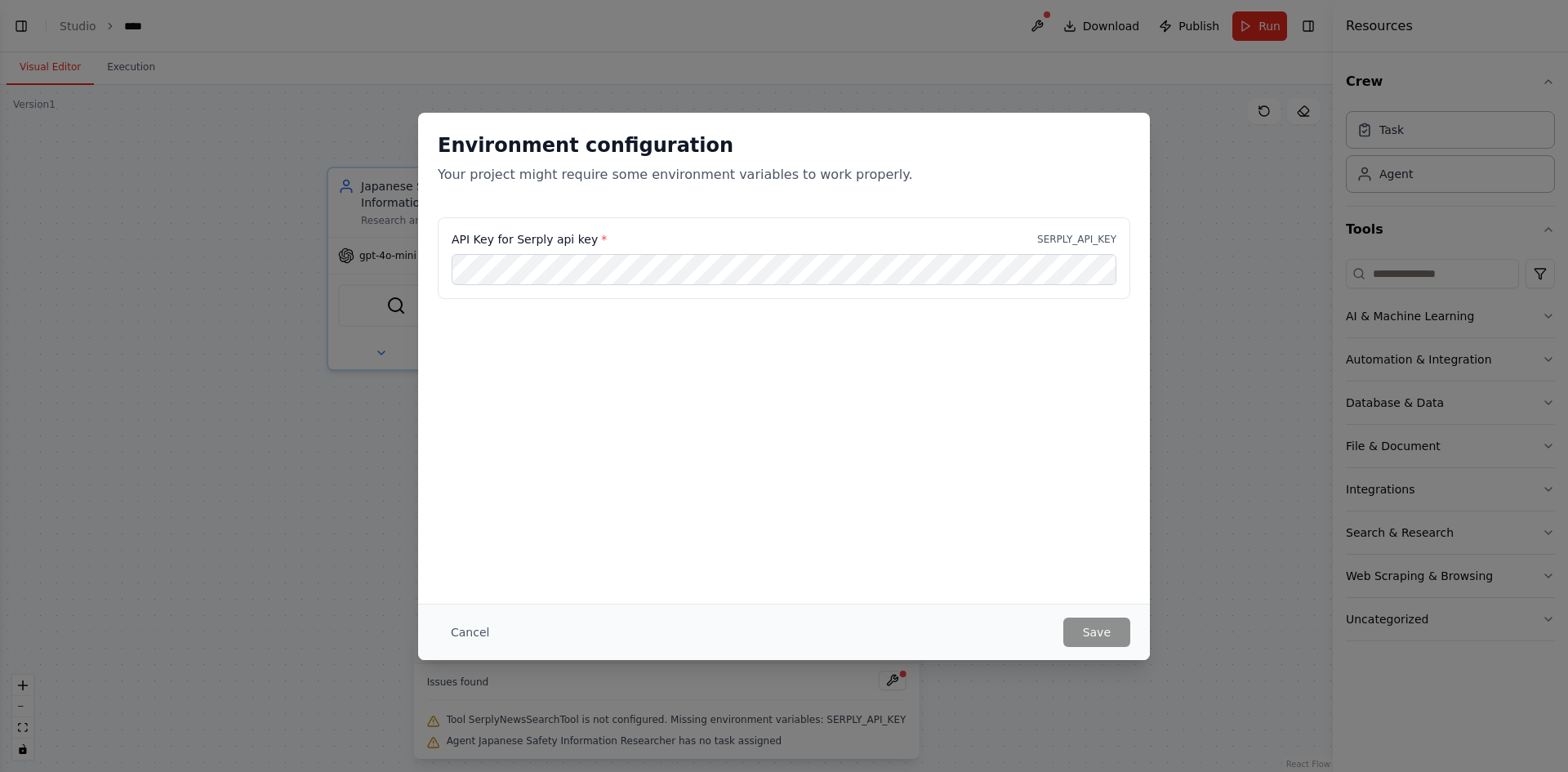
click at [777, 323] on div "API Key for Serply api key * SERPLY_API_KEY" at bounding box center [784, 299] width 732 height 164
click at [475, 631] on button "Cancel" at bounding box center [470, 632] width 64 height 30
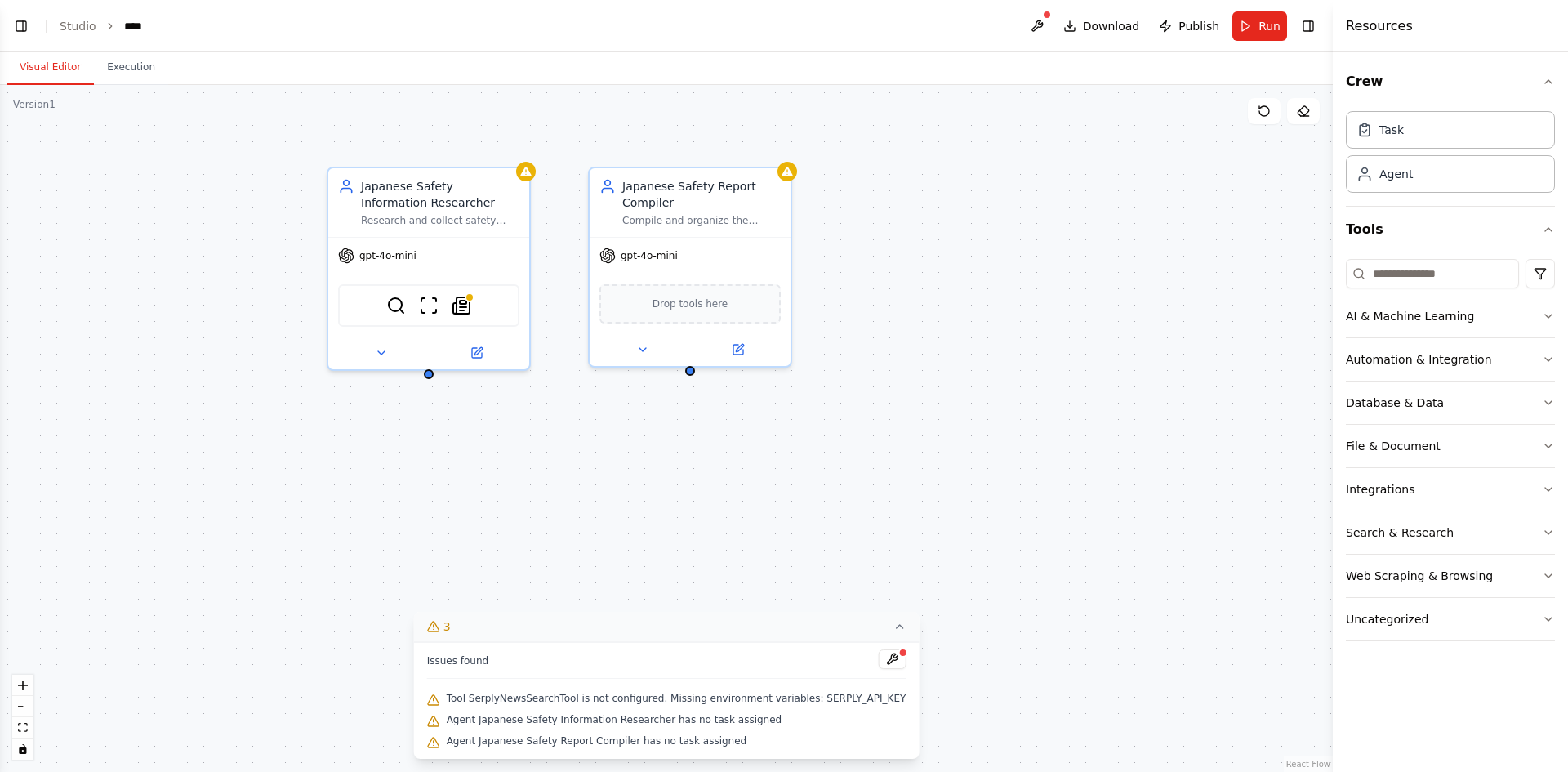
click at [548, 741] on span "Agent Japanese Safety Report Compiler has no task assigned" at bounding box center [597, 741] width 301 height 13
click at [535, 652] on div "Issues found" at bounding box center [667, 665] width 479 height 30
click at [507, 631] on button "3" at bounding box center [667, 627] width 506 height 31
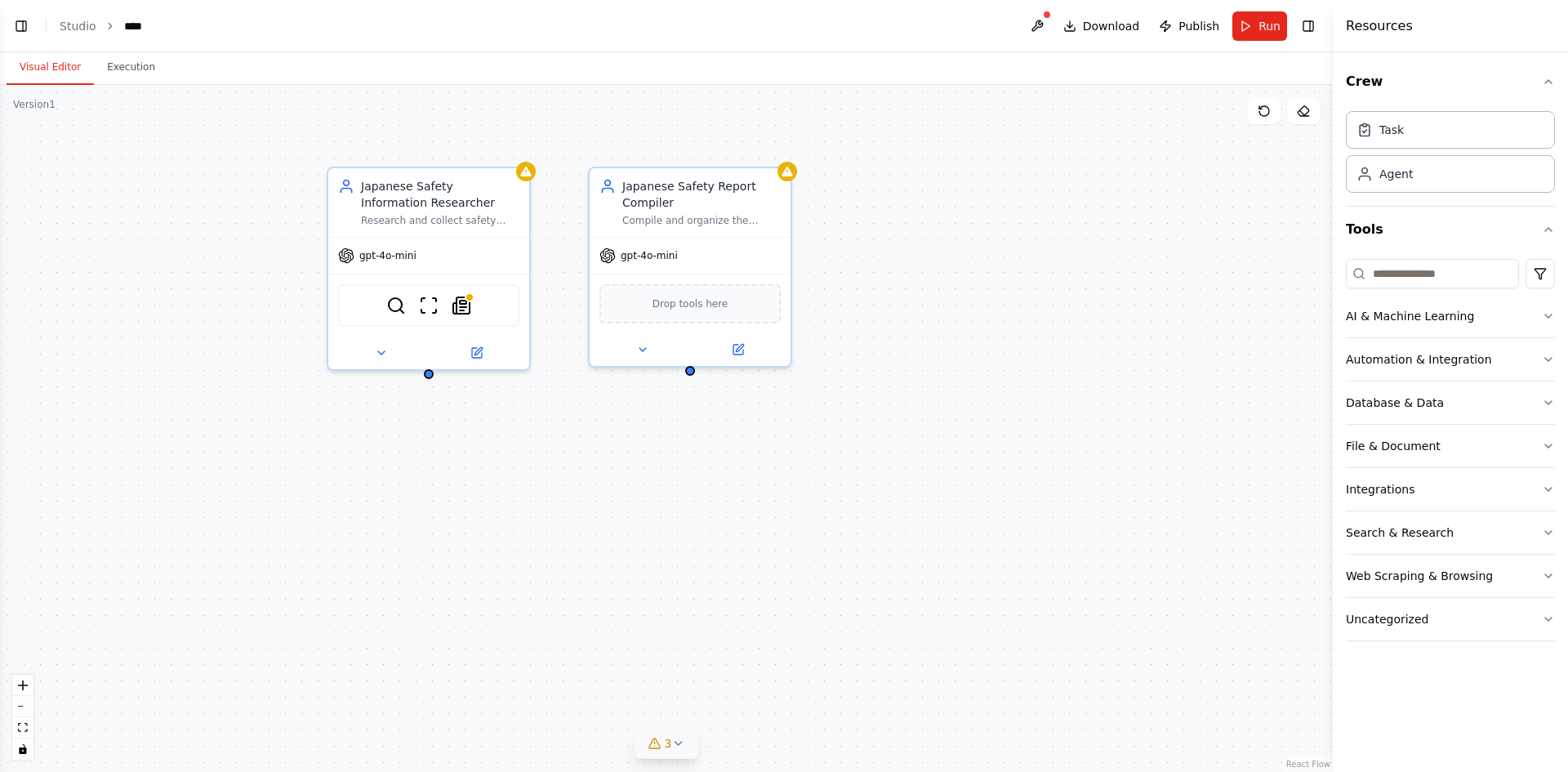
click at [663, 736] on div "3" at bounding box center [660, 744] width 24 height 17
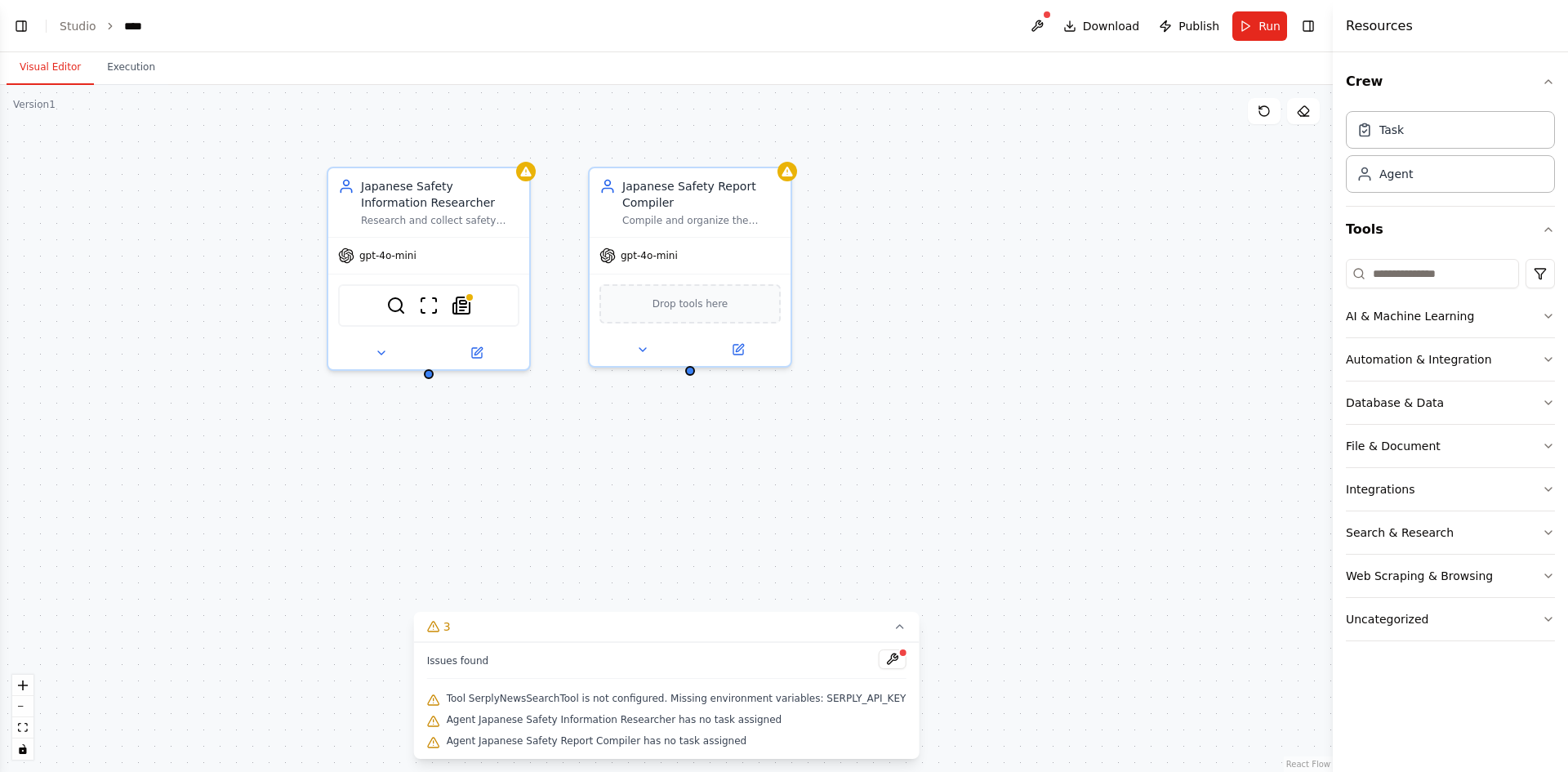
click at [733, 746] on span "Agent Japanese Safety Report Compiler has no task assigned" at bounding box center [597, 741] width 301 height 13
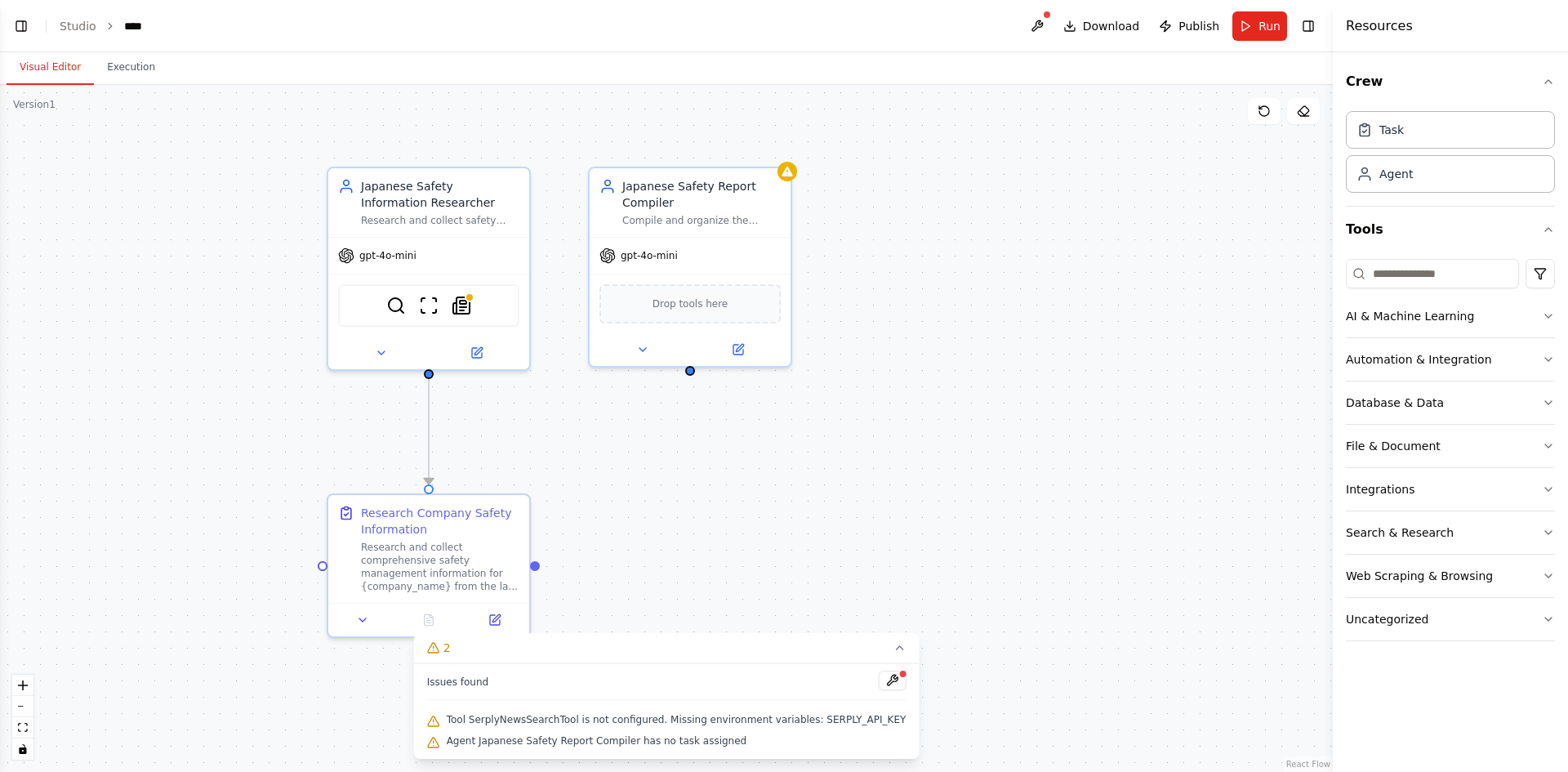
scroll to position [466, 0]
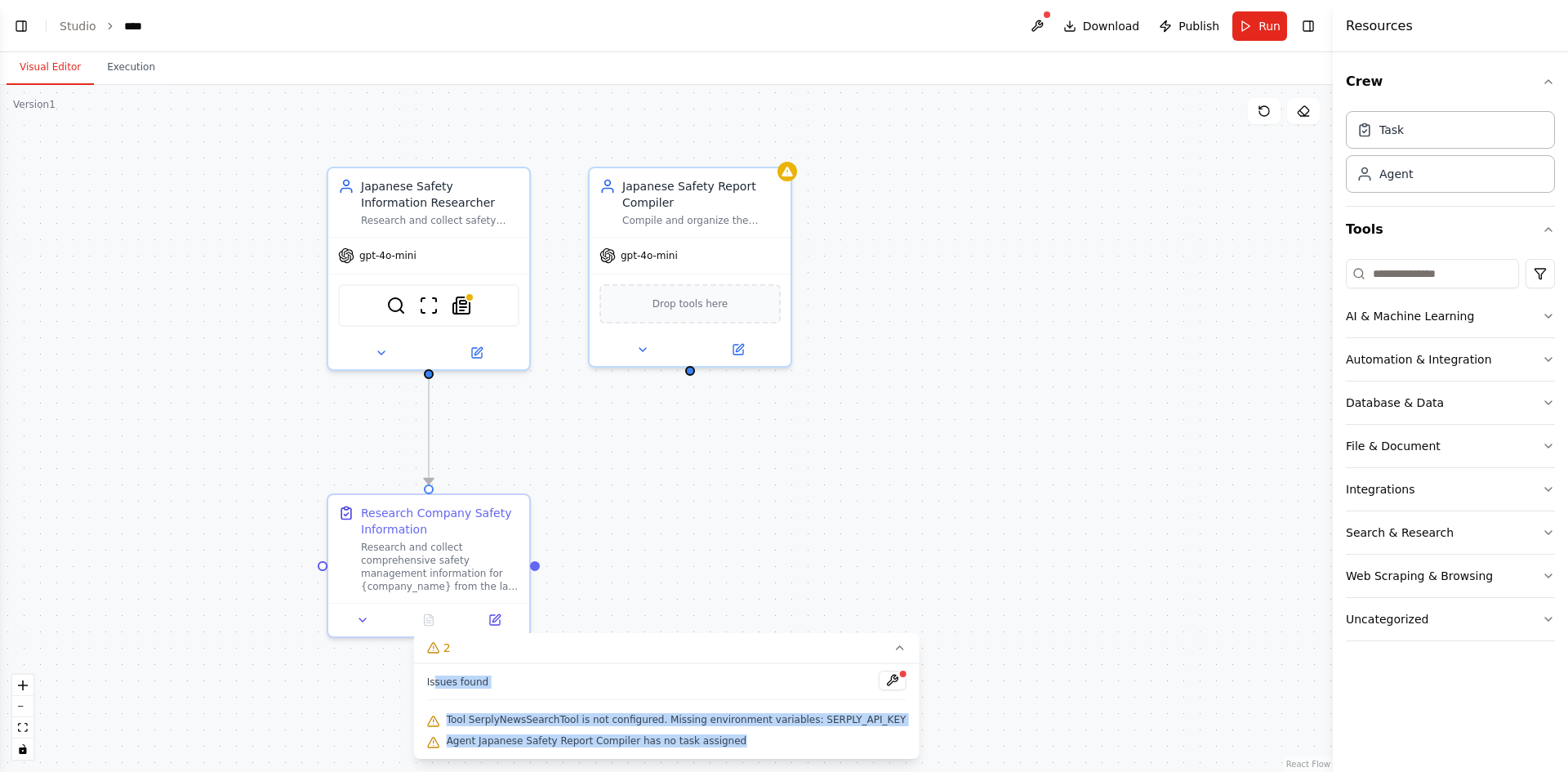
drag, startPoint x: 744, startPoint y: 744, endPoint x: 460, endPoint y: 684, distance: 290.3
click at [549, 683] on div "Issues found" at bounding box center [667, 686] width 479 height 30
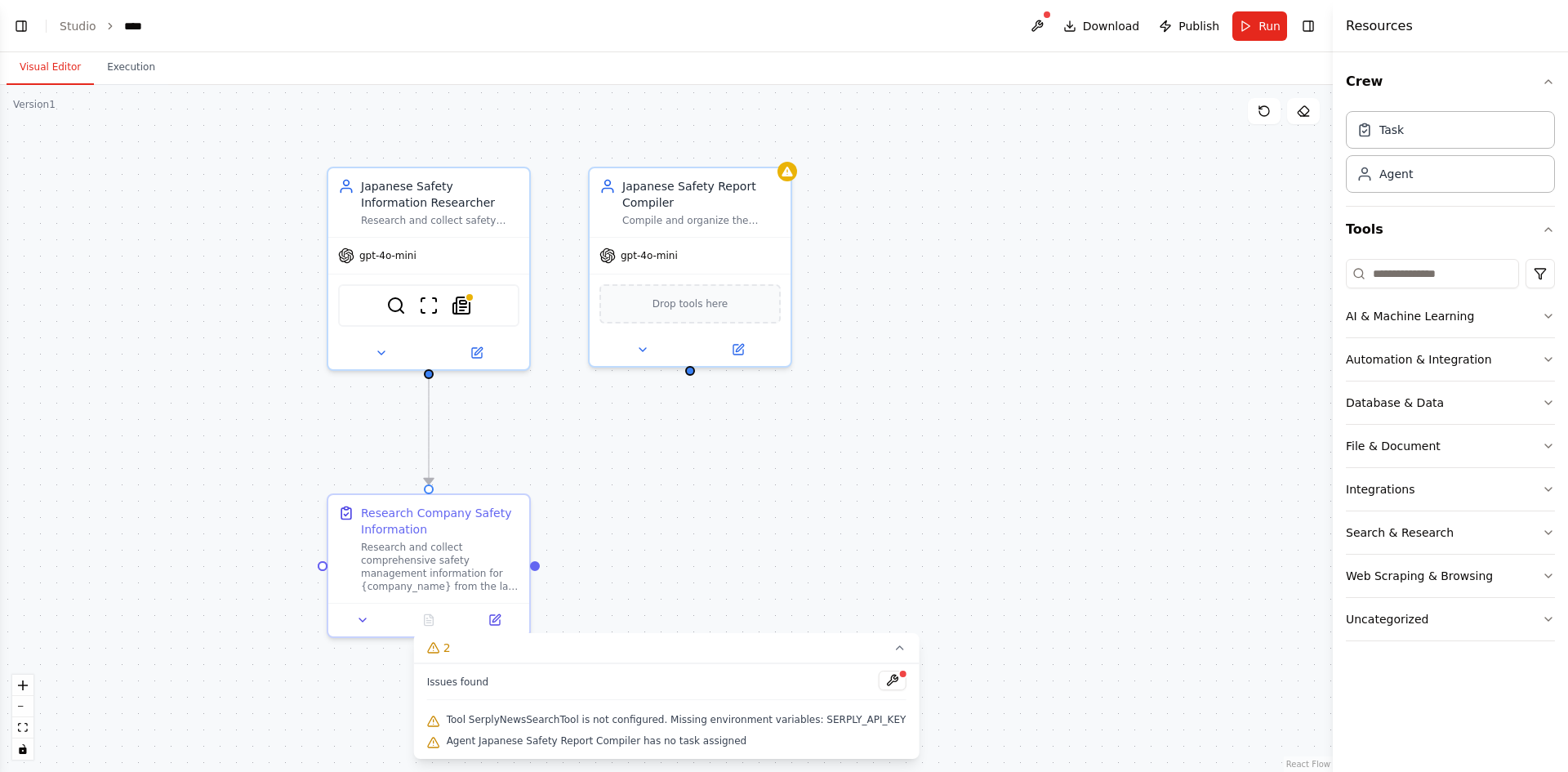
click at [562, 729] on div "Tool SerplyNewsSearchTool is not configured. Missing environment variables: SER…" at bounding box center [667, 721] width 479 height 21
click at [704, 738] on span "Agent Japanese Safety Report Compiler has no task assigned" at bounding box center [597, 741] width 301 height 13
click at [744, 741] on div "Agent Japanese Safety Report Compiler has no task assigned" at bounding box center [667, 742] width 479 height 21
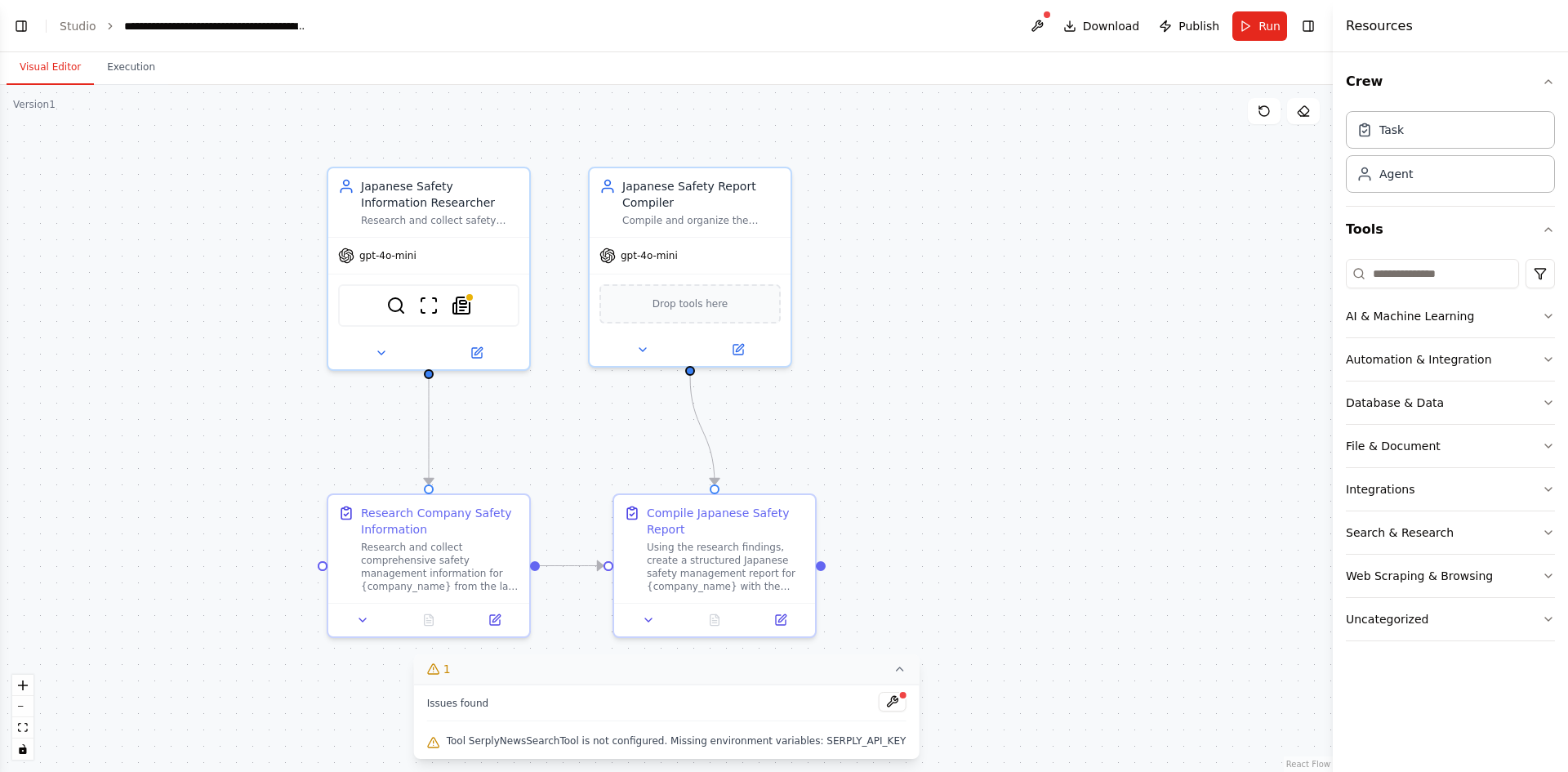
scroll to position [631, 0]
click at [598, 744] on span "Tool SerplyNewsSearchTool is not configured. Missing environment variables: SER…" at bounding box center [677, 741] width 460 height 13
drag, startPoint x: 476, startPoint y: 743, endPoint x: 648, endPoint y: 729, distance: 172.6
click at [648, 729] on div "Issues found Tool SerplyNewsSearchTool is not configured. Missing environment v…" at bounding box center [667, 722] width 506 height 74
click at [637, 712] on div at bounding box center [637, 712] width 0 height 0
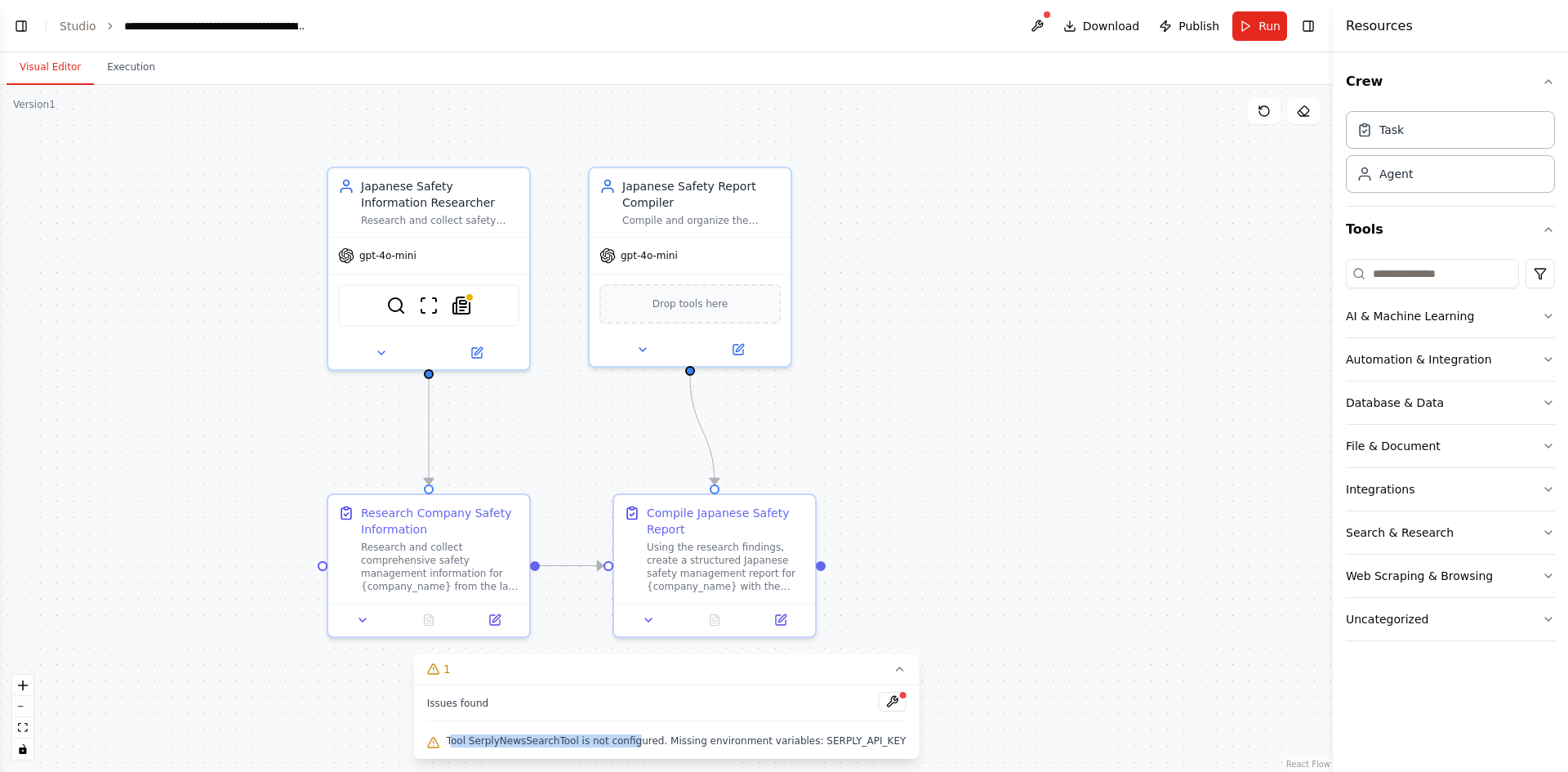
click at [509, 740] on span "Tool SerplyNewsSearchTool is not configured. Missing environment variables: SER…" at bounding box center [677, 741] width 460 height 13
drag, startPoint x: 475, startPoint y: 741, endPoint x: 882, endPoint y: 749, distance: 407.1
click at [882, 749] on div "Issues found Tool SerplyNewsSearchTool is not configured. Missing environment v…" at bounding box center [667, 722] width 506 height 74
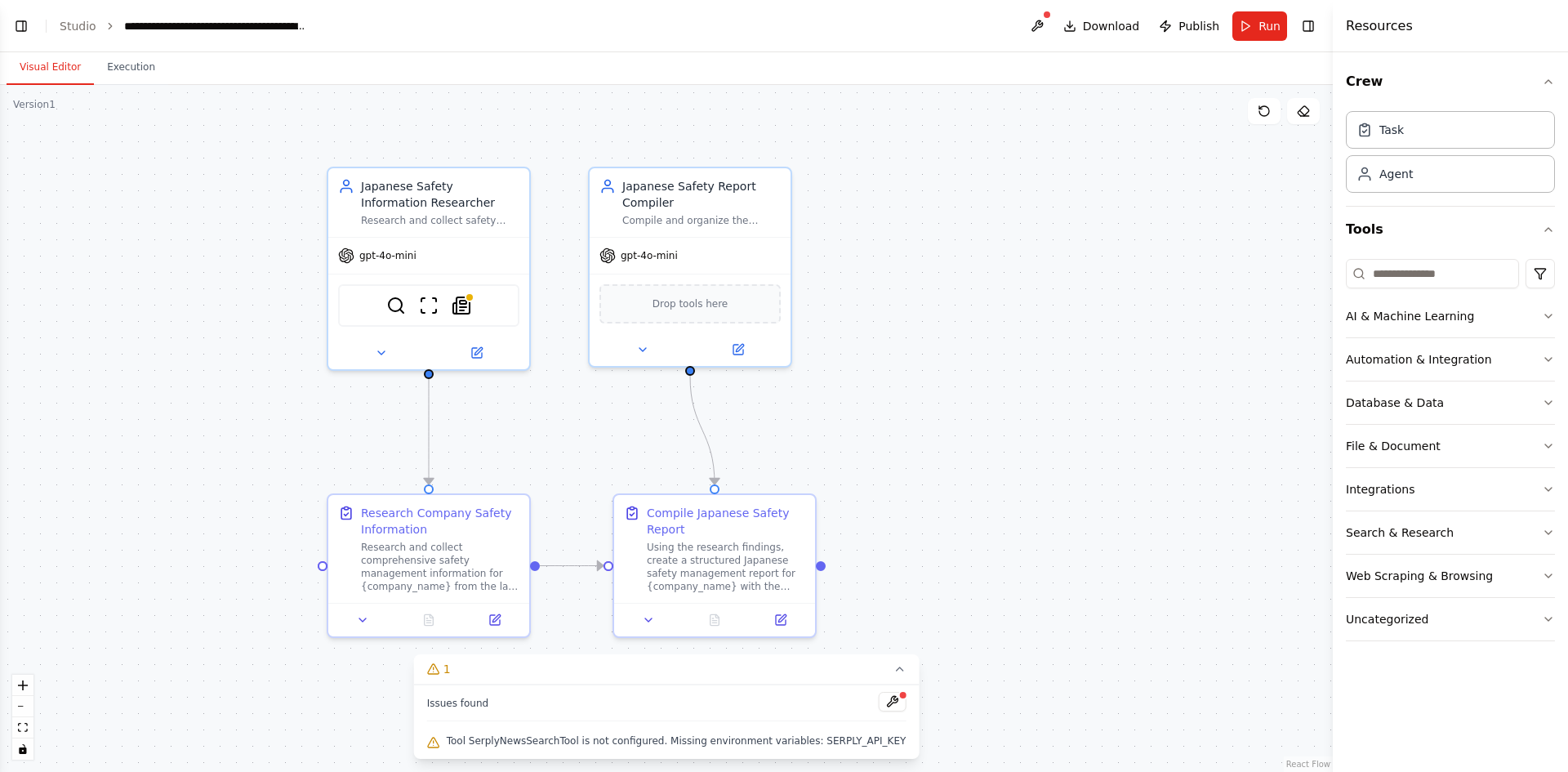
click at [872, 748] on div at bounding box center [872, 748] width 0 height 0
click at [878, 646] on div ".deletable-edge-delete-btn { width: 20px; height: 20px; border: 0px solid #ffff…" at bounding box center [666, 428] width 1333 height 687
click at [824, 573] on div ".deletable-edge-delete-btn { width: 20px; height: 20px; border: 0px solid #ffff…" at bounding box center [666, 428] width 1333 height 687
drag, startPoint x: 824, startPoint y: 573, endPoint x: 833, endPoint y: 570, distance: 9.5
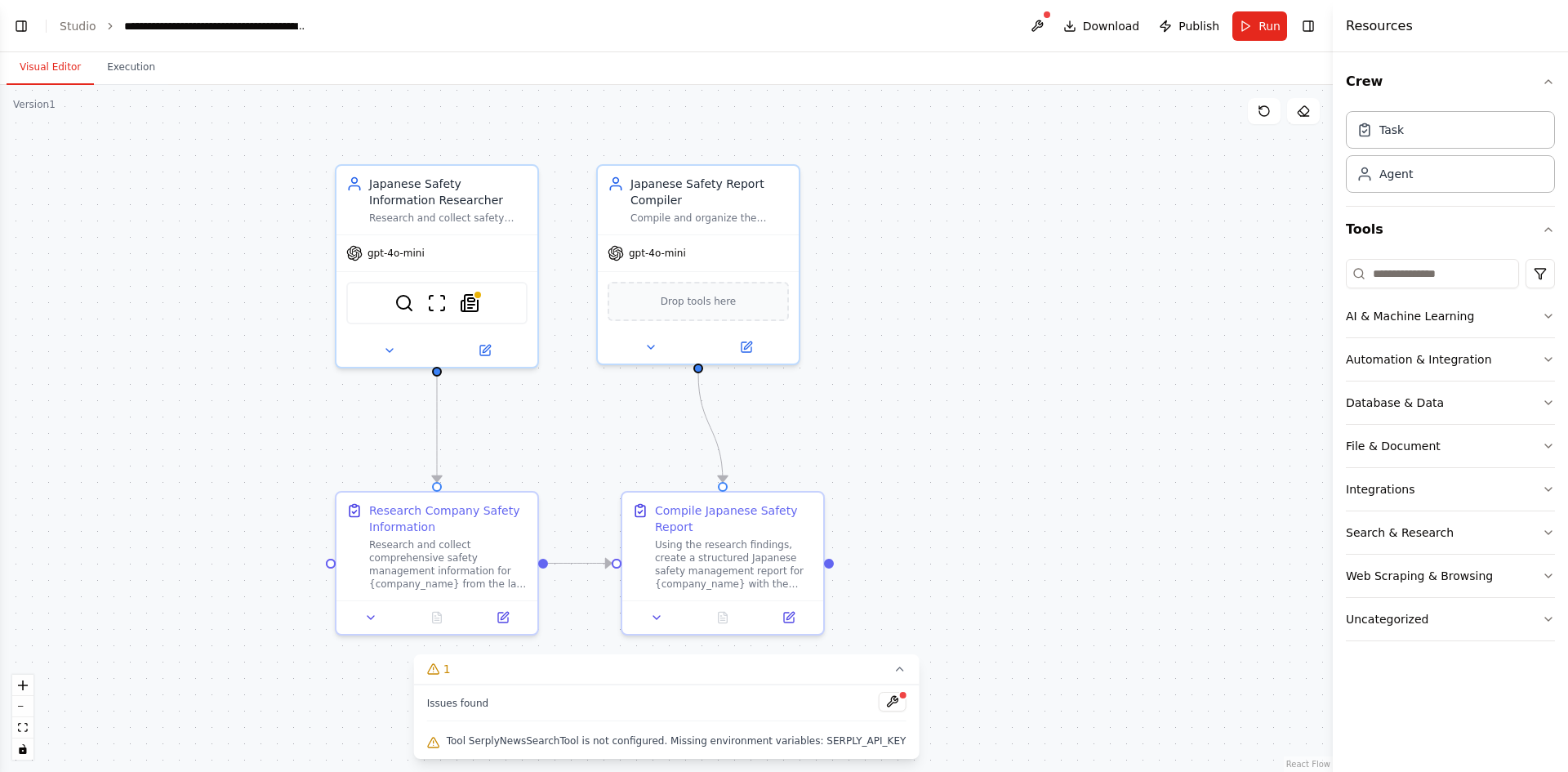
click at [833, 570] on div ".deletable-edge-delete-btn { width: 20px; height: 20px; border: 0px solid #ffff…" at bounding box center [666, 428] width 1333 height 687
click at [839, 567] on div ".deletable-edge-delete-btn { width: 20px; height: 20px; border: 0px solid #ffff…" at bounding box center [666, 428] width 1333 height 687
click at [772, 555] on div "Using the research findings, create a structured Japanese safety management rep…" at bounding box center [734, 560] width 159 height 52
click at [740, 559] on div "Using the research findings, create a structured Japanese safety management rep…" at bounding box center [734, 560] width 159 height 52
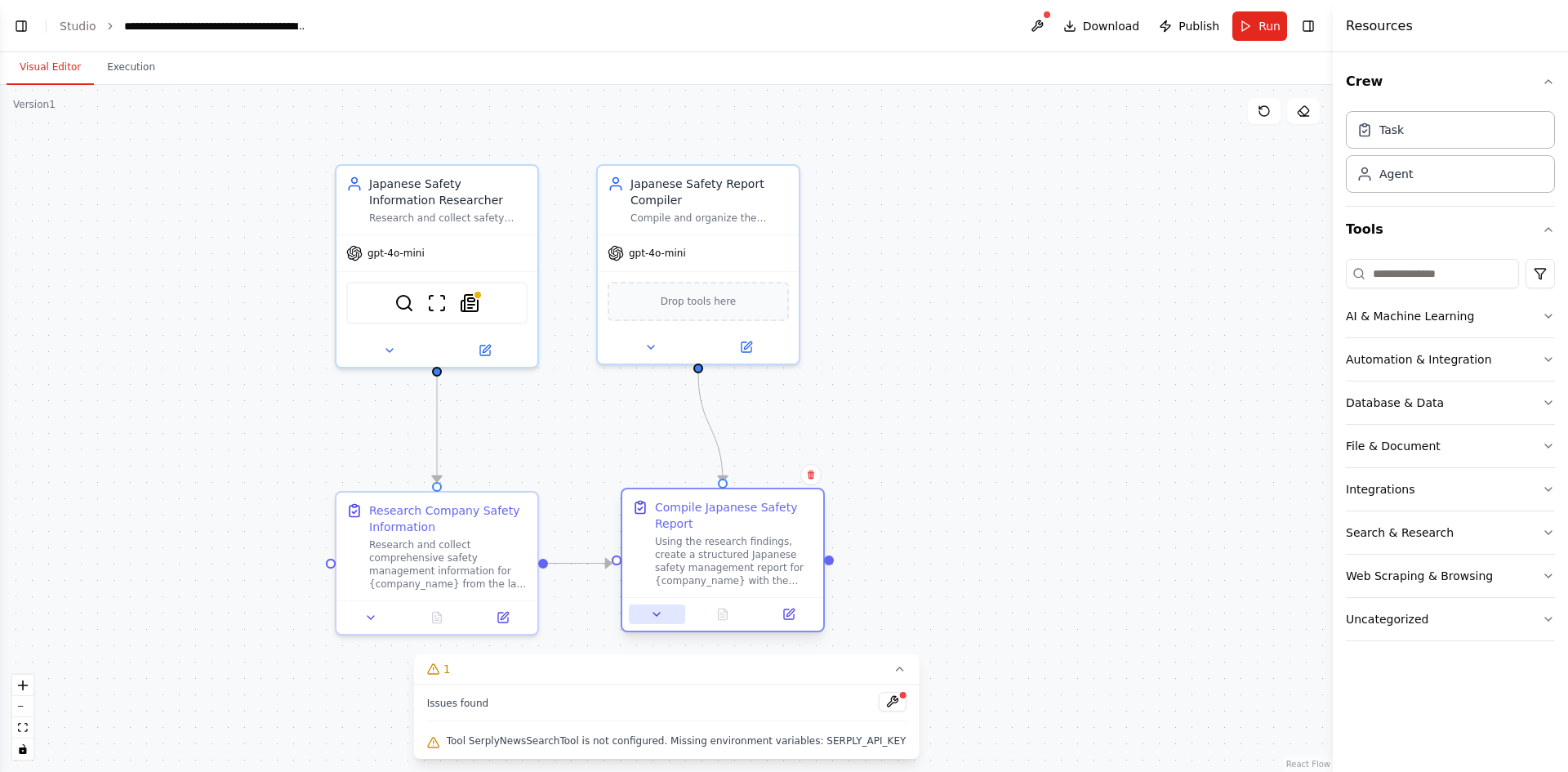
click at [658, 622] on button at bounding box center [657, 614] width 56 height 20
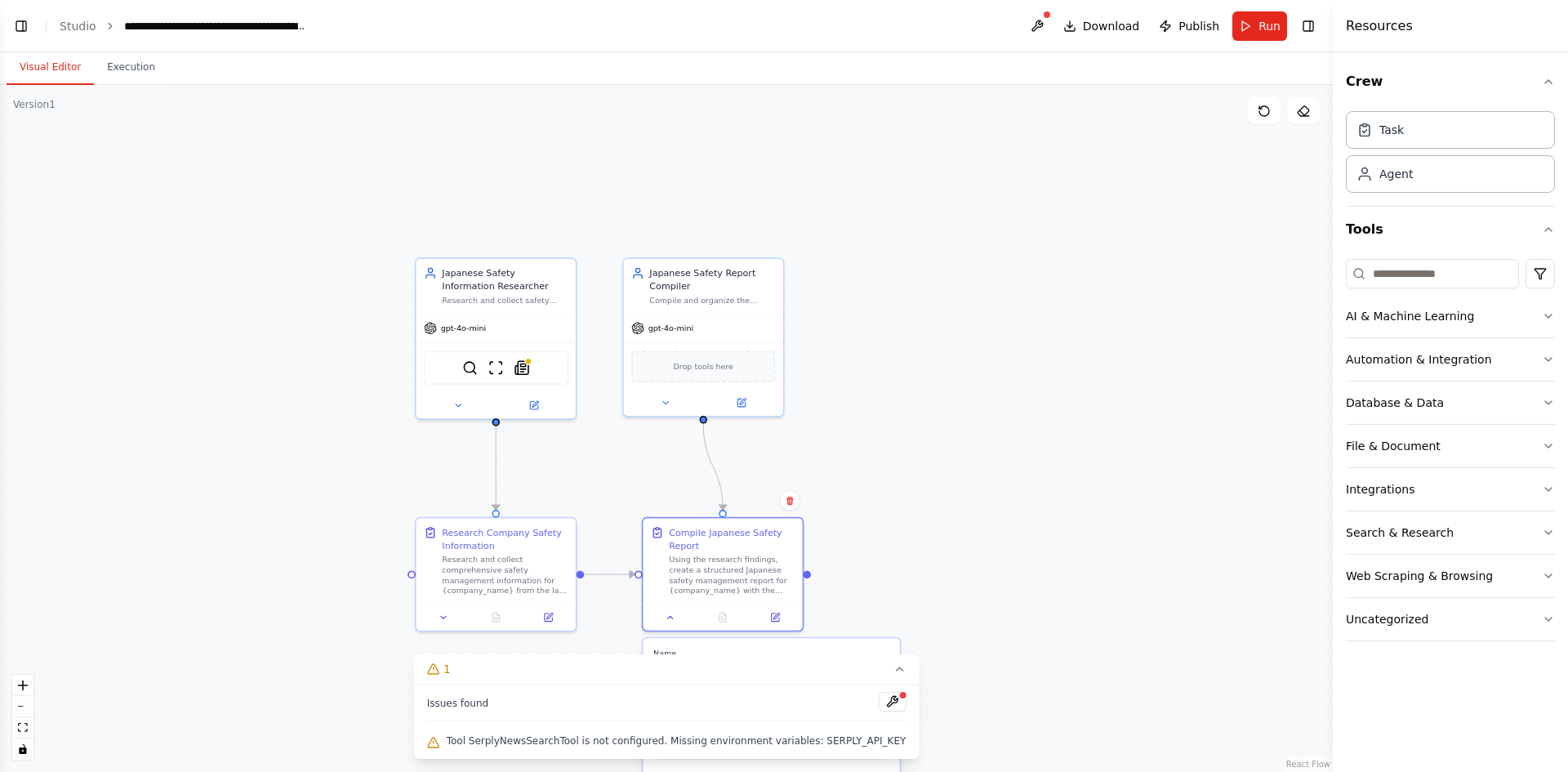
drag, startPoint x: 705, startPoint y: 670, endPoint x: 548, endPoint y: 641, distance: 159.7
click at [526, 620] on div "Version 1 Show Tools Hide Agents .deletable-edge-delete-btn { width: 20px; heig…" at bounding box center [666, 428] width 1333 height 687
drag, startPoint x: 540, startPoint y: 670, endPoint x: 514, endPoint y: 674, distance: 26.3
click at [511, 679] on button "1" at bounding box center [667, 670] width 506 height 31
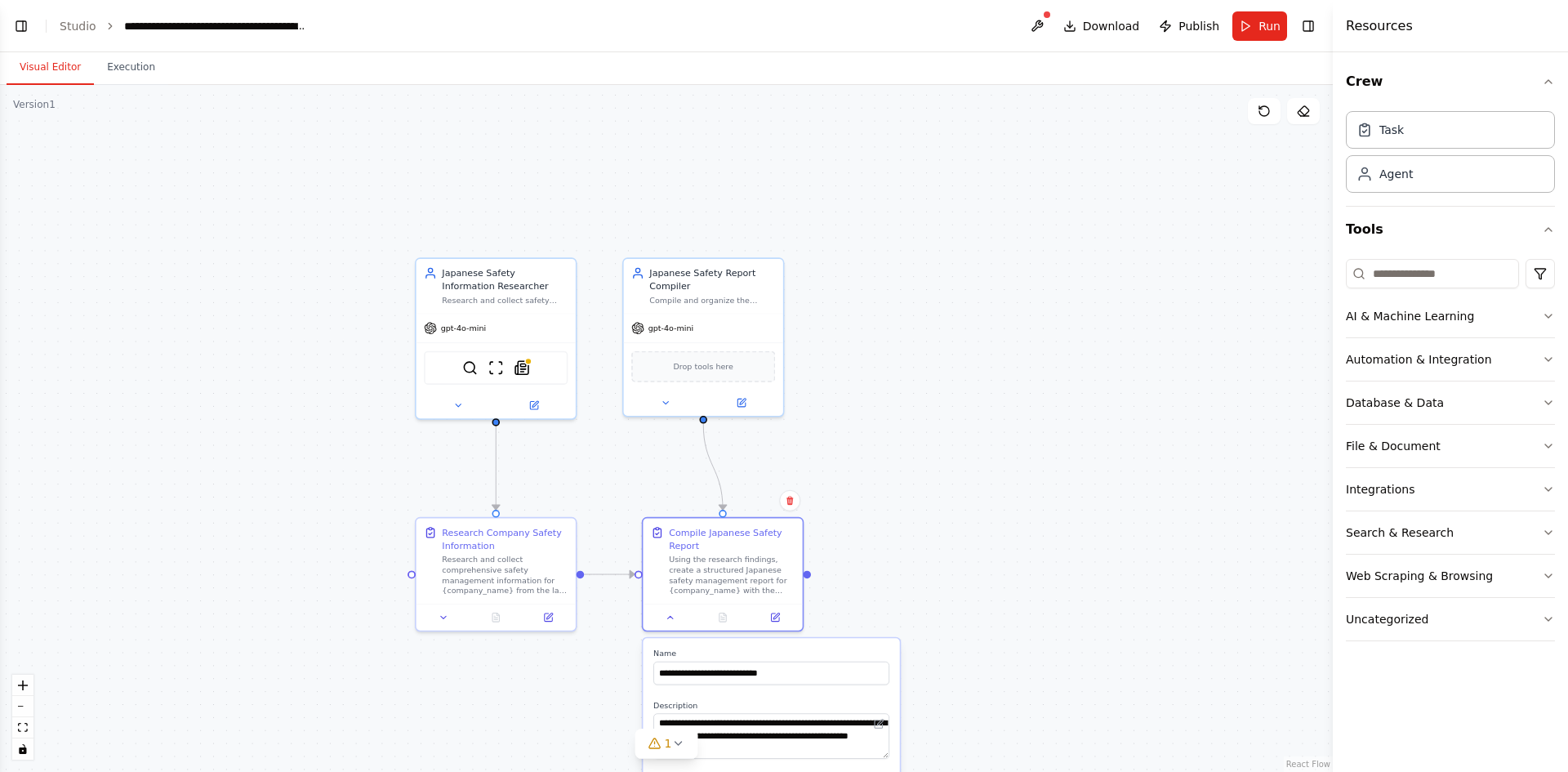
click at [896, 601] on div ".deletable-edge-delete-btn { width: 20px; height: 20px; border: 0px solid #ffff…" at bounding box center [666, 428] width 1333 height 687
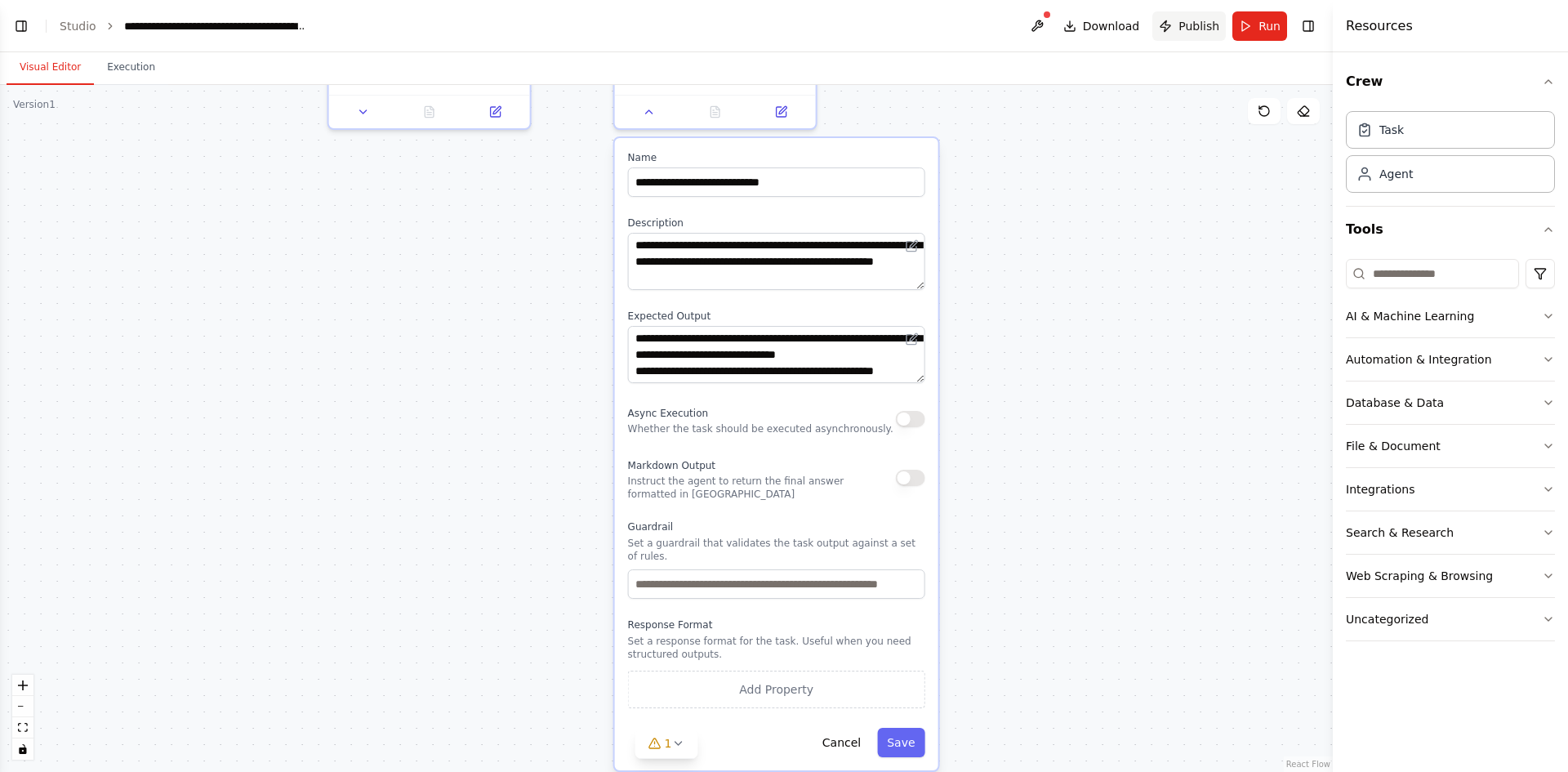
drag, startPoint x: 1214, startPoint y: 518, endPoint x: 1215, endPoint y: 36, distance: 482.0
click at [1215, 36] on main "**********" at bounding box center [666, 386] width 1333 height 772
click at [909, 731] on button "Save" at bounding box center [900, 743] width 47 height 30
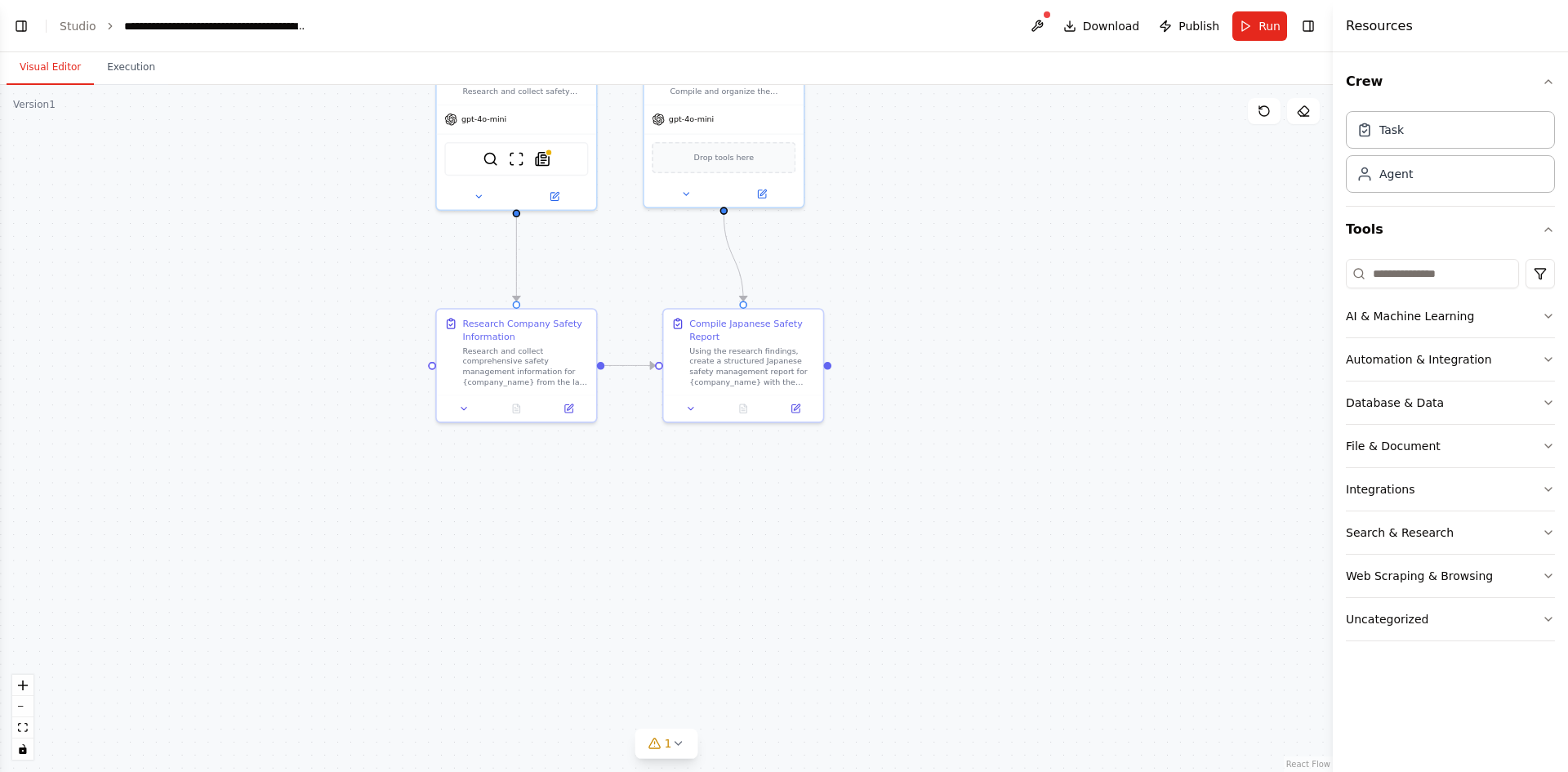
drag, startPoint x: 890, startPoint y: 633, endPoint x: 881, endPoint y: 811, distance: 178.2
click at [881, 771] on html "顧客：○○工業の安全管理に関する公開情報（CSR、労災統計、最近の報道）を最新3年分から収集し、 直近3年の労災発生傾向（件数・頻度）、 既存の安全対策（記載…" at bounding box center [784, 386] width 1568 height 772
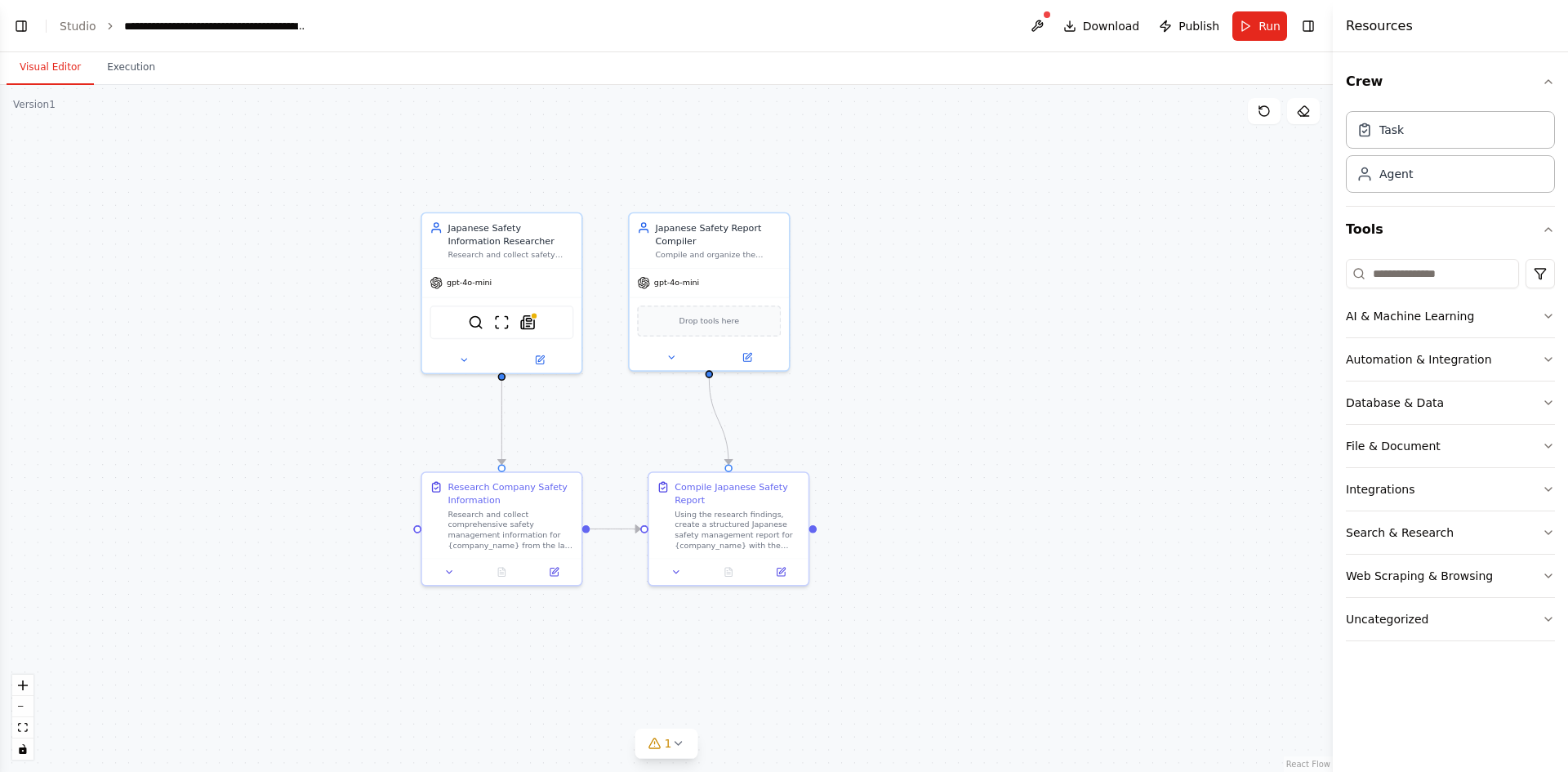
drag, startPoint x: 956, startPoint y: 503, endPoint x: 941, endPoint y: 666, distance: 163.7
click at [941, 666] on div ".deletable-edge-delete-btn { width: 20px; height: 20px; border: 0px solid #ffff…" at bounding box center [666, 428] width 1333 height 687
click at [527, 324] on img at bounding box center [528, 319] width 16 height 16
click at [528, 317] on img at bounding box center [528, 319] width 16 height 16
click at [530, 314] on img at bounding box center [528, 319] width 16 height 16
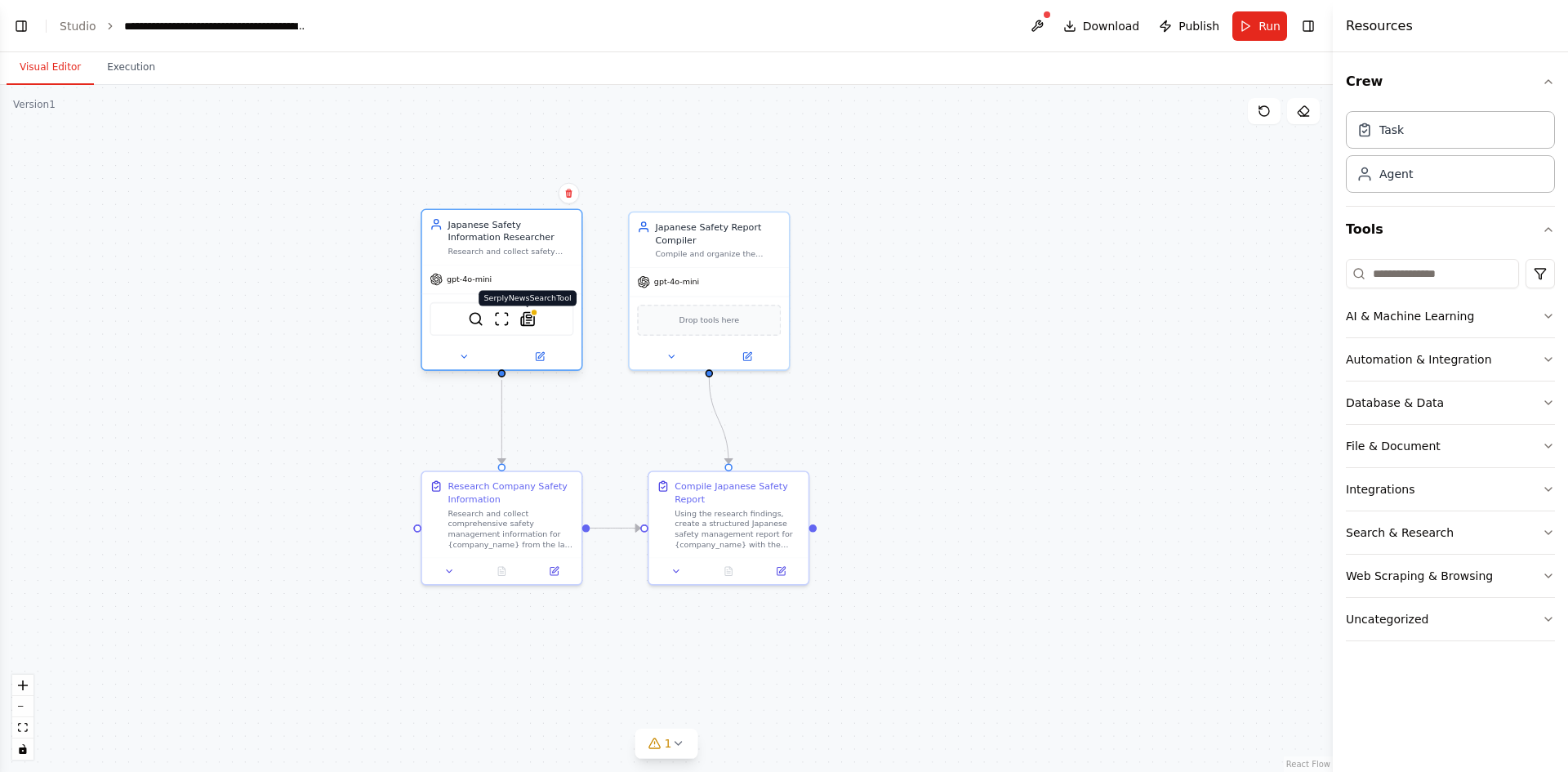
click at [530, 310] on div at bounding box center [535, 313] width 8 height 8
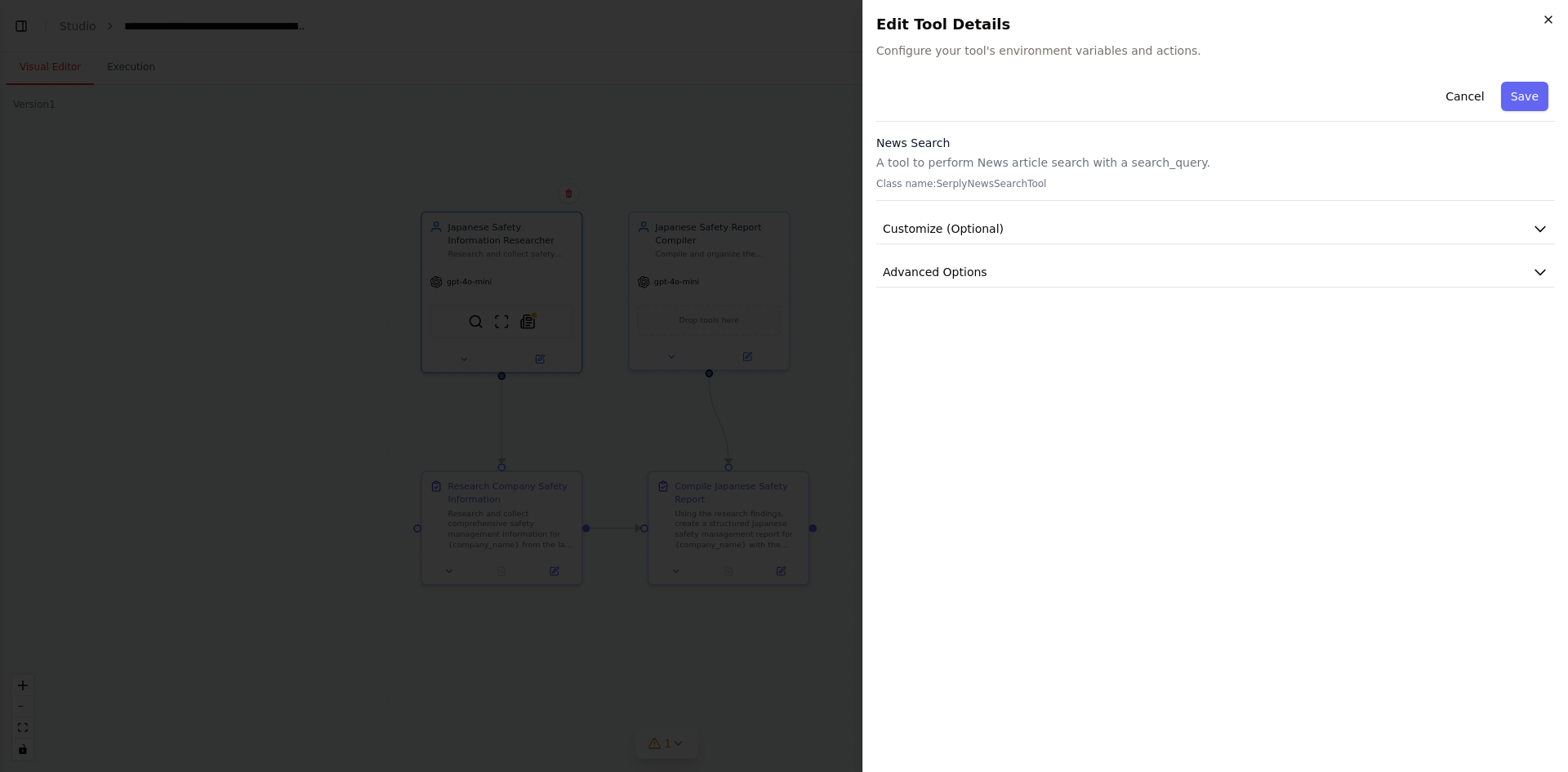
click at [1545, 16] on icon "button" at bounding box center [1548, 20] width 13 height 13
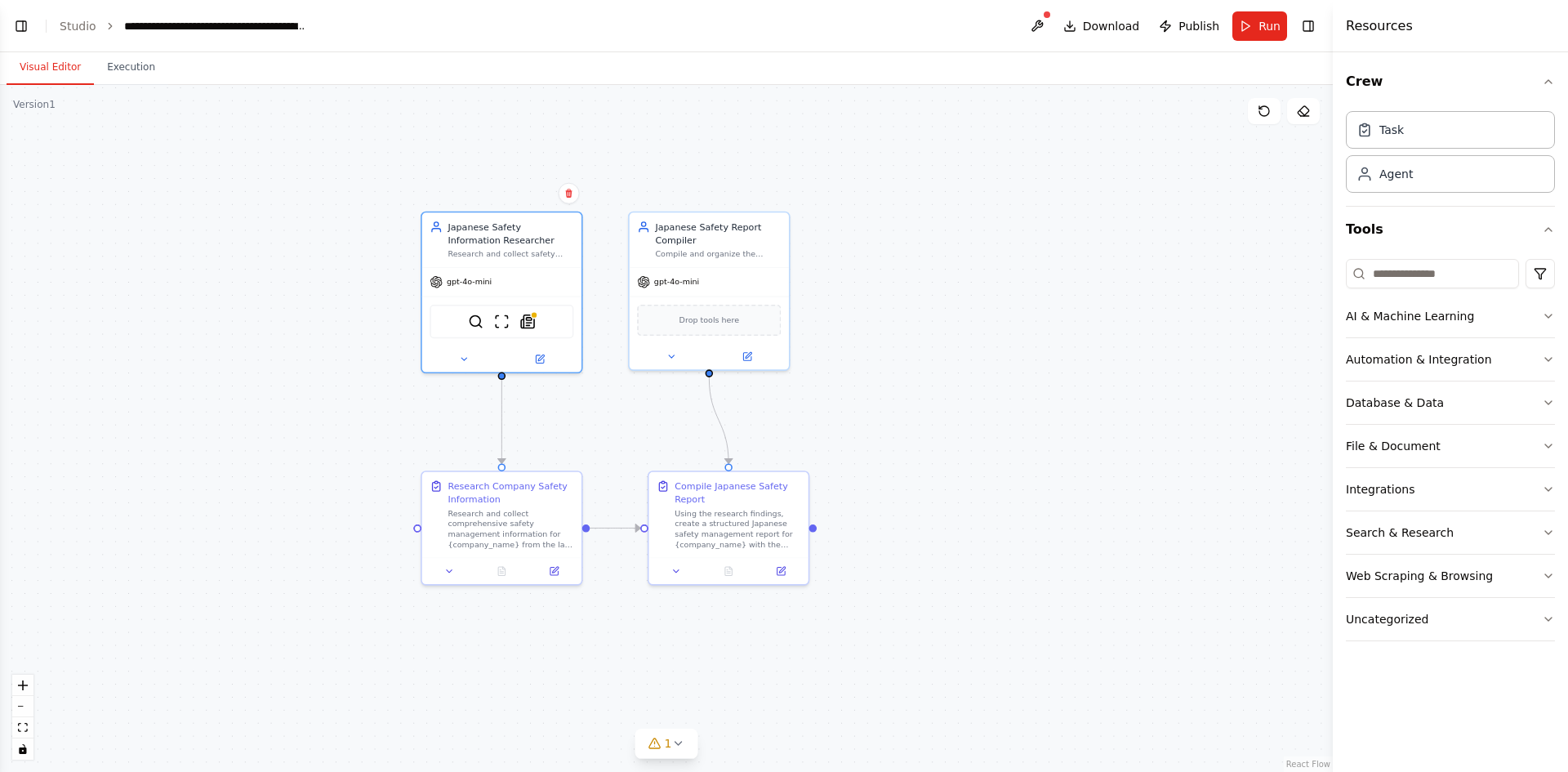
click at [1109, 185] on div ".deletable-edge-delete-btn { width: 20px; height: 20px; border: 0px solid #ffff…" at bounding box center [666, 428] width 1333 height 687
click at [1104, 382] on button at bounding box center [1097, 380] width 74 height 16
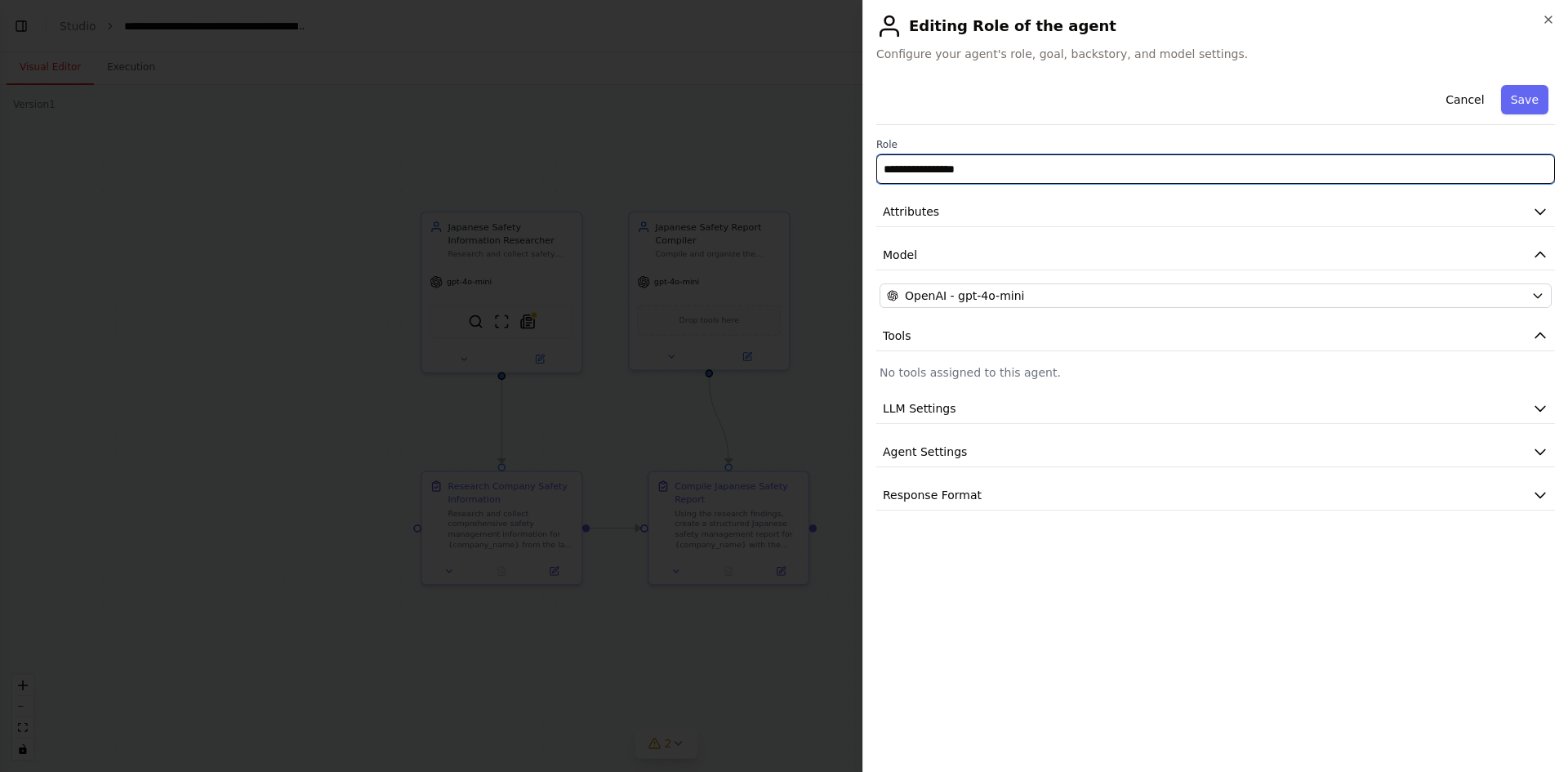
click at [1082, 169] on input "**********" at bounding box center [1215, 169] width 678 height 30
drag, startPoint x: 1082, startPoint y: 169, endPoint x: 878, endPoint y: 167, distance: 204.0
click at [878, 167] on input "**********" at bounding box center [1215, 169] width 678 height 30
click at [1067, 166] on input "text" at bounding box center [1215, 169] width 678 height 30
paste input "**********"
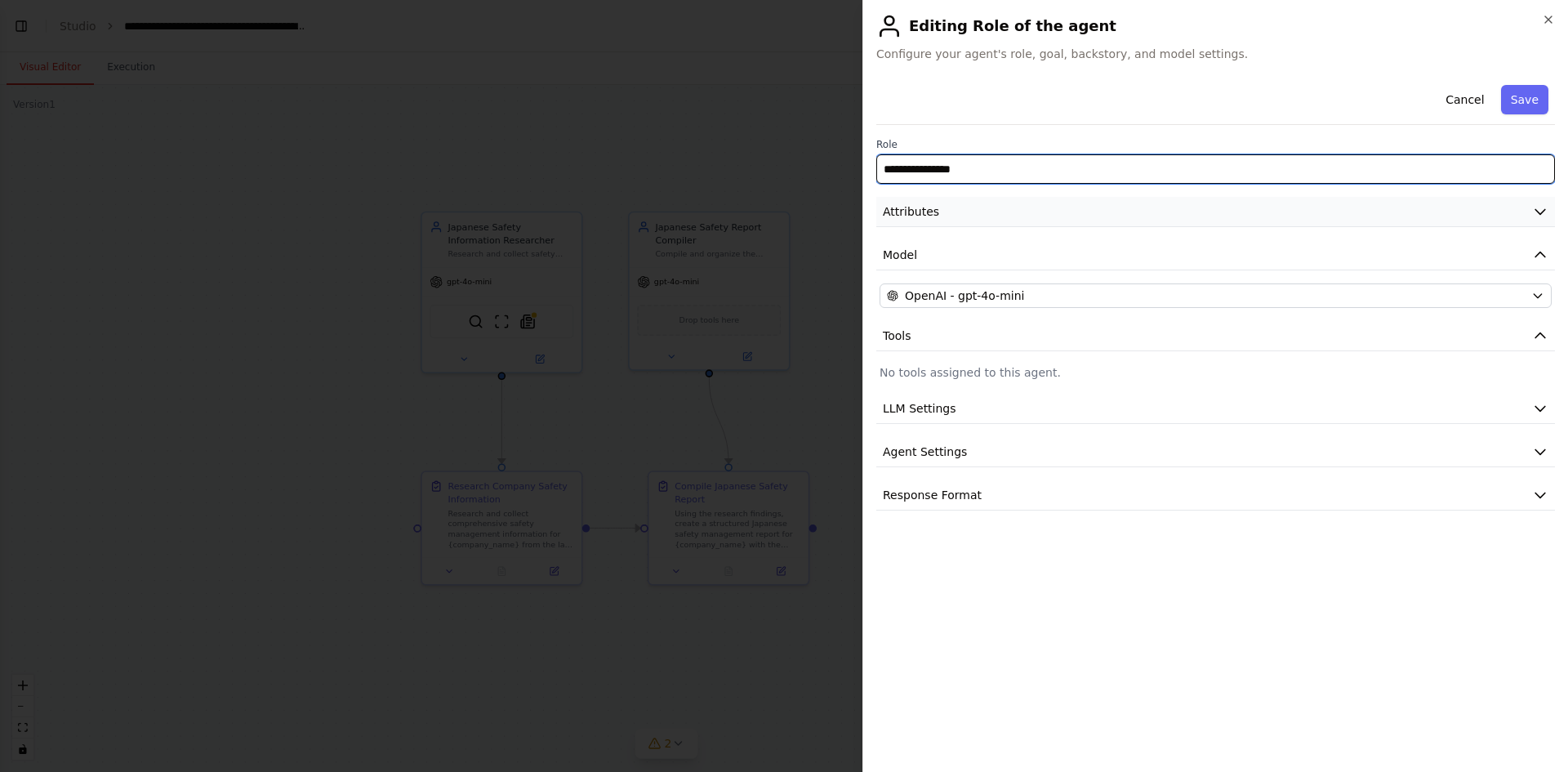
type input "**********"
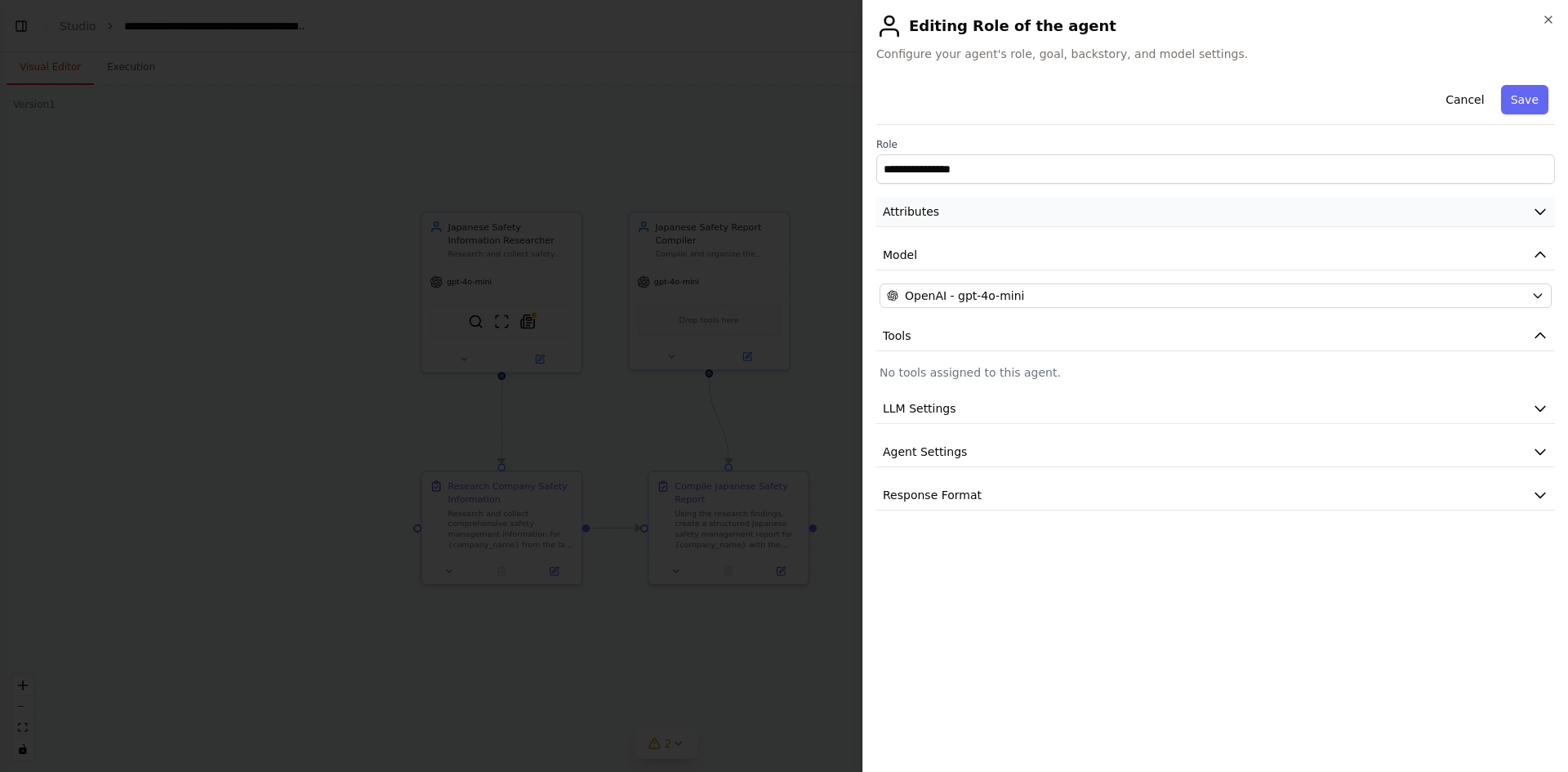
click at [1095, 203] on button "Attributes" at bounding box center [1215, 212] width 678 height 31
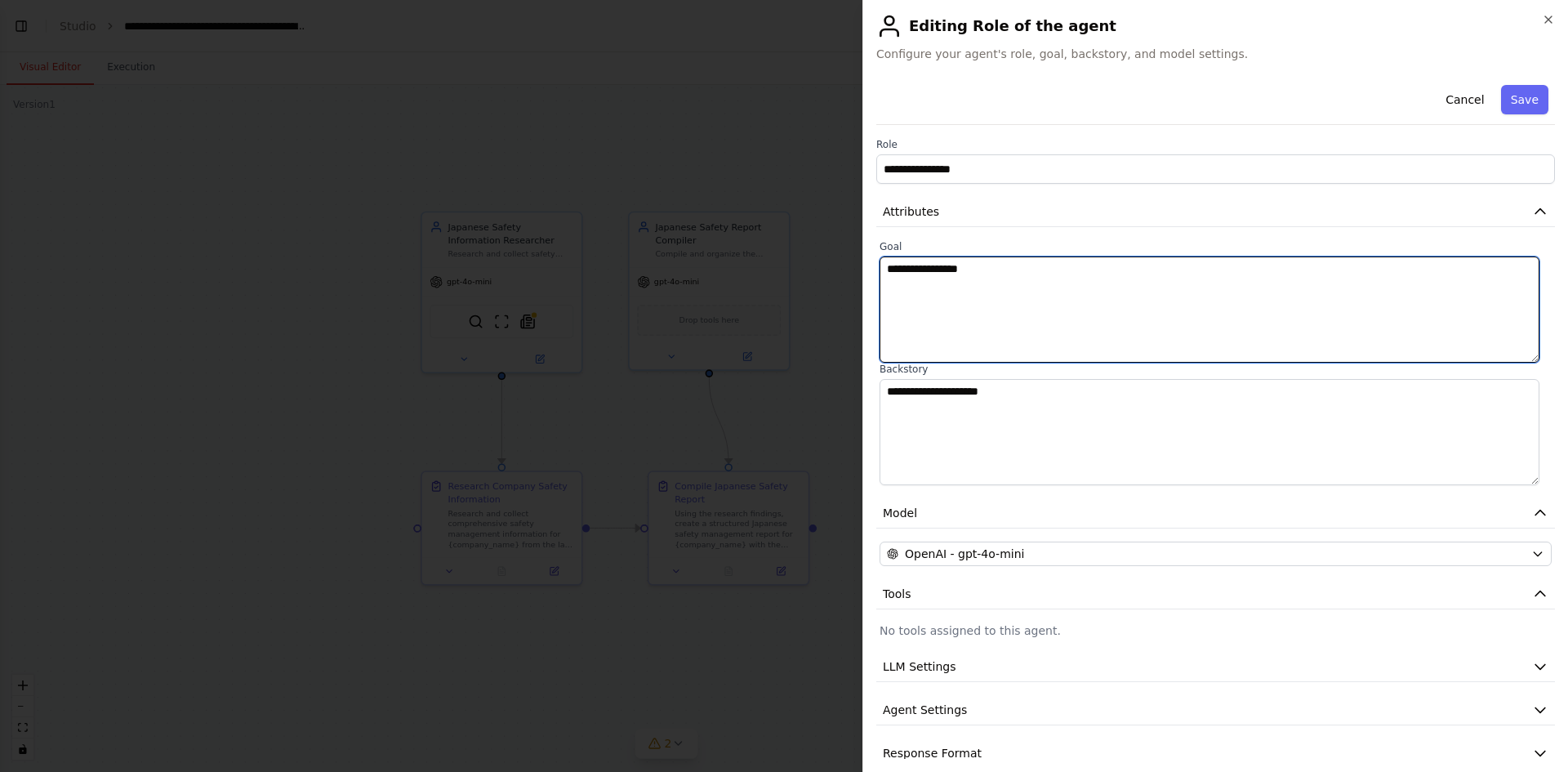
click at [1143, 292] on textarea "**********" at bounding box center [1209, 309] width 660 height 107
drag, startPoint x: 1127, startPoint y: 282, endPoint x: 874, endPoint y: 277, distance: 253.0
click at [874, 277] on div "**********" at bounding box center [1215, 386] width 706 height 772
paste textarea "**********"
click at [1121, 271] on textarea "**********" at bounding box center [1209, 309] width 660 height 107
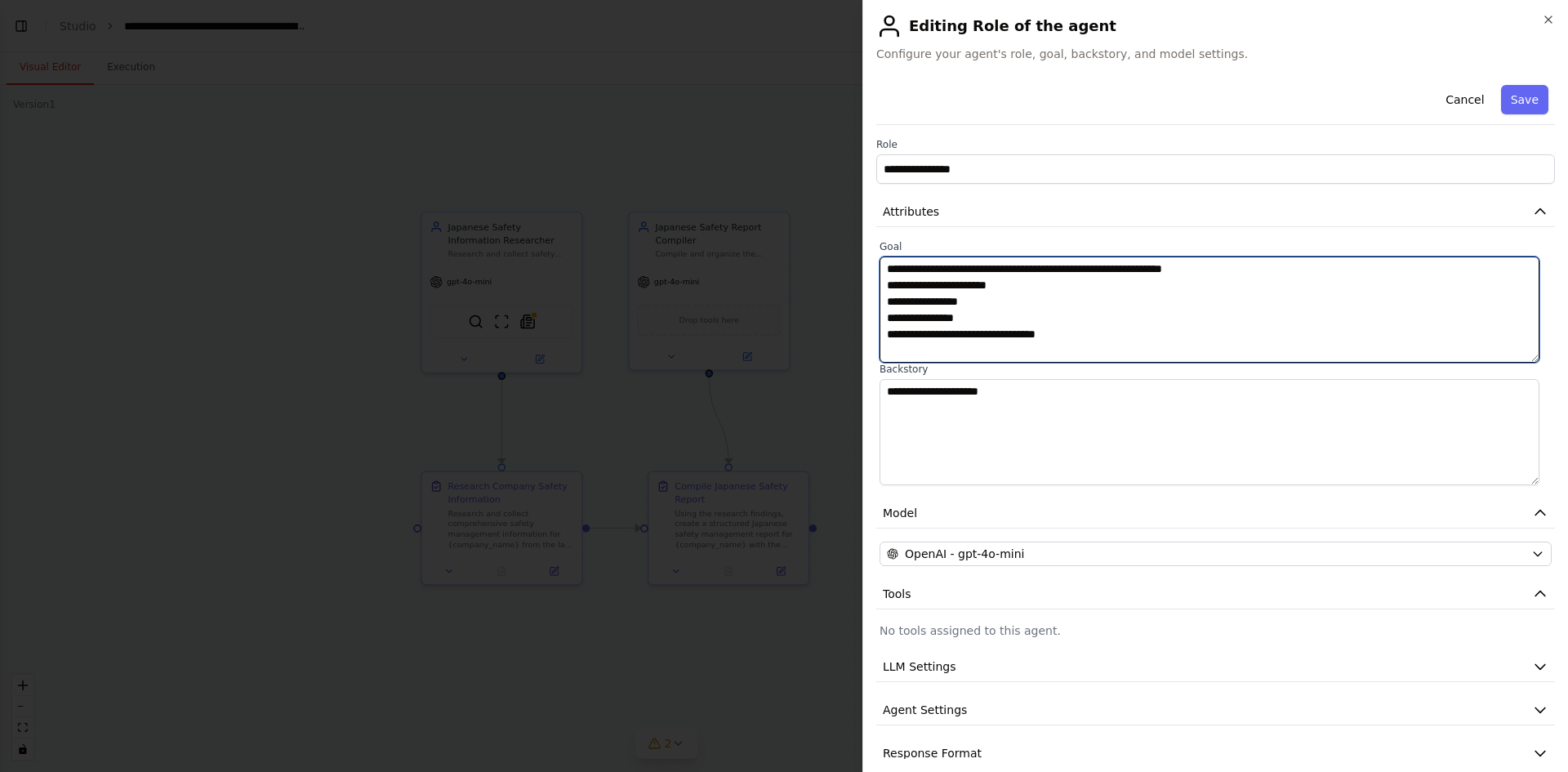
drag, startPoint x: 1243, startPoint y: 266, endPoint x: 1358, endPoint y: 263, distance: 115.0
click at [1358, 263] on textarea "**********" at bounding box center [1209, 309] width 660 height 107
paste textarea "**********"
type textarea "**********"
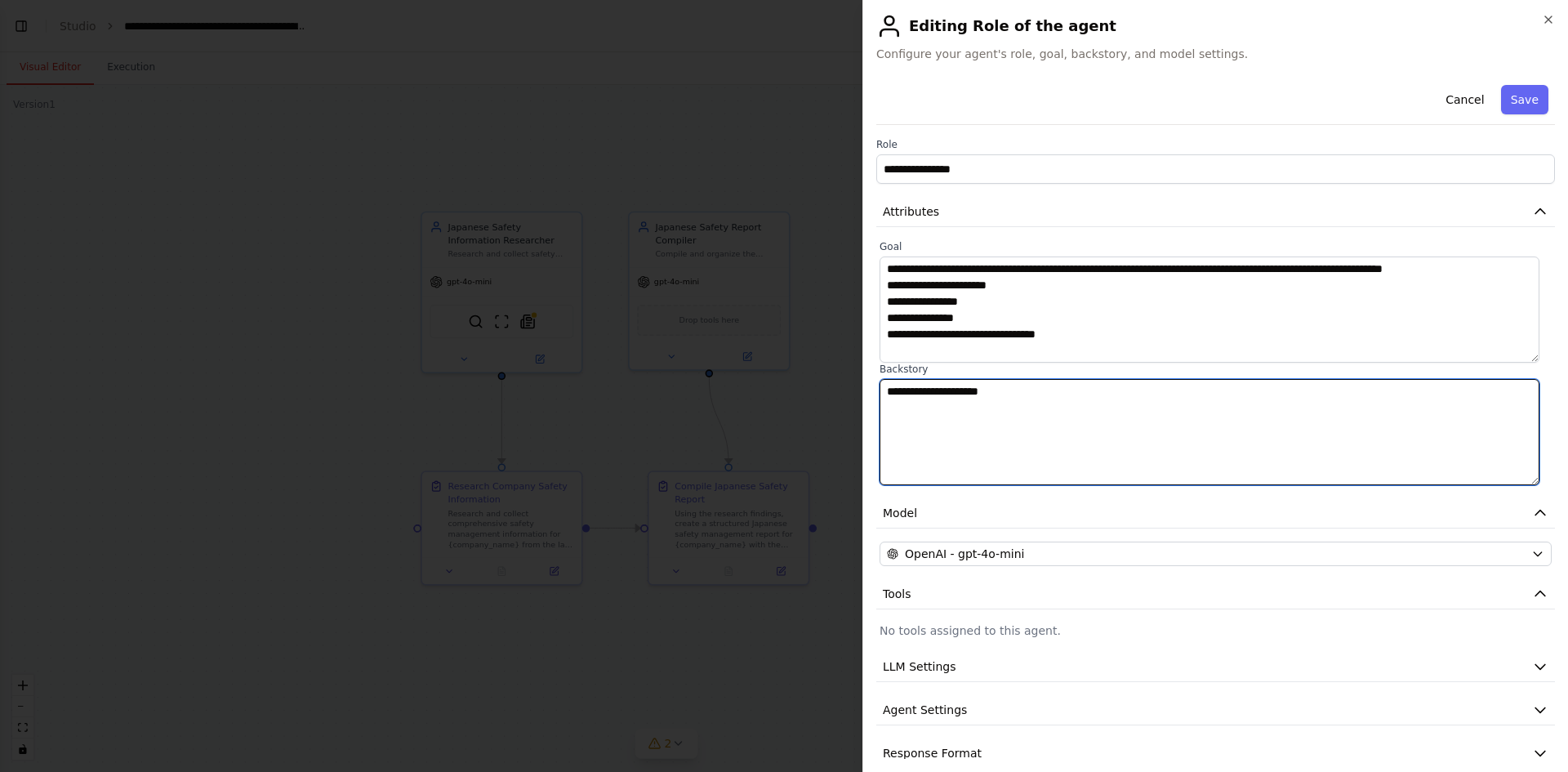
click at [1086, 419] on textarea "**********" at bounding box center [1209, 432] width 660 height 107
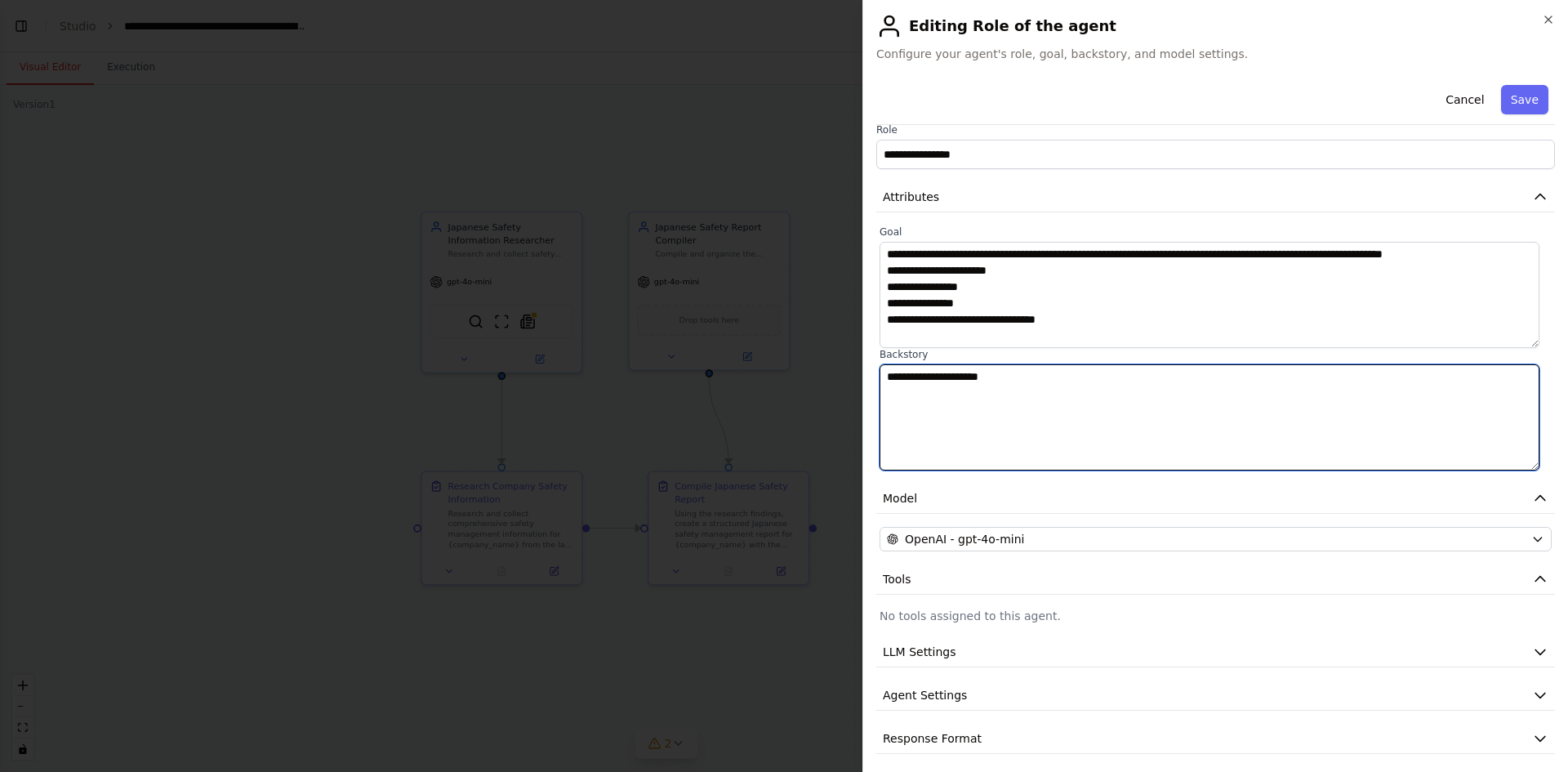
scroll to position [23, 0]
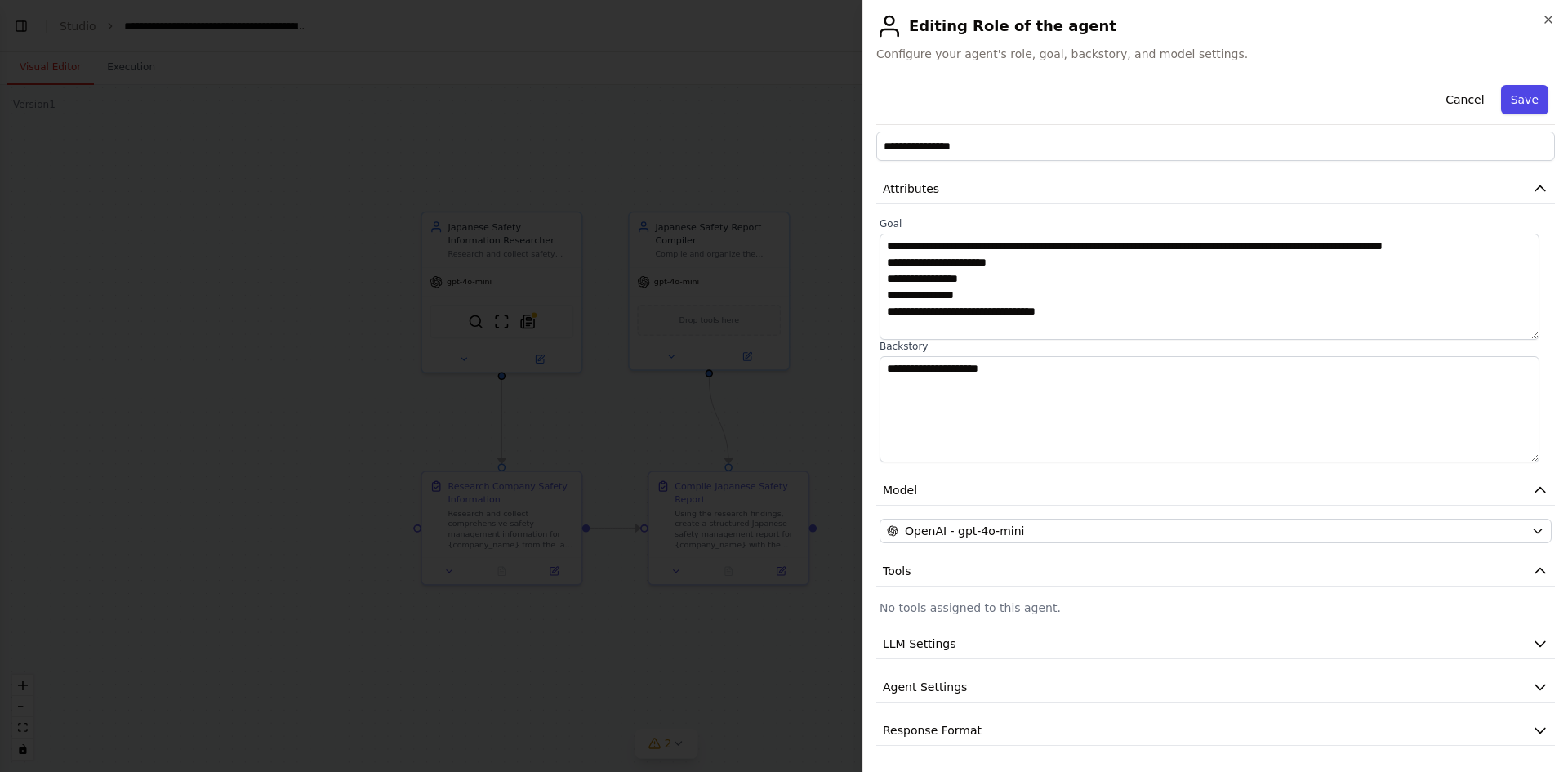
click at [1513, 109] on button "Save" at bounding box center [1524, 100] width 47 height 30
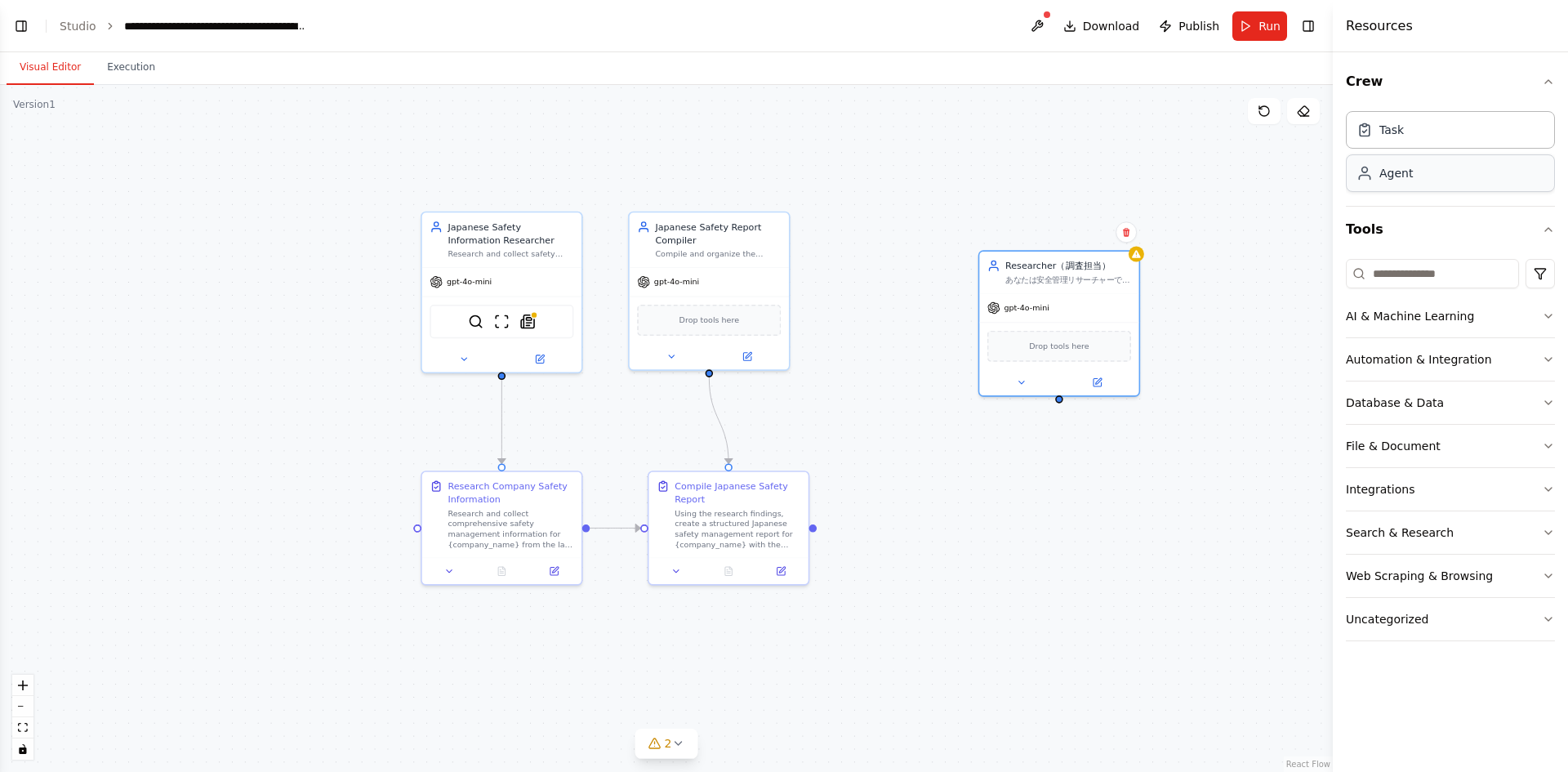
click at [1407, 186] on div "Agent" at bounding box center [1450, 173] width 209 height 37
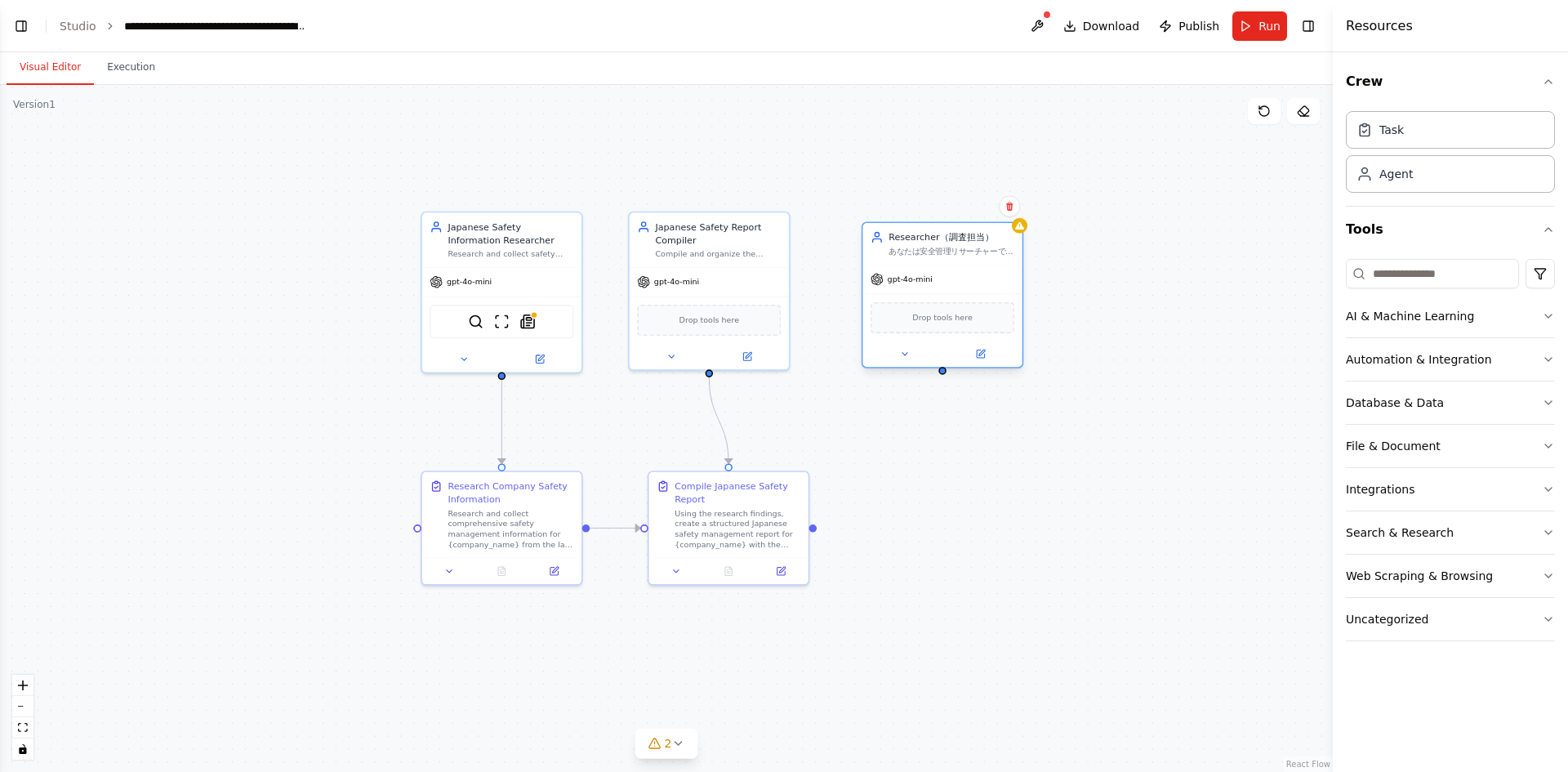
drag, startPoint x: 1090, startPoint y: 298, endPoint x: 969, endPoint y: 269, distance: 124.4
click at [969, 269] on div "gpt-4o-mini" at bounding box center [942, 279] width 159 height 29
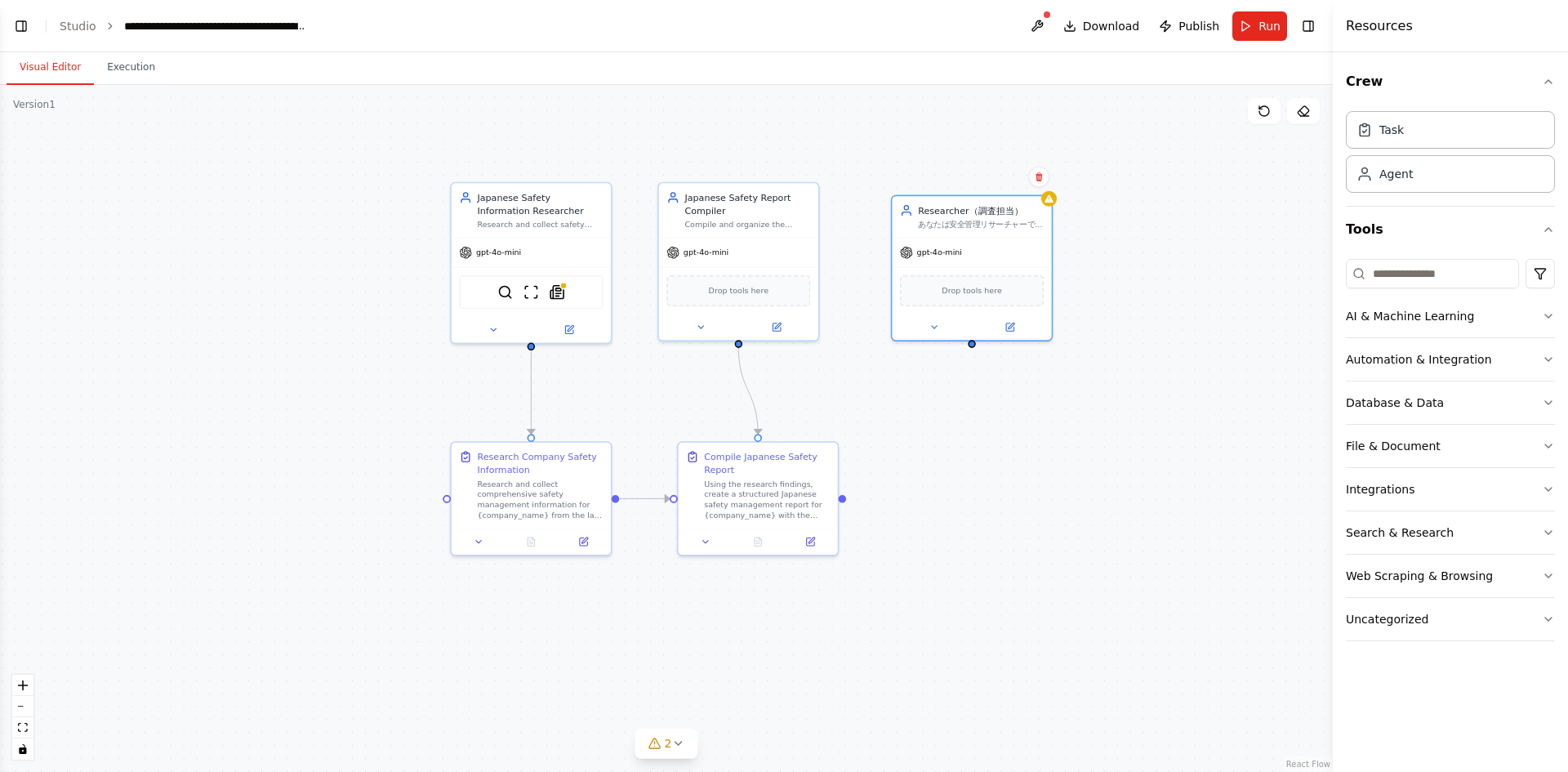
drag, startPoint x: 506, startPoint y: 375, endPoint x: 535, endPoint y: 345, distance: 41.7
click at [535, 345] on div ".deletable-edge-delete-btn { width: 20px; height: 20px; border: 0px solid #ffff…" at bounding box center [666, 428] width 1333 height 687
click at [594, 261] on div "gpt-4o-mini" at bounding box center [531, 250] width 159 height 29
click at [533, 347] on div ".deletable-edge-delete-btn { width: 20px; height: 20px; border: 0px solid #ffff…" at bounding box center [720, 389] width 1057 height 546
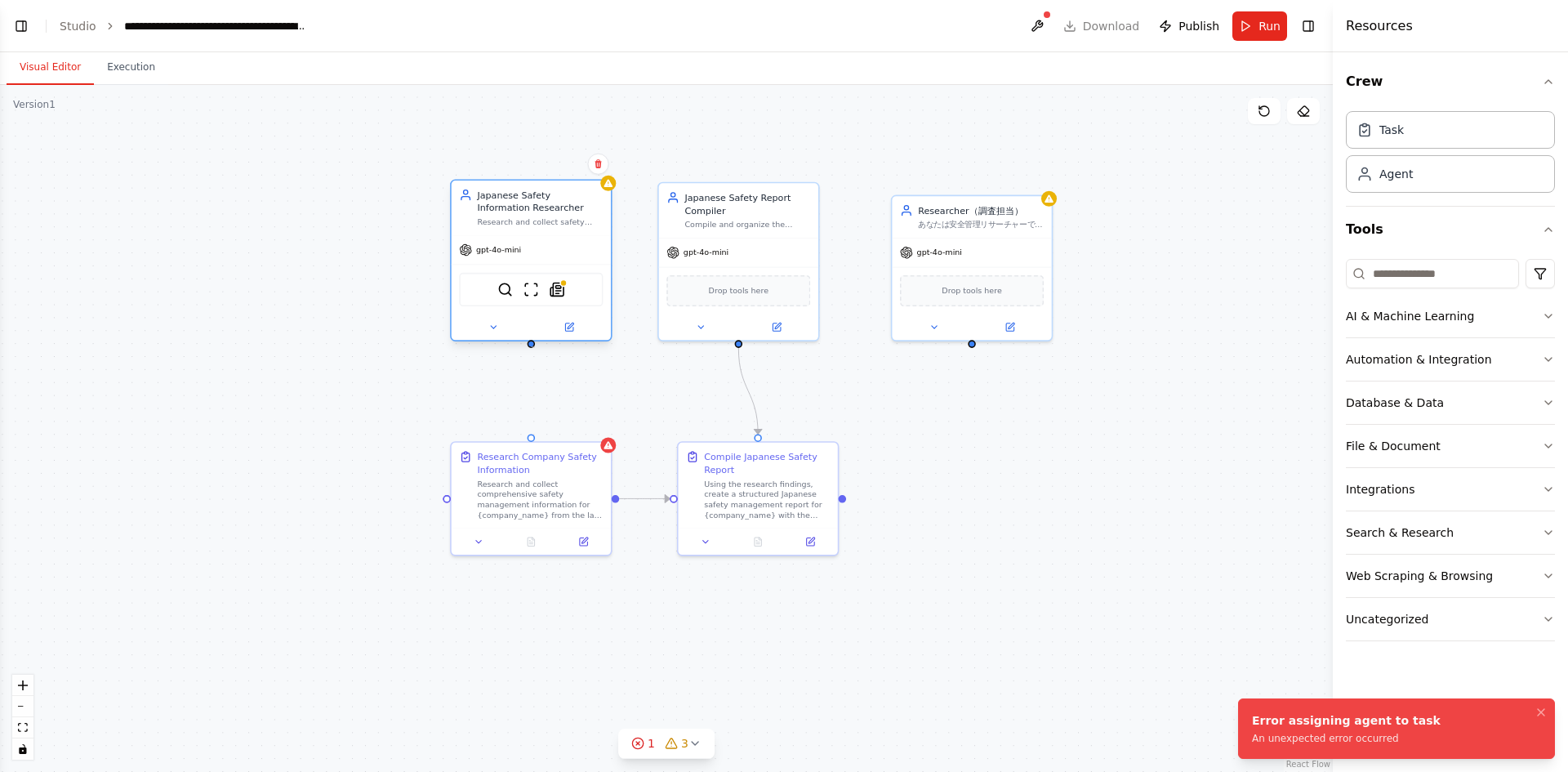
click at [535, 347] on div at bounding box center [532, 344] width 8 height 8
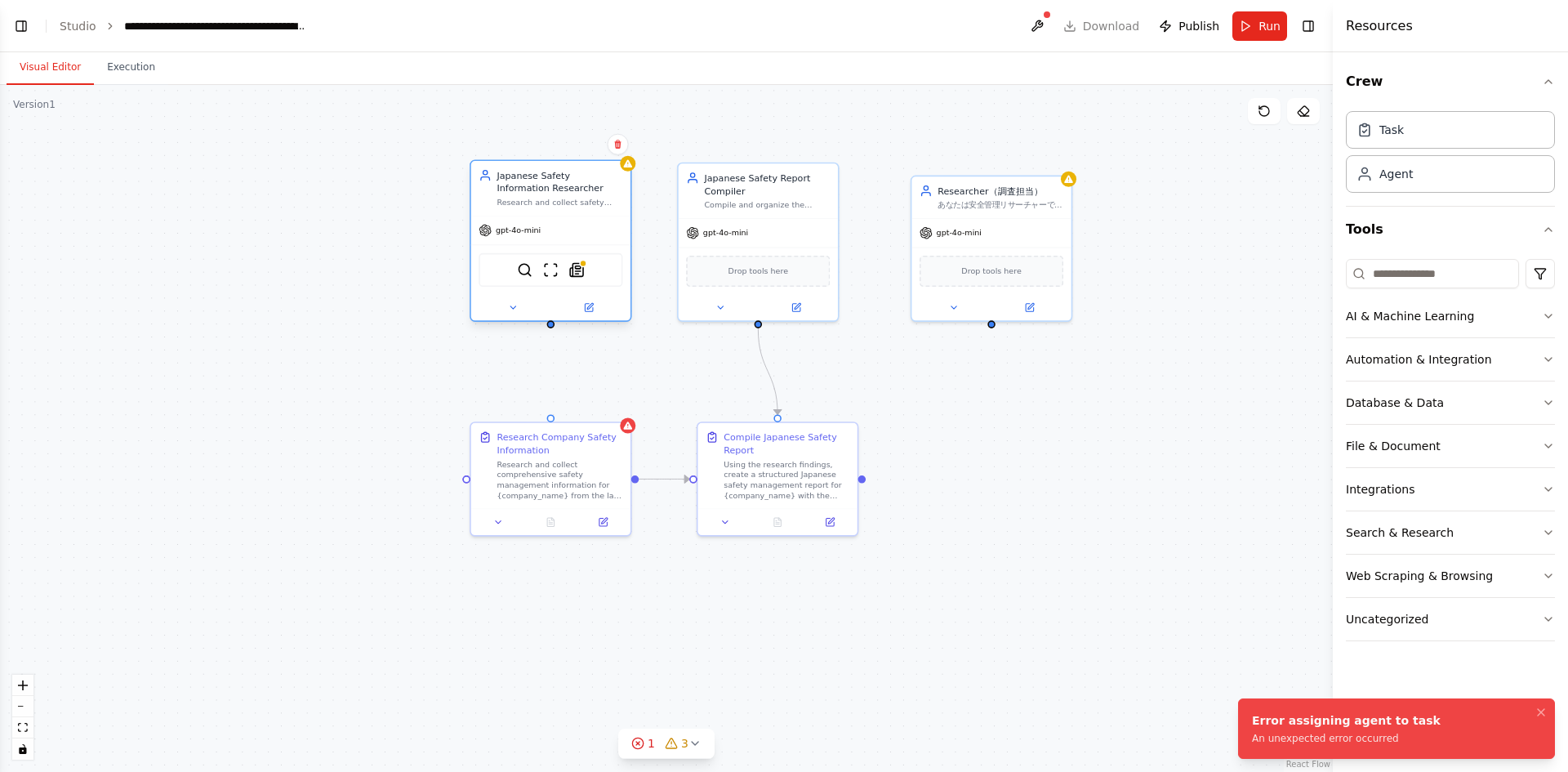
drag, startPoint x: 533, startPoint y: 348, endPoint x: 553, endPoint y: 328, distance: 28.3
click at [553, 328] on div ".deletable-edge-delete-btn { width: 20px; height: 20px; border: 0px solid #ffff…" at bounding box center [666, 428] width 1333 height 687
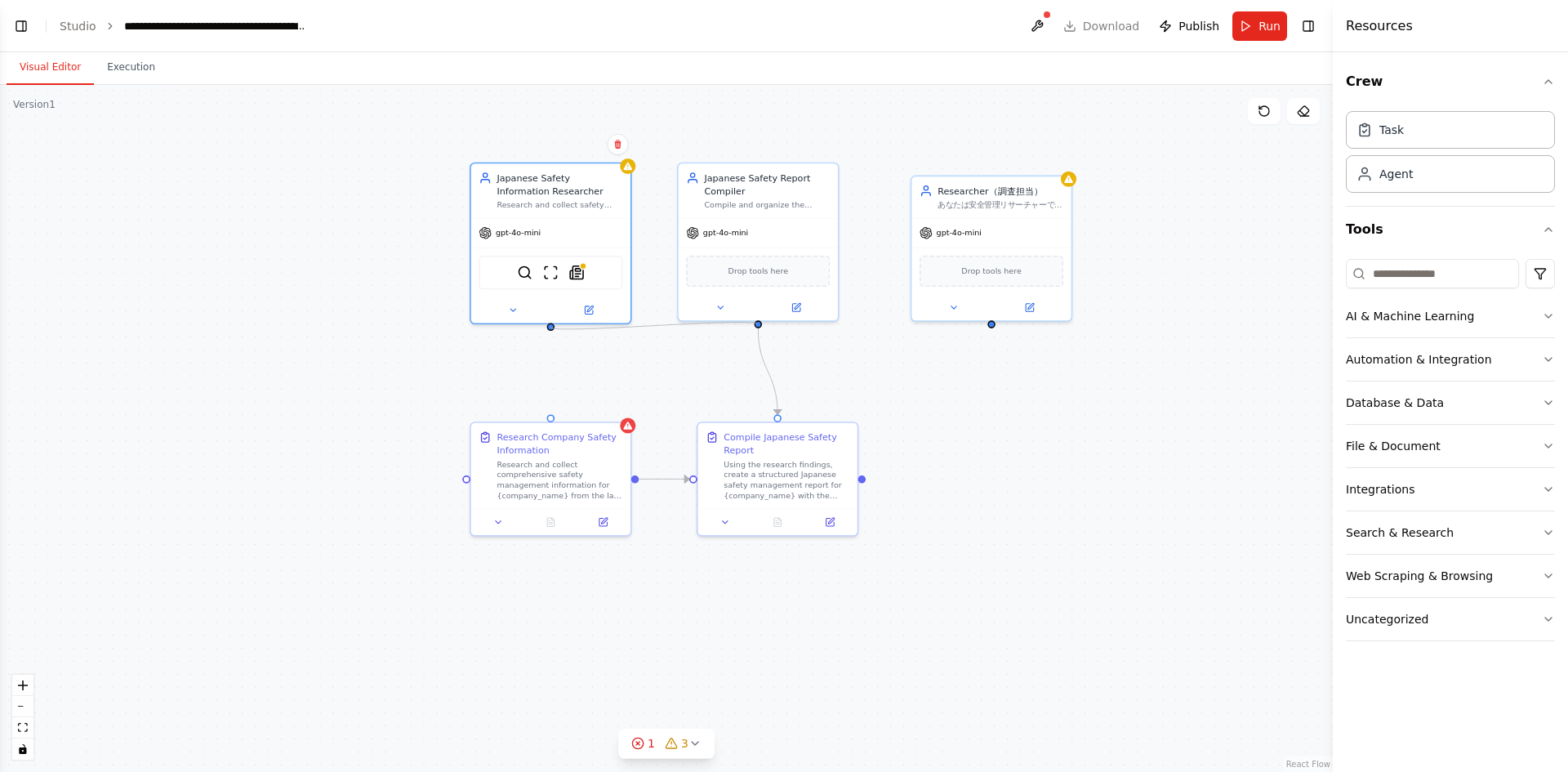
drag, startPoint x: 550, startPoint y: 324, endPoint x: 757, endPoint y: 324, distance: 207.0
click at [757, 324] on div ".deletable-edge-delete-btn { width: 20px; height: 20px; border: 0px solid #ffff…" at bounding box center [666, 428] width 1333 height 687
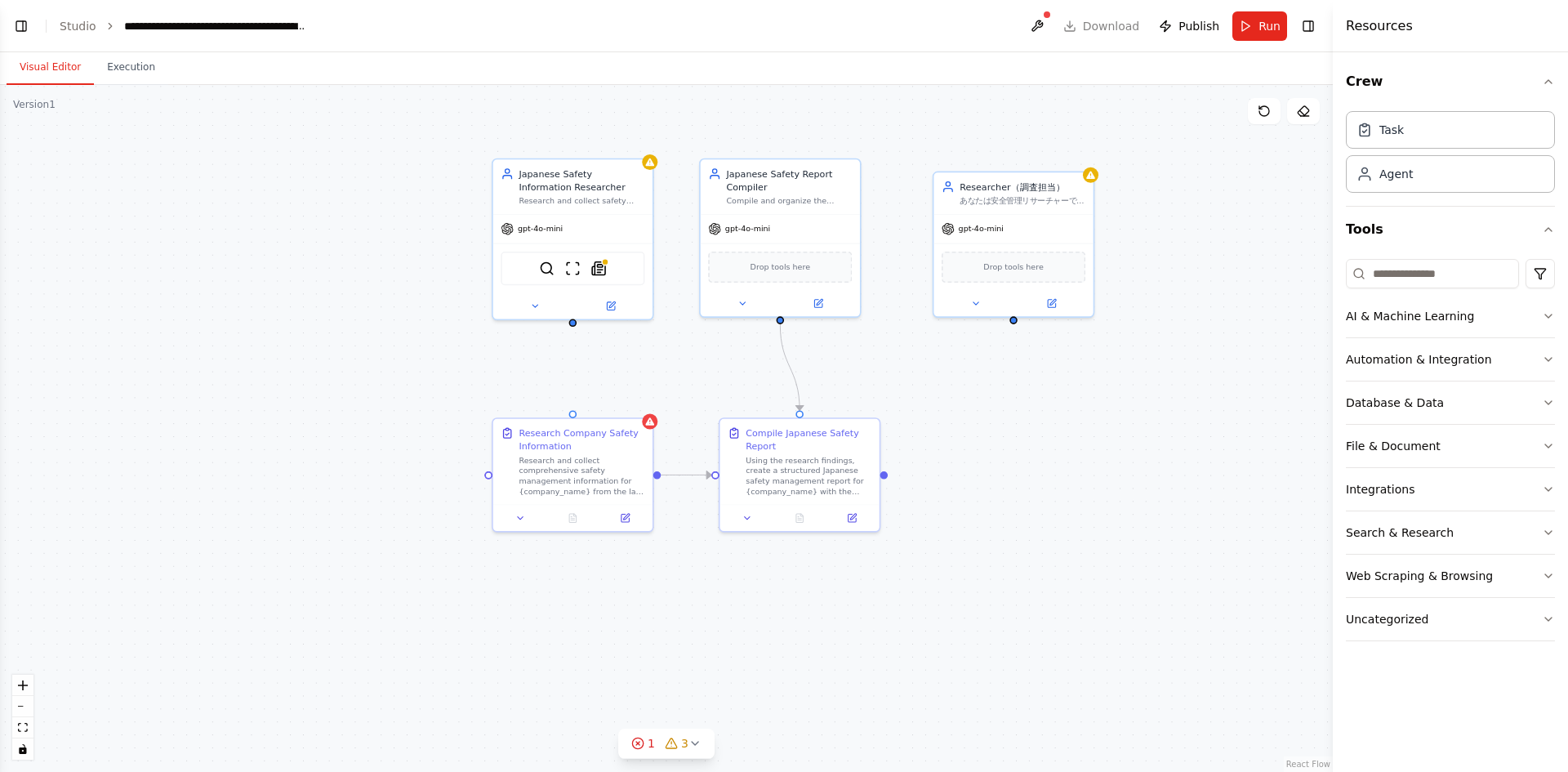
drag, startPoint x: 554, startPoint y: 326, endPoint x: 577, endPoint y: 322, distance: 23.3
click at [577, 322] on div ".deletable-edge-delete-btn { width: 20px; height: 20px; border: 0px solid #ffff…" at bounding box center [666, 428] width 1333 height 687
drag, startPoint x: 575, startPoint y: 321, endPoint x: 707, endPoint y: 223, distance: 164.4
click at [707, 223] on div "Japanese Safety Information Researcher Research and collect safety management i…" at bounding box center [762, 366] width 1057 height 546
drag, startPoint x: 570, startPoint y: 322, endPoint x: 782, endPoint y: 322, distance: 212.0
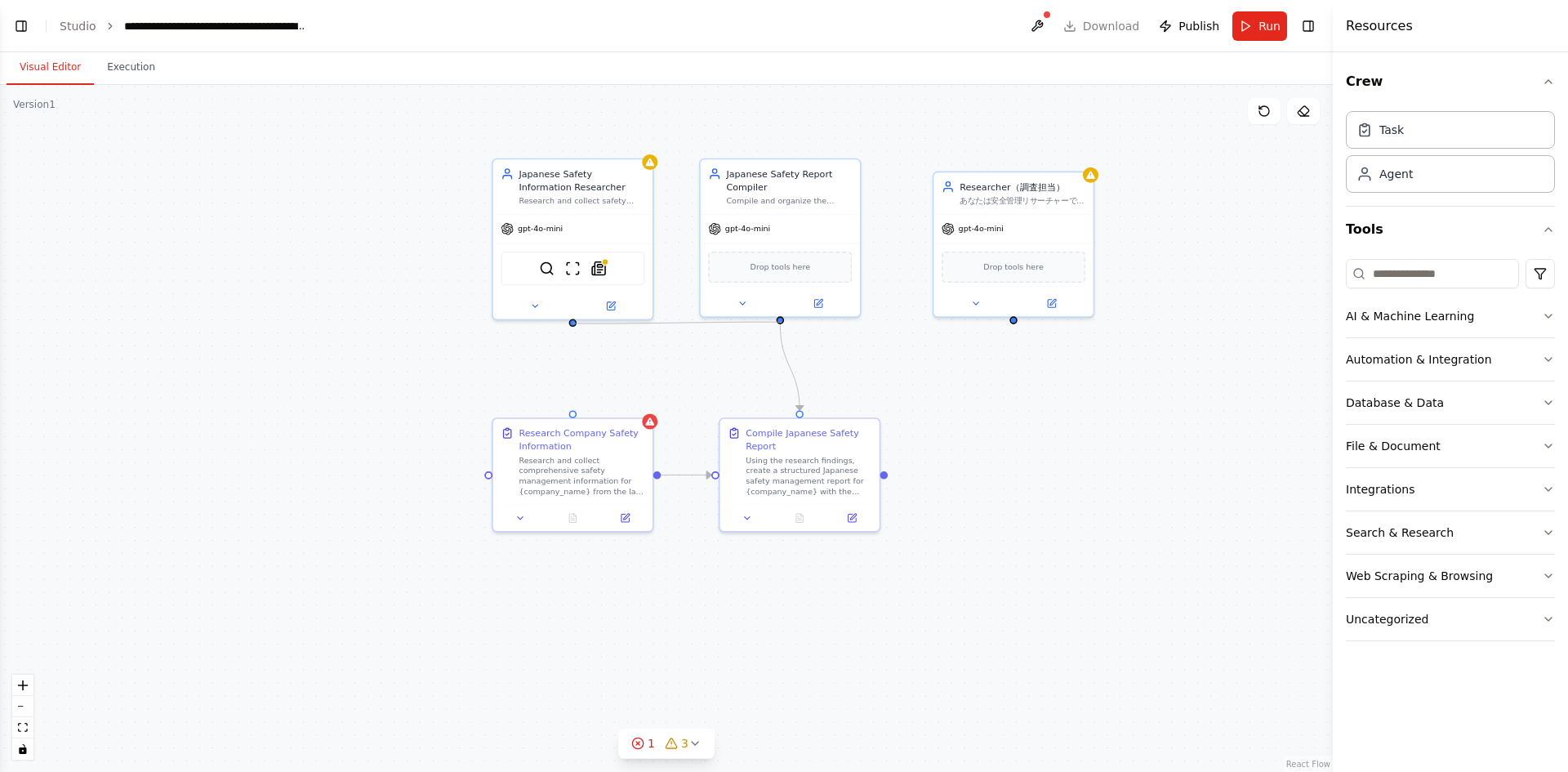
click at [782, 322] on div ".deletable-edge-delete-btn { width: 20px; height: 20px; border: 0px solid #ffff…" at bounding box center [666, 428] width 1333 height 687
drag, startPoint x: 572, startPoint y: 321, endPoint x: 706, endPoint y: 263, distance: 146.0
click at [706, 263] on div "Japanese Safety Information Researcher Research and collect safety management i…" at bounding box center [762, 366] width 1057 height 546
click at [598, 264] on img at bounding box center [599, 265] width 16 height 16
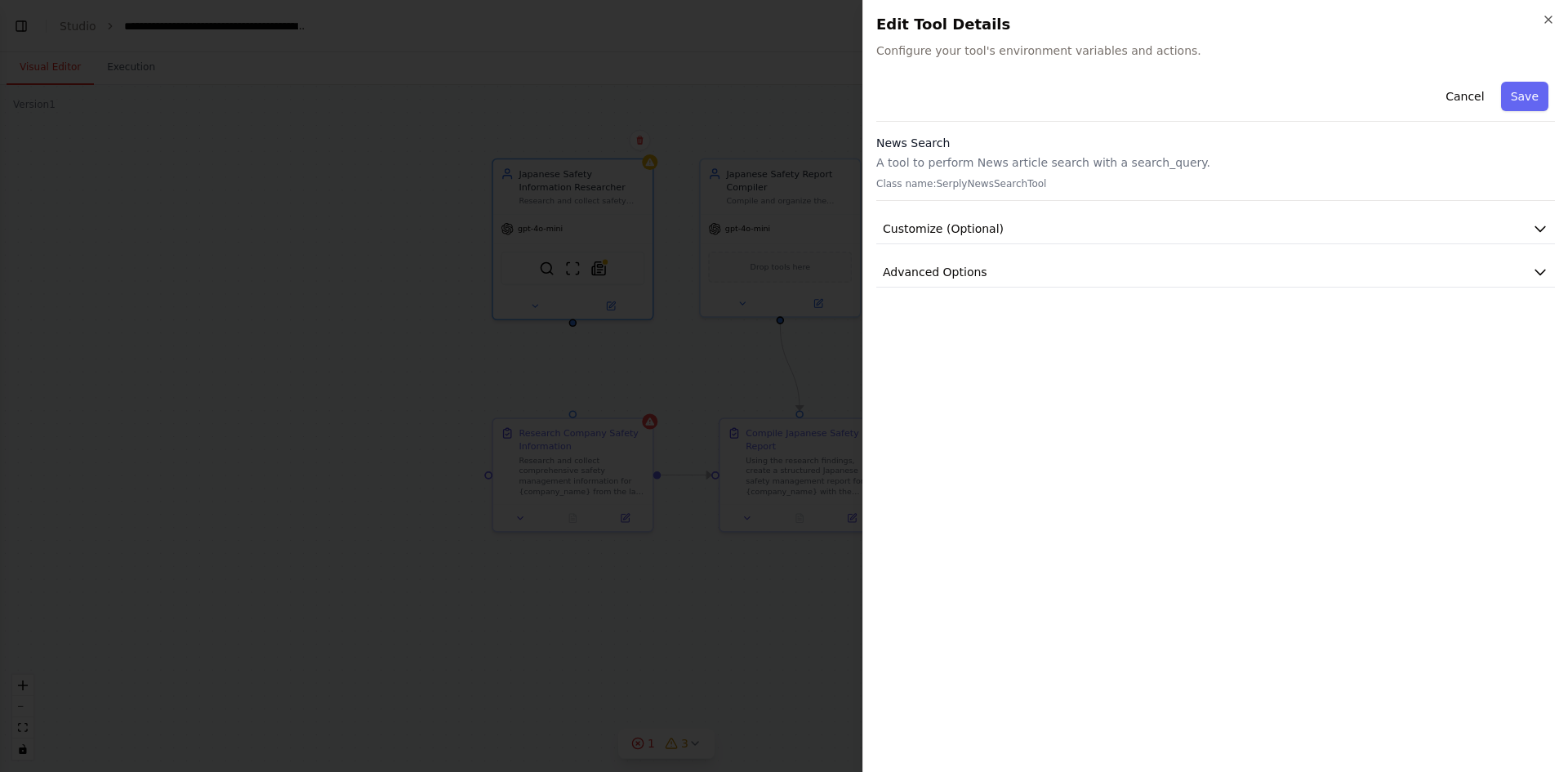
click at [1186, 171] on div "News Search A tool to perform News article search with a search_query. Class na…" at bounding box center [1215, 168] width 678 height 66
click at [1468, 96] on button "Cancel" at bounding box center [1465, 97] width 58 height 30
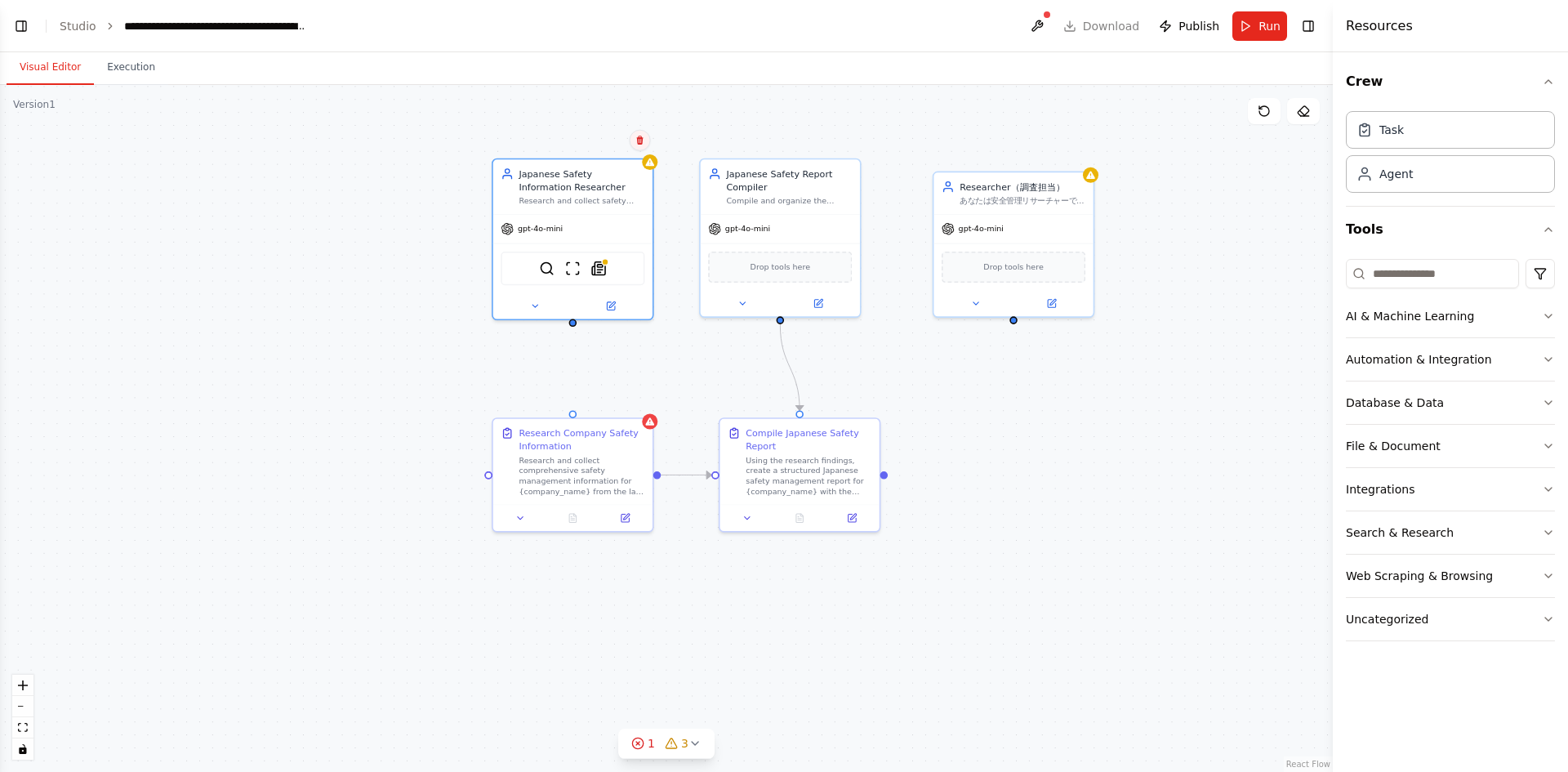
click at [642, 146] on button at bounding box center [640, 141] width 21 height 21
click at [640, 136] on icon at bounding box center [639, 140] width 7 height 9
click at [648, 148] on div "Confirm" at bounding box center [640, 140] width 21 height 21
click at [641, 143] on icon at bounding box center [639, 139] width 7 height 9
click at [595, 134] on button "Confirm" at bounding box center [593, 140] width 58 height 20
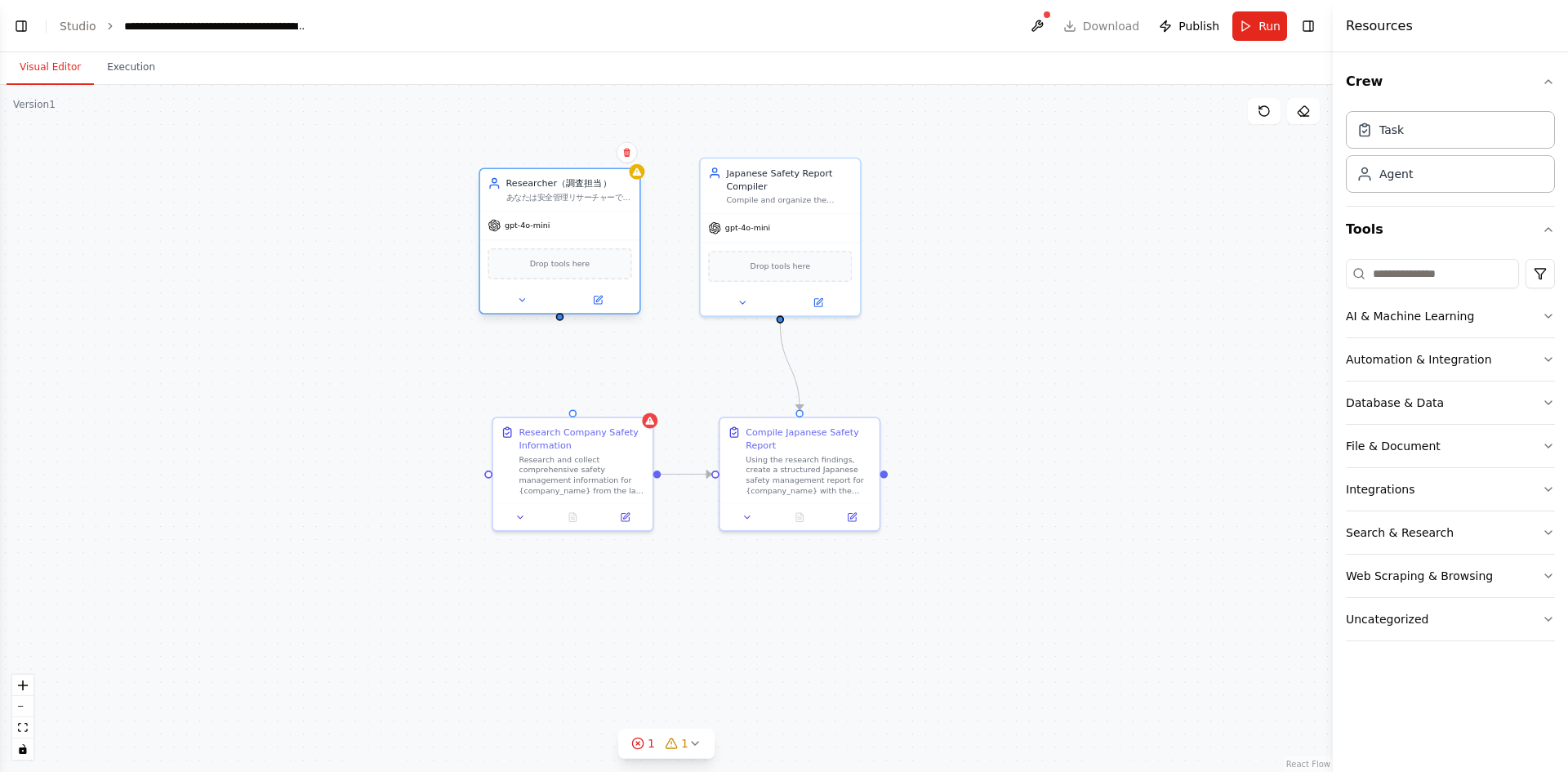
drag, startPoint x: 1014, startPoint y: 232, endPoint x: 557, endPoint y: 226, distance: 457.0
click at [557, 226] on div "gpt-4o-mini" at bounding box center [559, 226] width 159 height 29
drag, startPoint x: 558, startPoint y: 318, endPoint x: 700, endPoint y: 243, distance: 160.6
click at [700, 243] on div "Japanese Safety Report Compiler Compile and organize the collected safety infor…" at bounding box center [762, 365] width 1057 height 546
drag, startPoint x: 559, startPoint y: 321, endPoint x: 782, endPoint y: 321, distance: 223.0
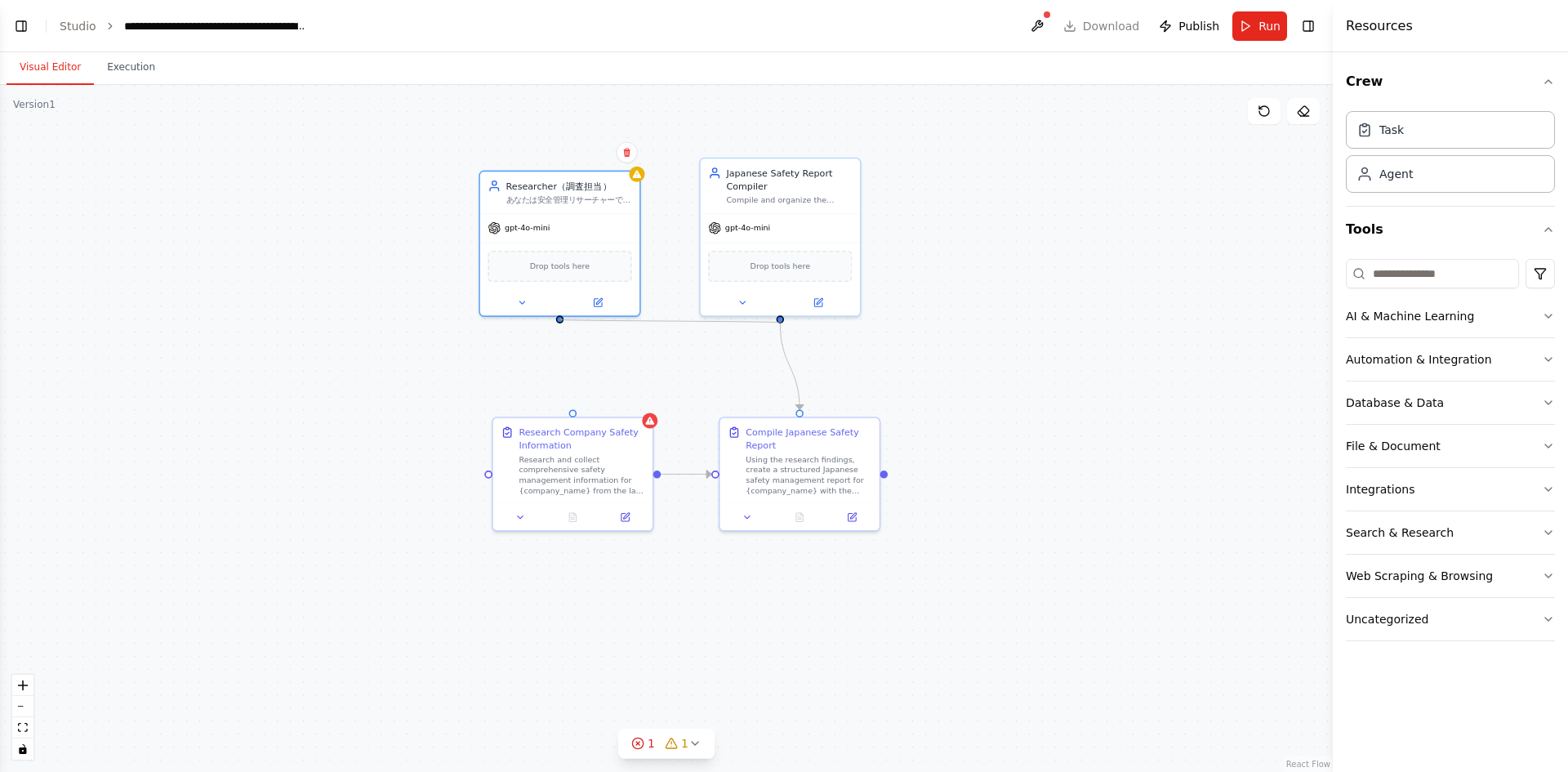
click at [782, 321] on div ".deletable-edge-delete-btn { width: 20px; height: 20px; border: 0px solid #ffff…" at bounding box center [666, 428] width 1333 height 687
drag, startPoint x: 563, startPoint y: 320, endPoint x: 579, endPoint y: 415, distance: 96.3
click at [579, 415] on div "Japanese Safety Report Compiler Compile and organize the collected safety infor…" at bounding box center [762, 365] width 1057 height 546
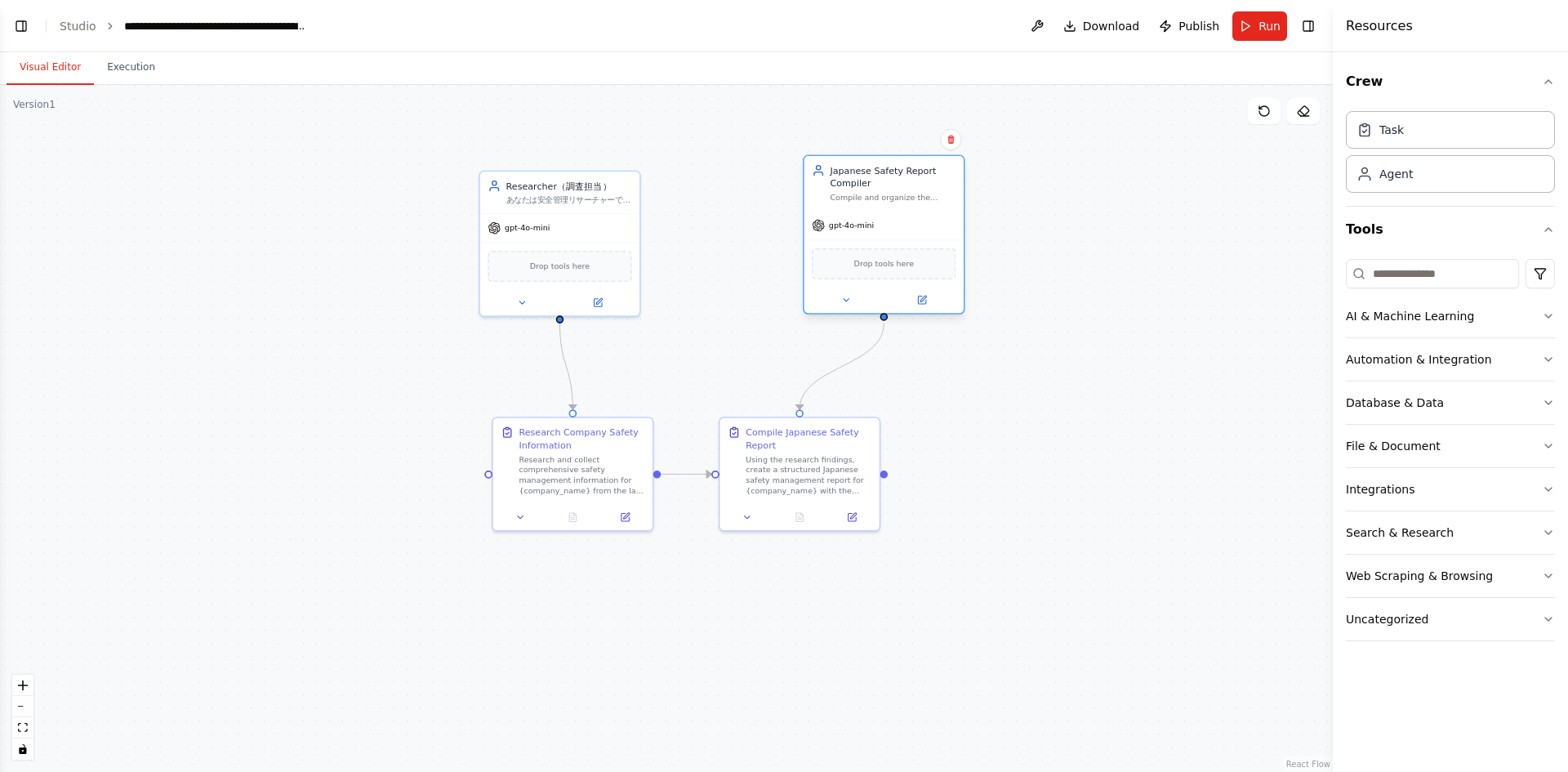
drag, startPoint x: 798, startPoint y: 234, endPoint x: 904, endPoint y: 240, distance: 106.2
click at [904, 240] on div "gpt-4o-mini Drop tools here" at bounding box center [884, 262] width 159 height 102
click at [626, 248] on div "Drop tools here" at bounding box center [559, 264] width 144 height 31
click at [626, 239] on div "gpt-4o-mini" at bounding box center [559, 226] width 159 height 29
drag, startPoint x: 626, startPoint y: 239, endPoint x: 841, endPoint y: 232, distance: 215.1
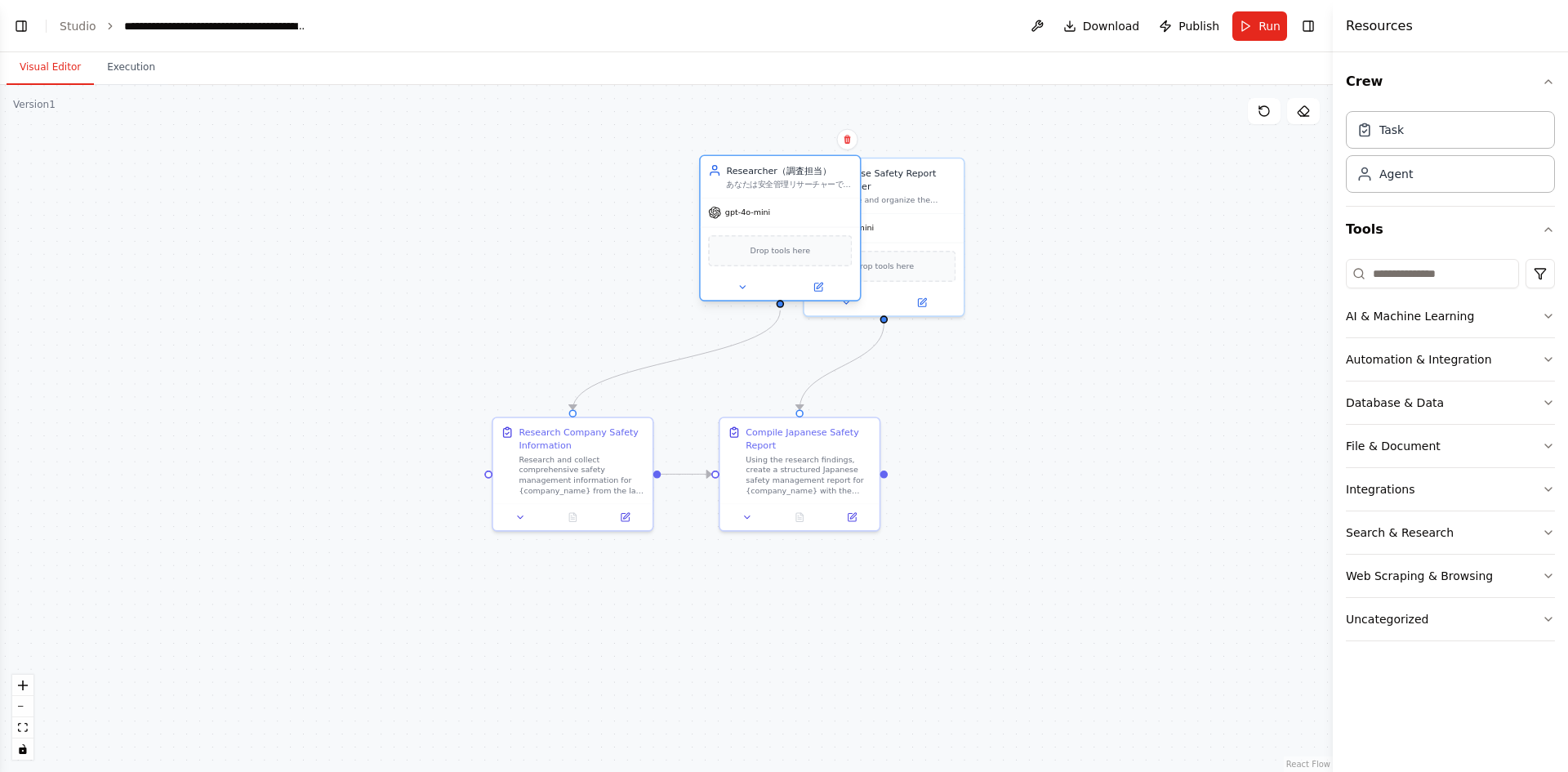
click at [841, 232] on div "gpt-4o-mini Drop tools here" at bounding box center [780, 249] width 159 height 102
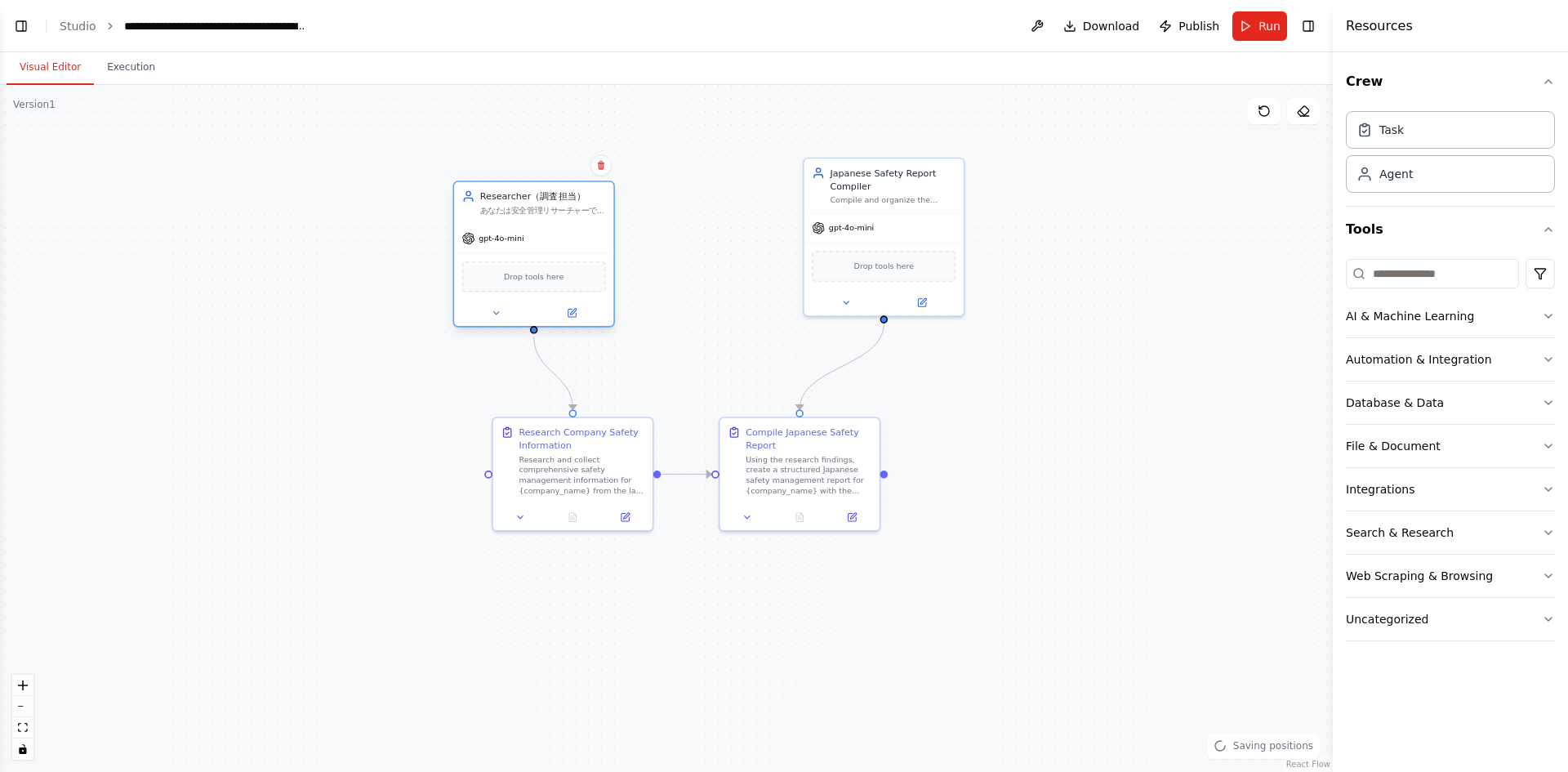
drag, startPoint x: 841, startPoint y: 232, endPoint x: 599, endPoint y: 259, distance: 243.5
click at [599, 259] on div "Drop tools here" at bounding box center [534, 275] width 159 height 47
drag, startPoint x: 885, startPoint y: 317, endPoint x: 489, endPoint y: 473, distance: 425.6
click at [489, 473] on div "Japanese Safety Report Compiler Compile and organize the collected safety infor…" at bounding box center [762, 365] width 1057 height 546
drag, startPoint x: 660, startPoint y: 474, endPoint x: 888, endPoint y: 320, distance: 275.1
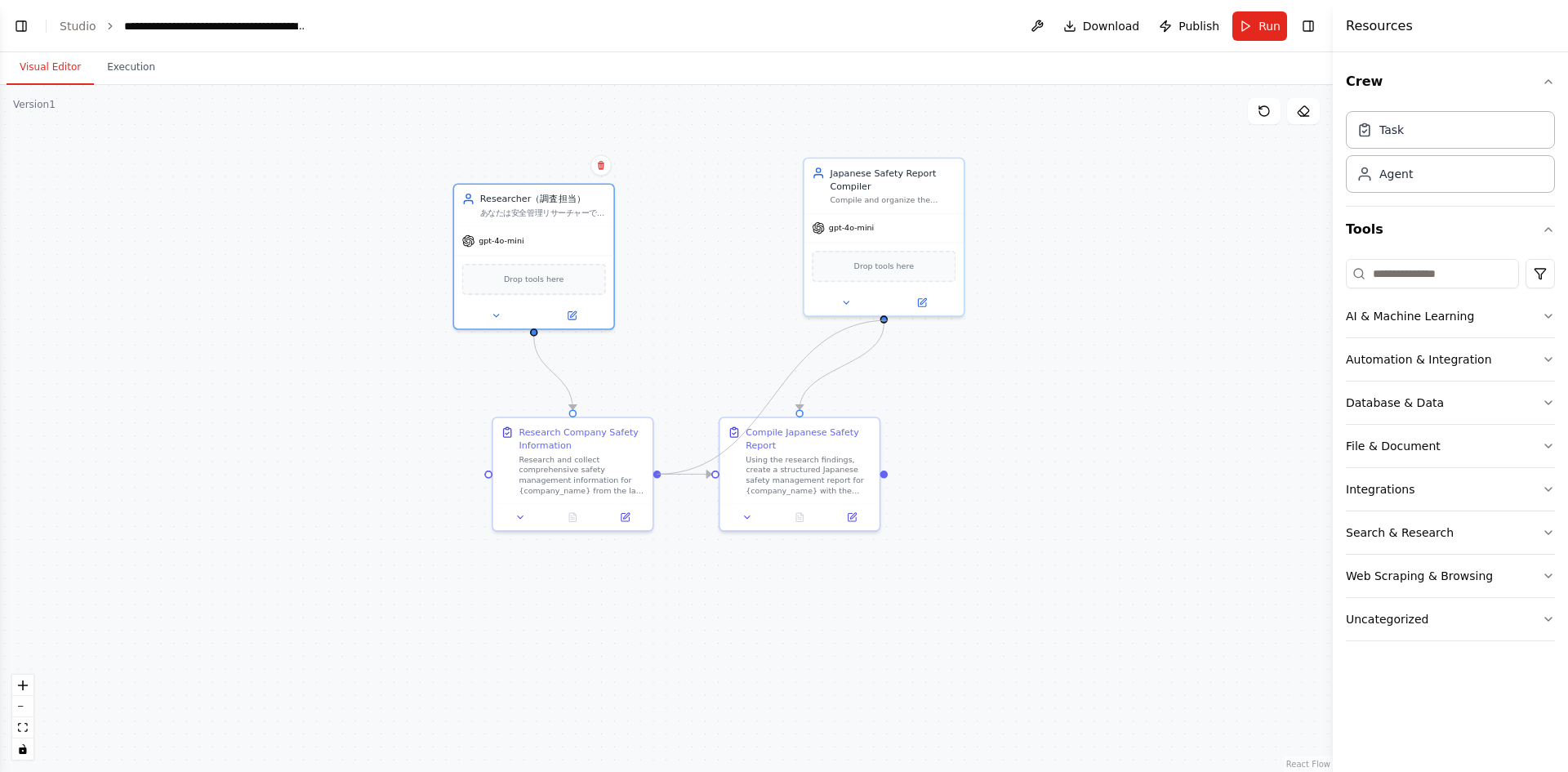
click at [888, 320] on div ".deletable-edge-delete-btn { width: 20px; height: 20px; border: 0px solid #ffff…" at bounding box center [666, 428] width 1333 height 687
drag, startPoint x: 658, startPoint y: 474, endPoint x: 795, endPoint y: 417, distance: 148.4
click at [795, 417] on div "Japanese Safety Report Compiler Compile and organize the collected safety infor…" at bounding box center [762, 365] width 1057 height 546
drag, startPoint x: 492, startPoint y: 477, endPoint x: 445, endPoint y: 477, distance: 47.0
click at [445, 477] on div "Research Company Safety Information Research and collect comprehensive safety m…" at bounding box center [521, 471] width 162 height 114
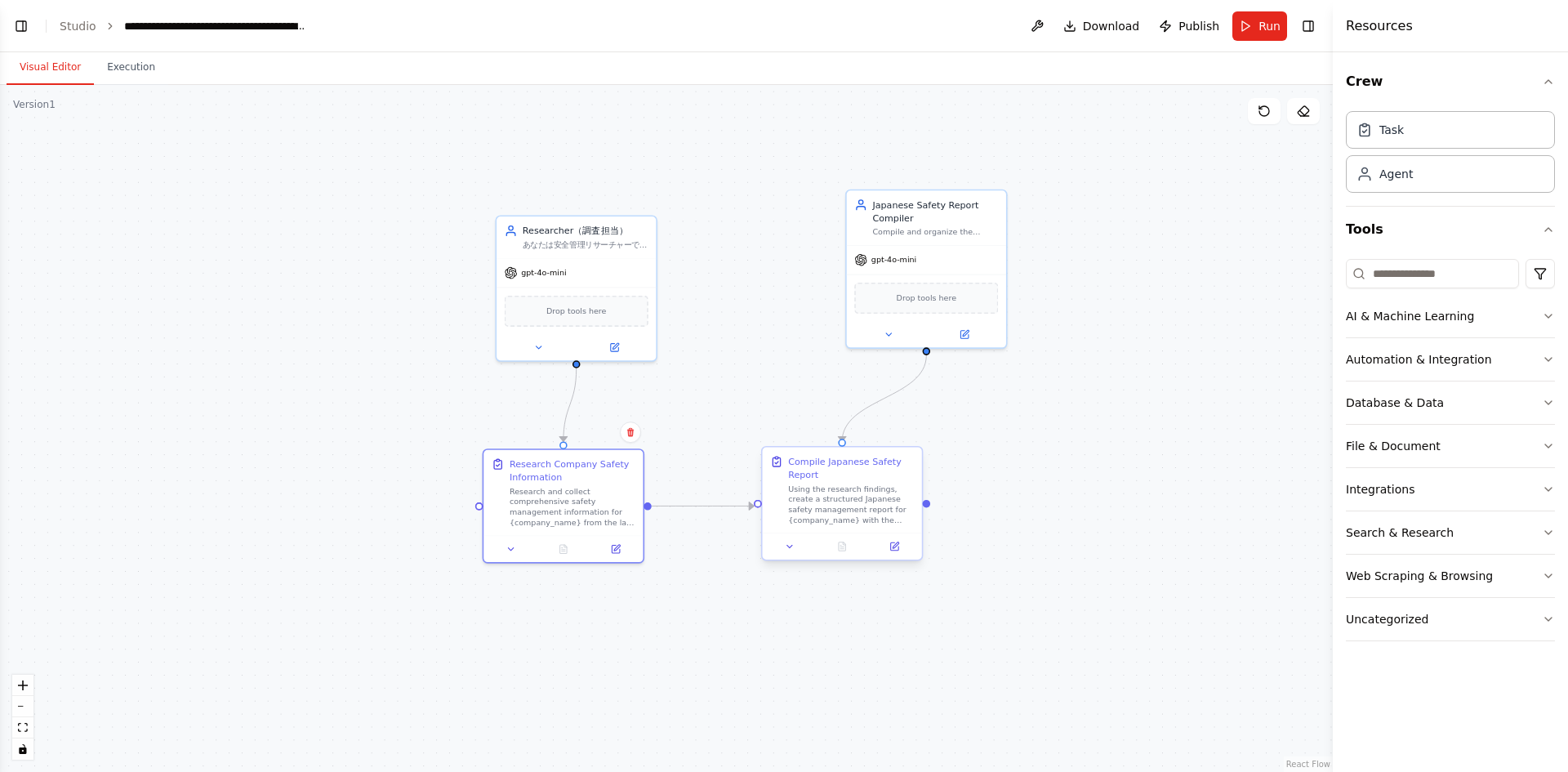
drag, startPoint x: 885, startPoint y: 476, endPoint x: 928, endPoint y: 508, distance: 53.6
click at [928, 508] on div ".deletable-edge-delete-btn { width: 20px; height: 20px; border: 0px solid #ffff…" at bounding box center [666, 428] width 1333 height 687
click at [1257, 19] on button "Run" at bounding box center [1260, 26] width 55 height 30
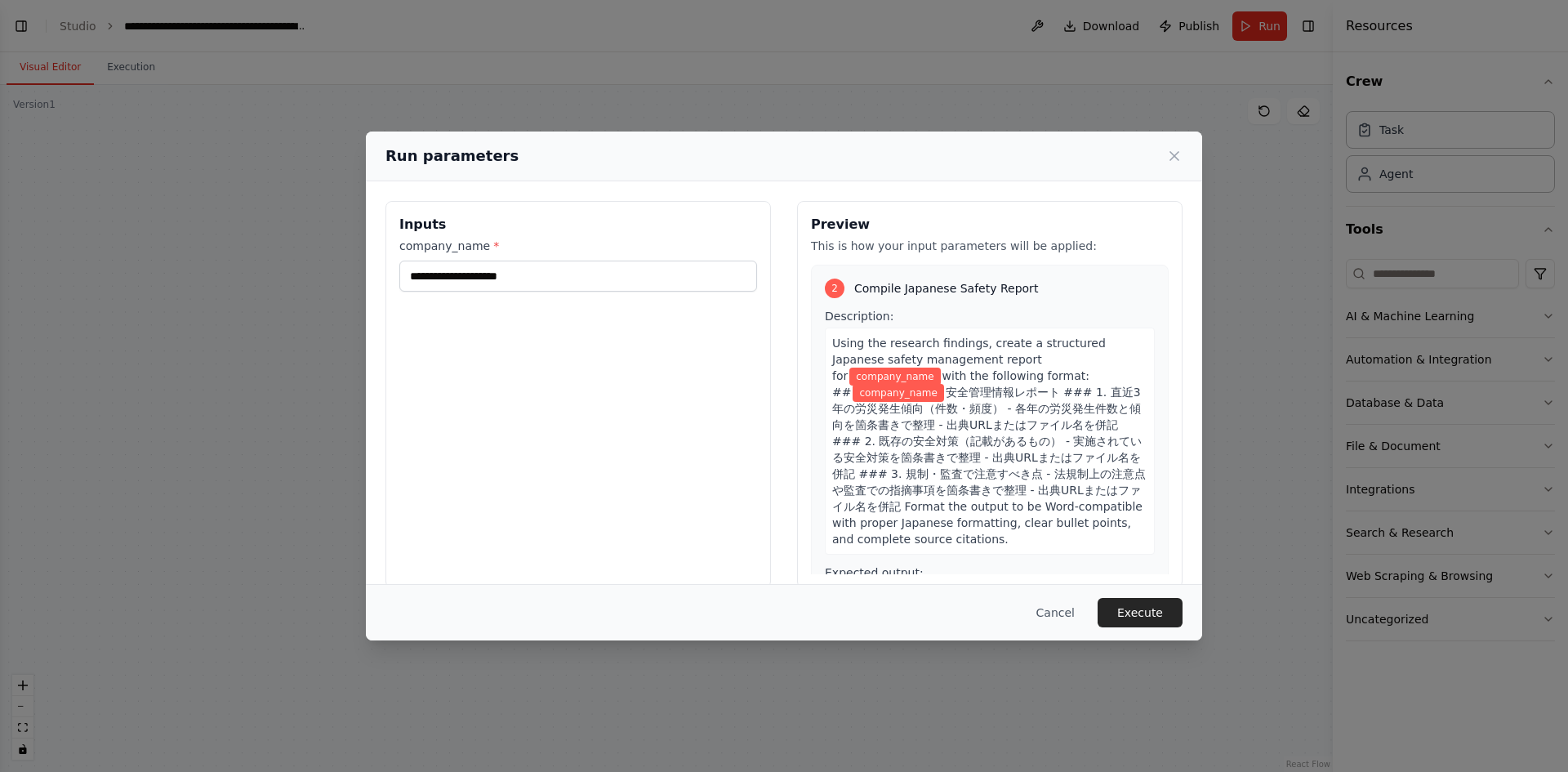
scroll to position [706, 0]
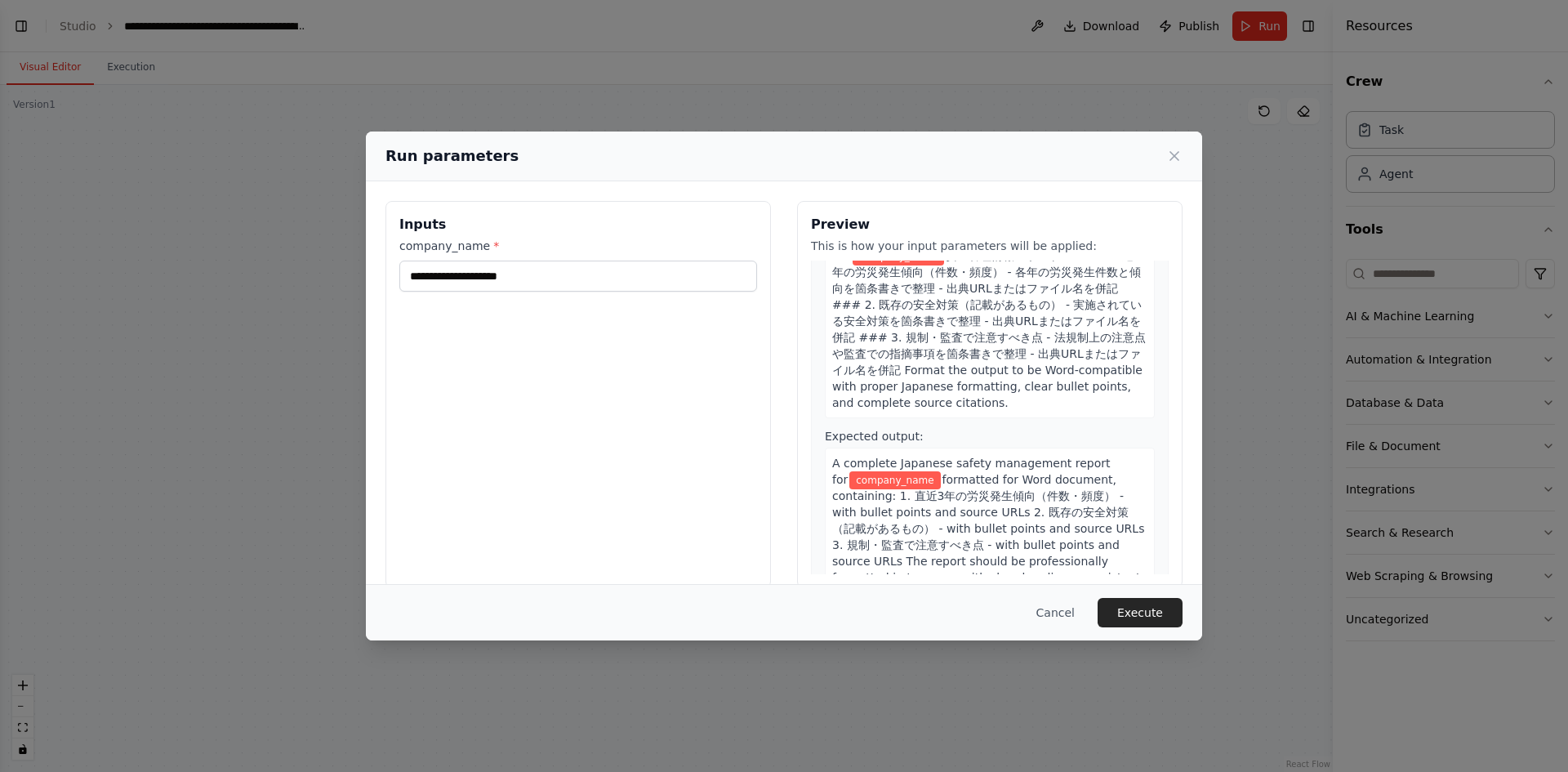
click at [1164, 154] on div "Run parameters" at bounding box center [784, 156] width 797 height 23
click at [1178, 159] on icon at bounding box center [1175, 156] width 17 height 17
